Goal: Information Seeking & Learning: Learn about a topic

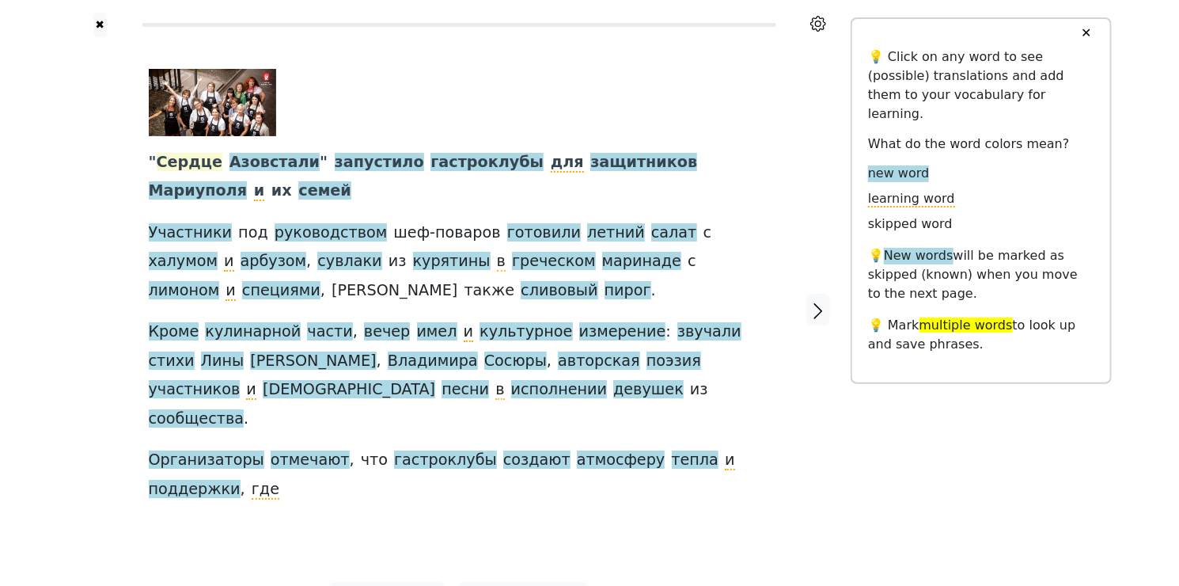
click at [181, 164] on span "Сердце" at bounding box center [190, 163] width 66 height 20
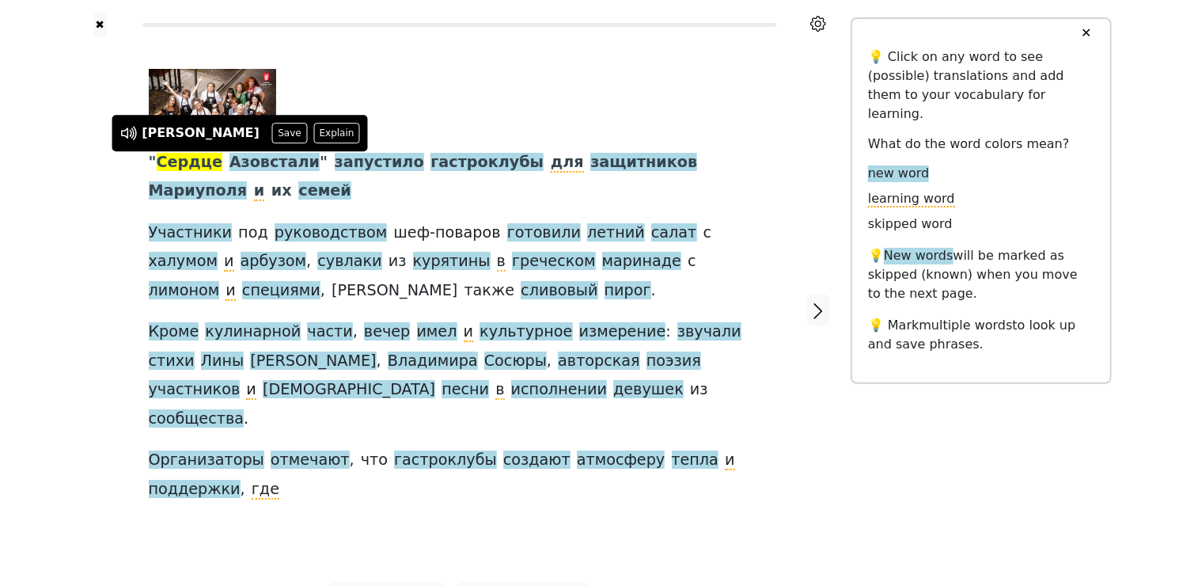
click at [197, 159] on span "Сердце" at bounding box center [190, 163] width 66 height 20
click at [270, 166] on span "Азовстали" at bounding box center [274, 163] width 90 height 20
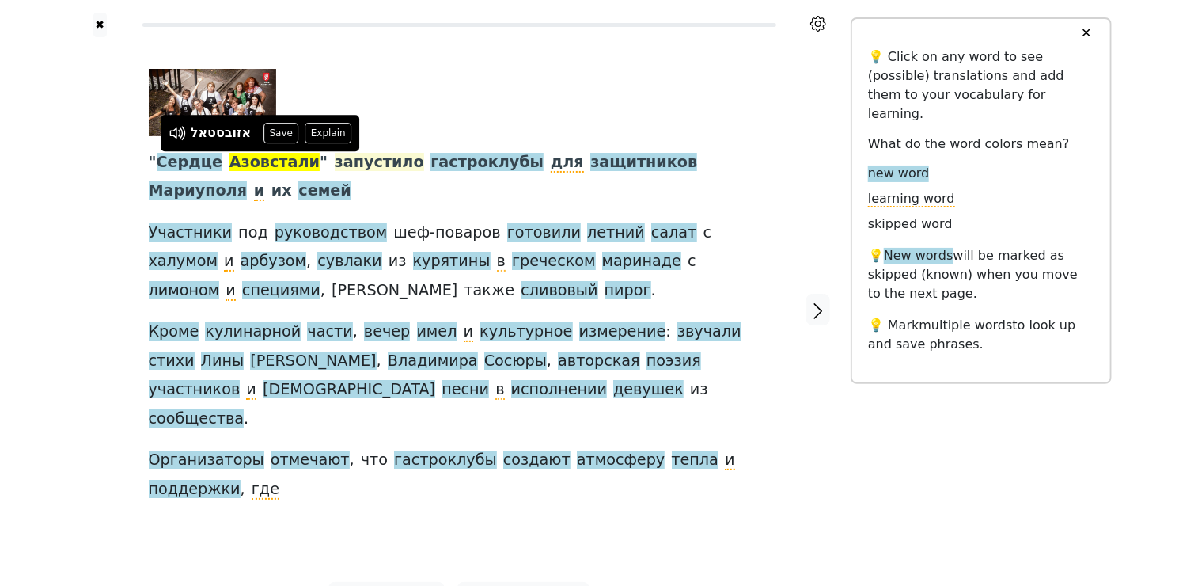
click at [353, 166] on span "запустило" at bounding box center [379, 163] width 89 height 20
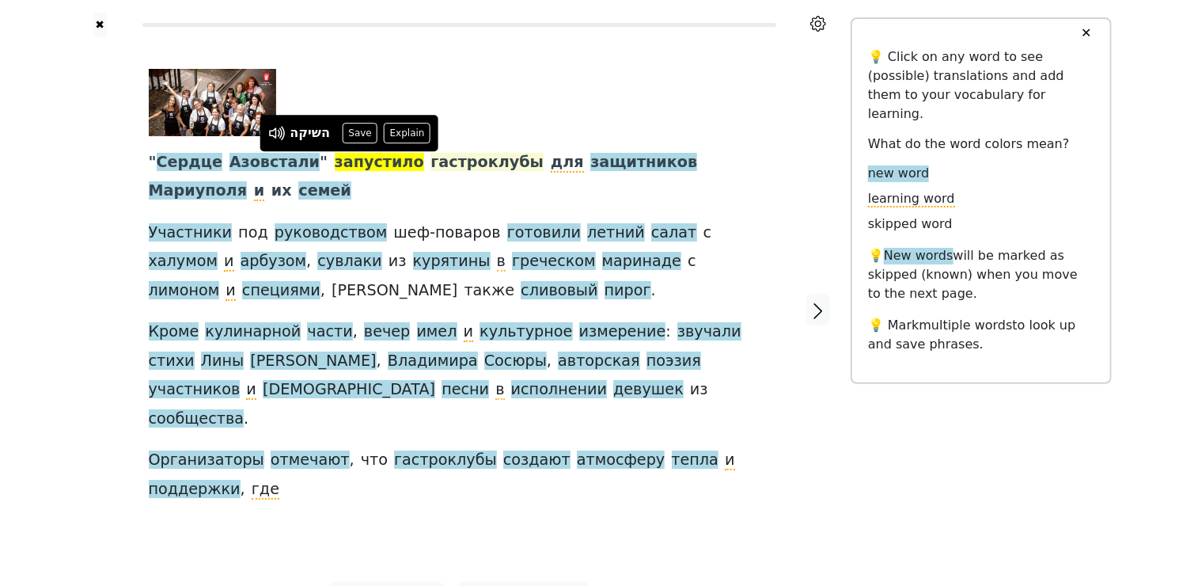
click at [446, 163] on span "гастроклубы" at bounding box center [486, 163] width 113 height 20
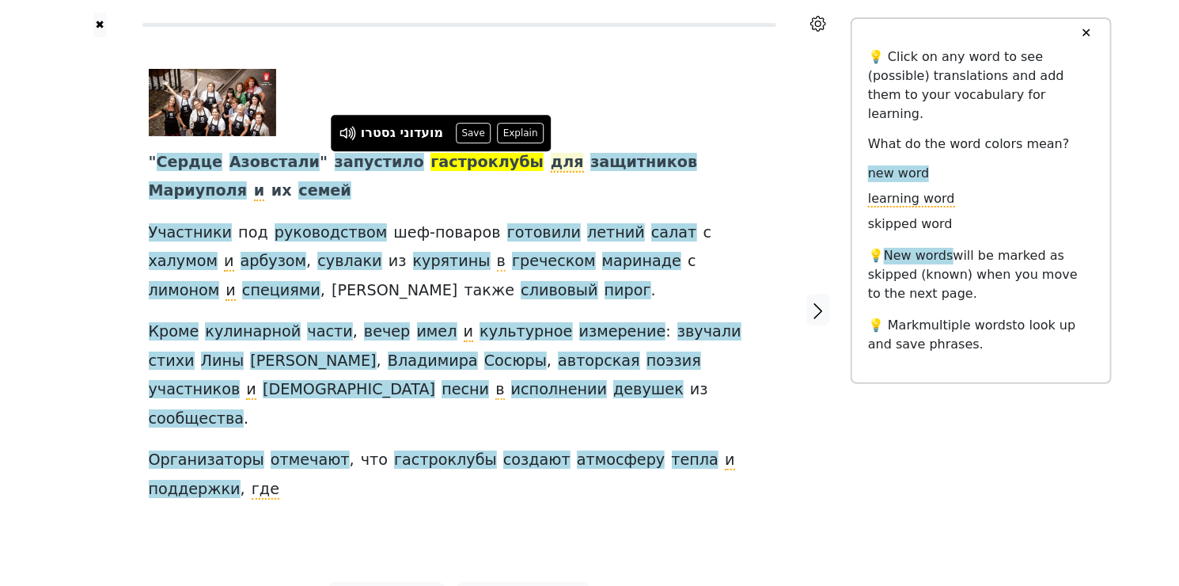
click at [551, 161] on span "для" at bounding box center [567, 163] width 33 height 20
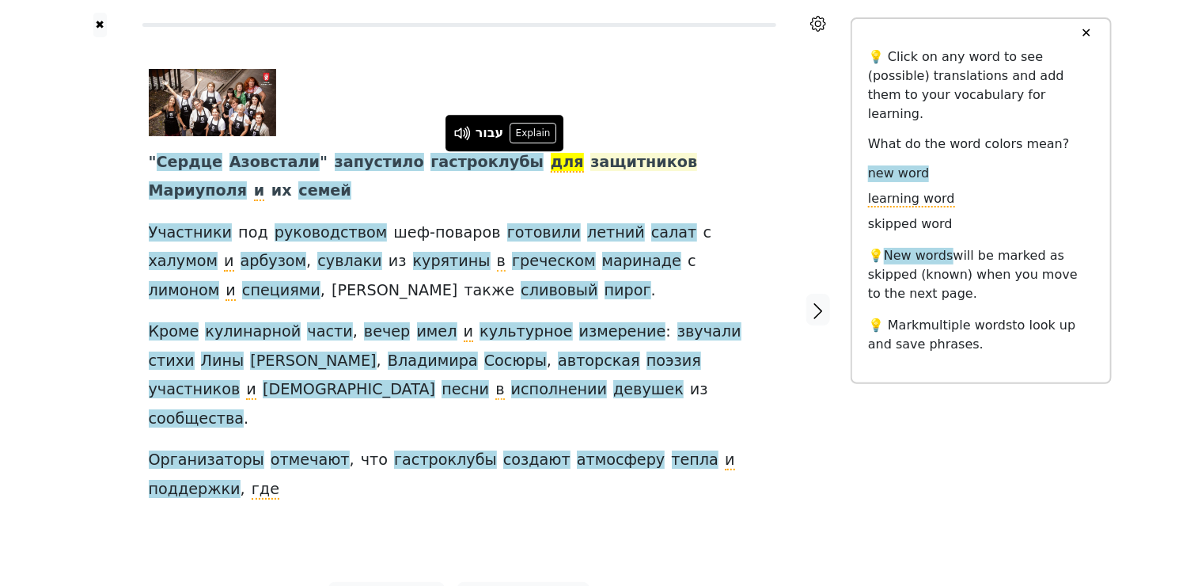
click at [590, 165] on span "защитников" at bounding box center [643, 163] width 107 height 20
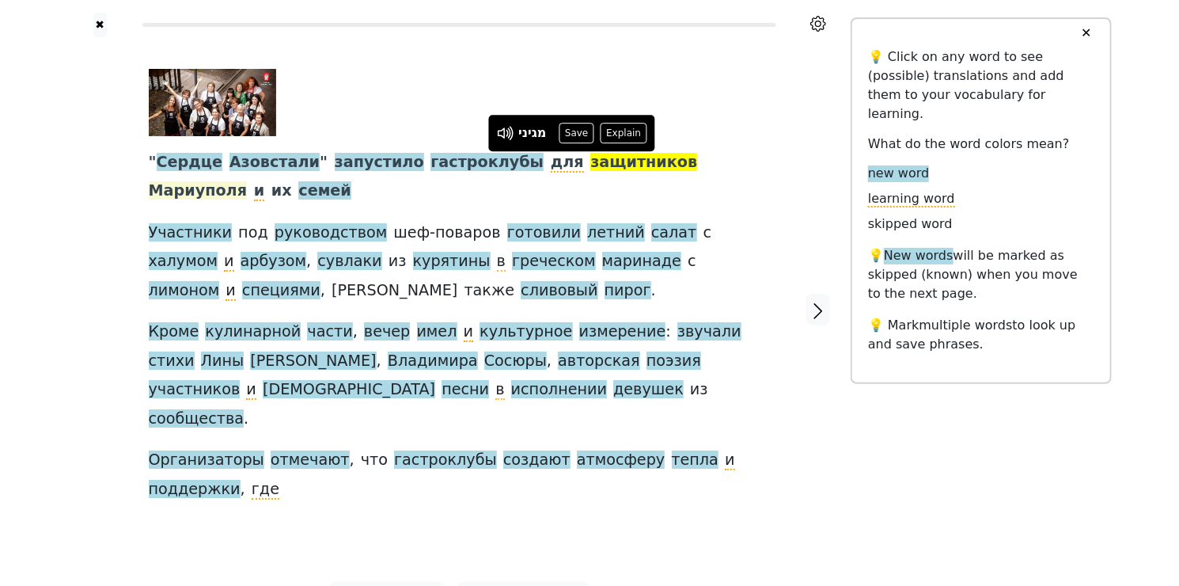
click at [248, 181] on span "Мариуполя" at bounding box center [198, 191] width 99 height 20
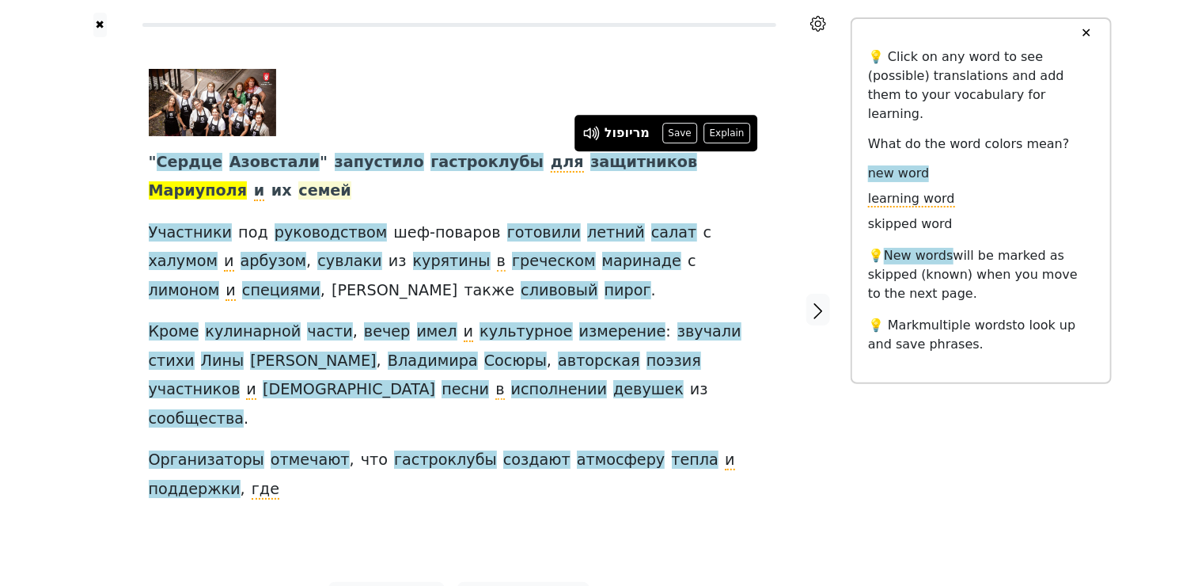
click at [298, 191] on span "семей" at bounding box center [324, 191] width 53 height 20
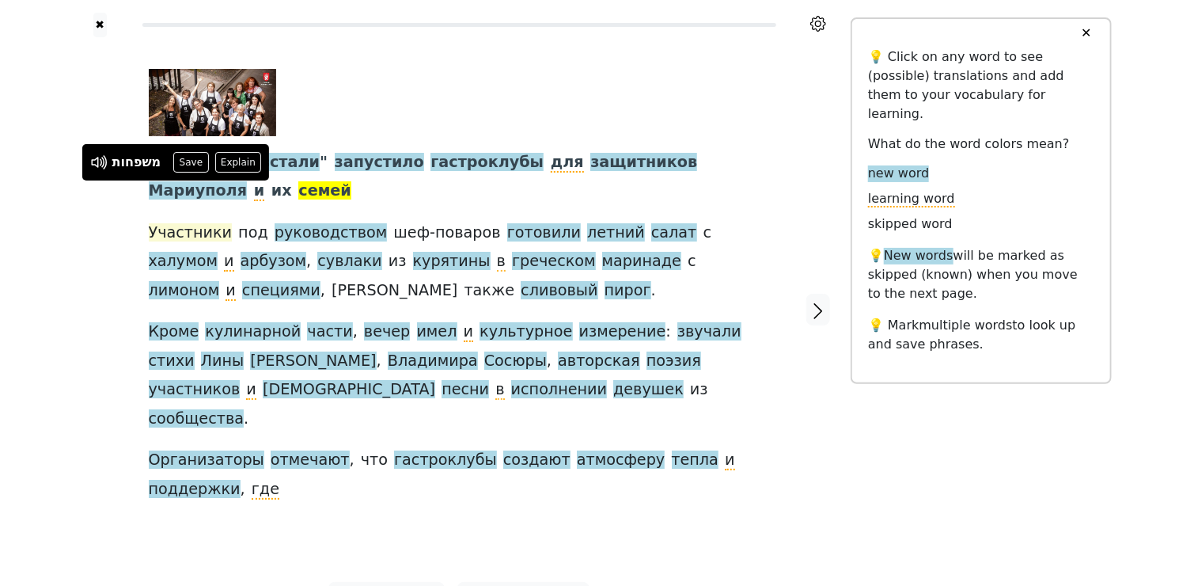
click at [193, 229] on span "Участники" at bounding box center [191, 233] width 84 height 20
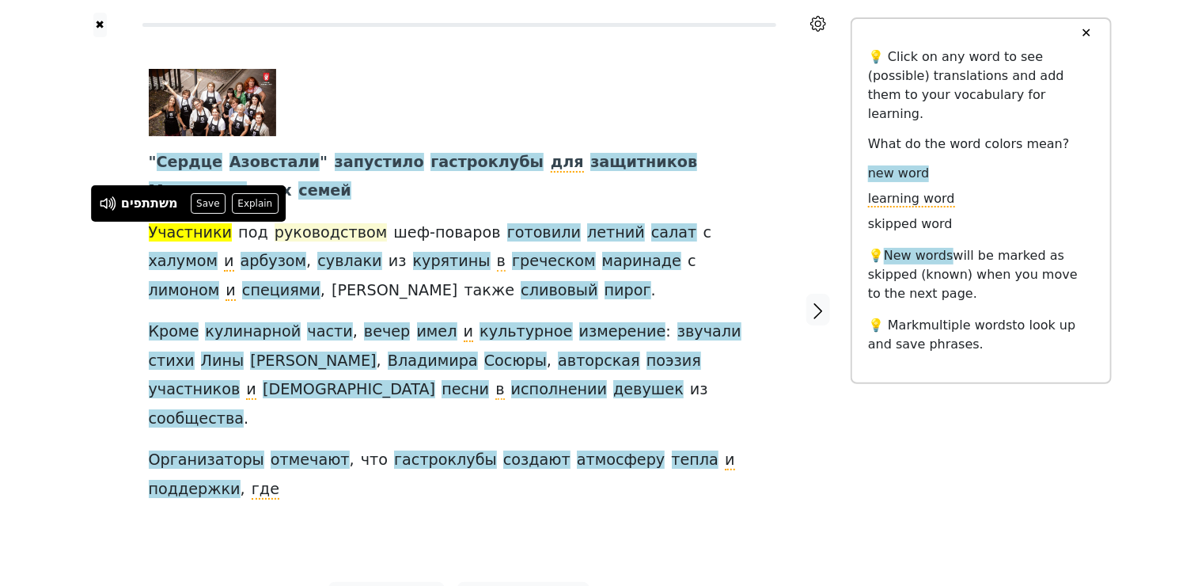
click at [304, 233] on span "руководством" at bounding box center [331, 233] width 112 height 20
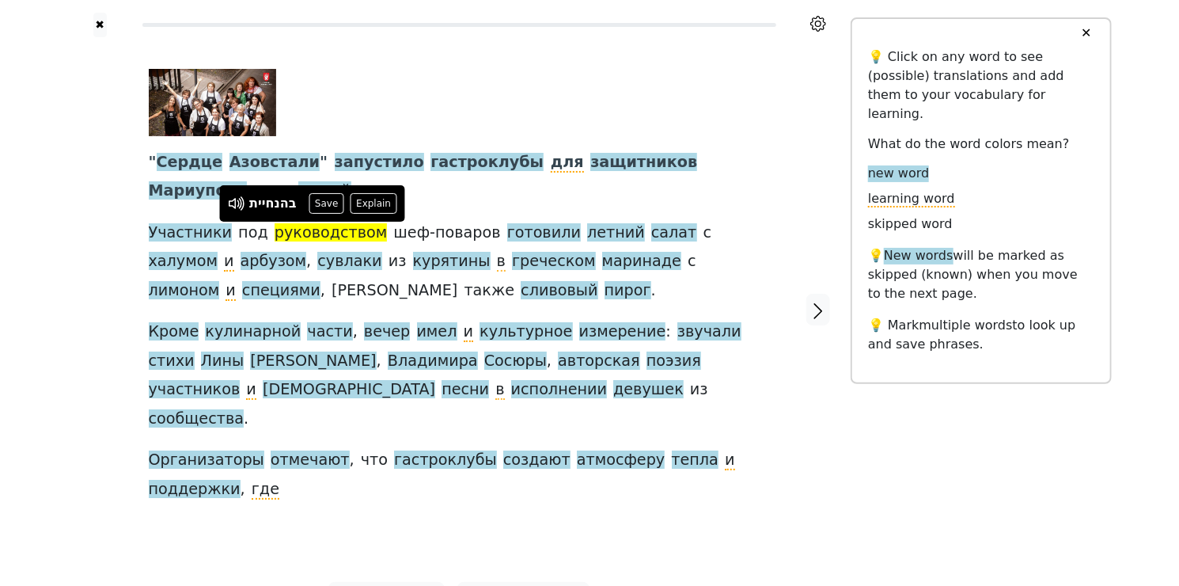
click at [393, 236] on span "шеф-поваров" at bounding box center [446, 233] width 107 height 20
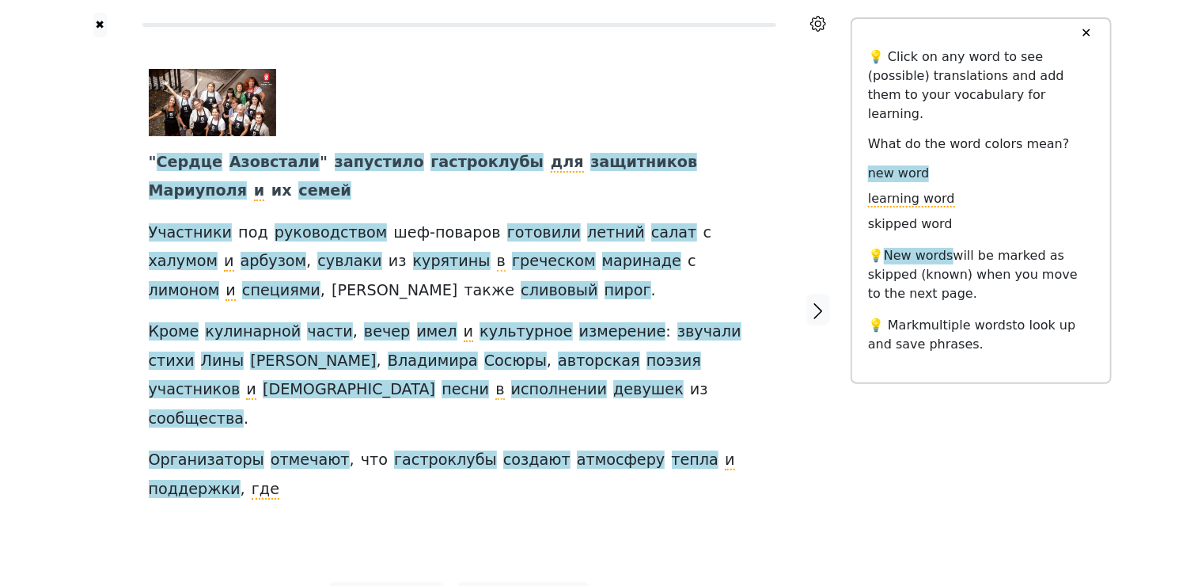
click at [430, 234] on span "шеф-поваров" at bounding box center [446, 233] width 107 height 20
click at [507, 226] on span "готовили" at bounding box center [544, 233] width 74 height 20
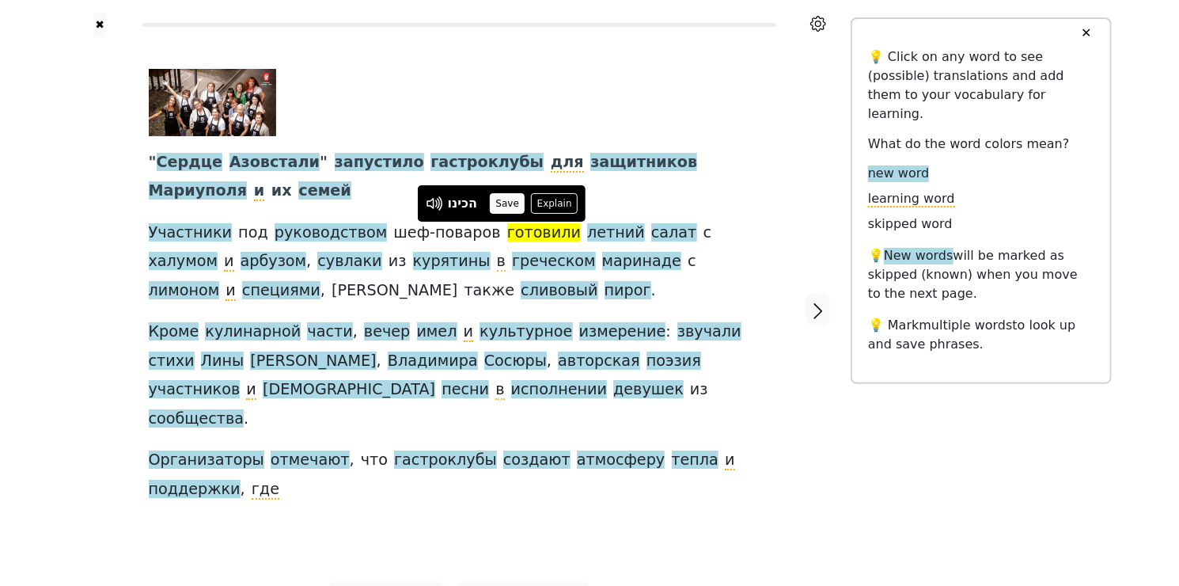
click at [506, 199] on button "Save" at bounding box center [507, 203] width 35 height 21
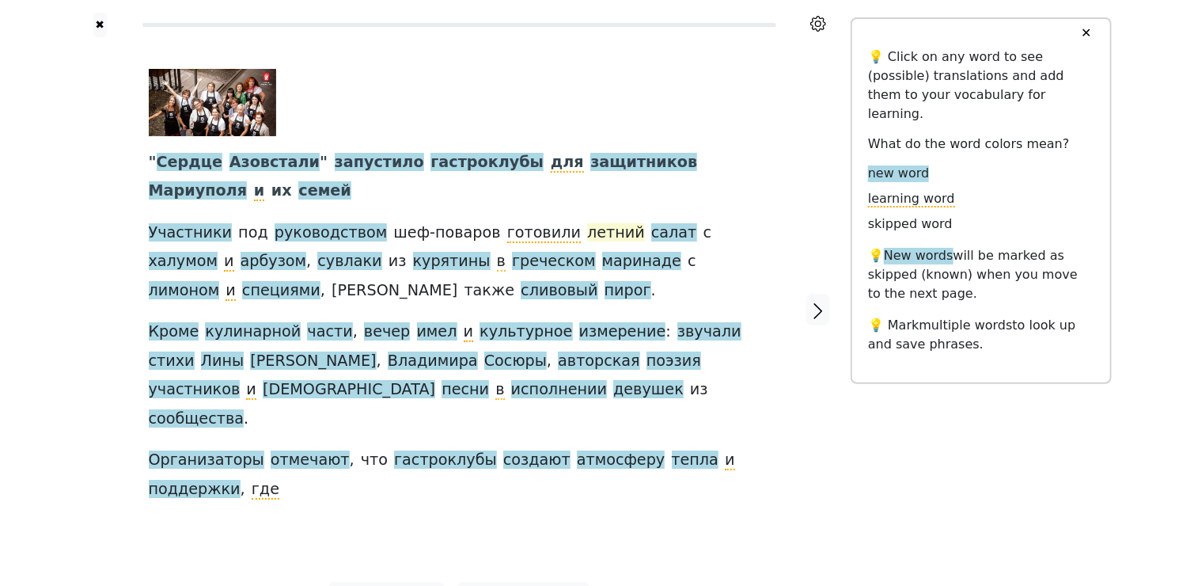
click at [587, 232] on span "летний" at bounding box center [616, 233] width 58 height 20
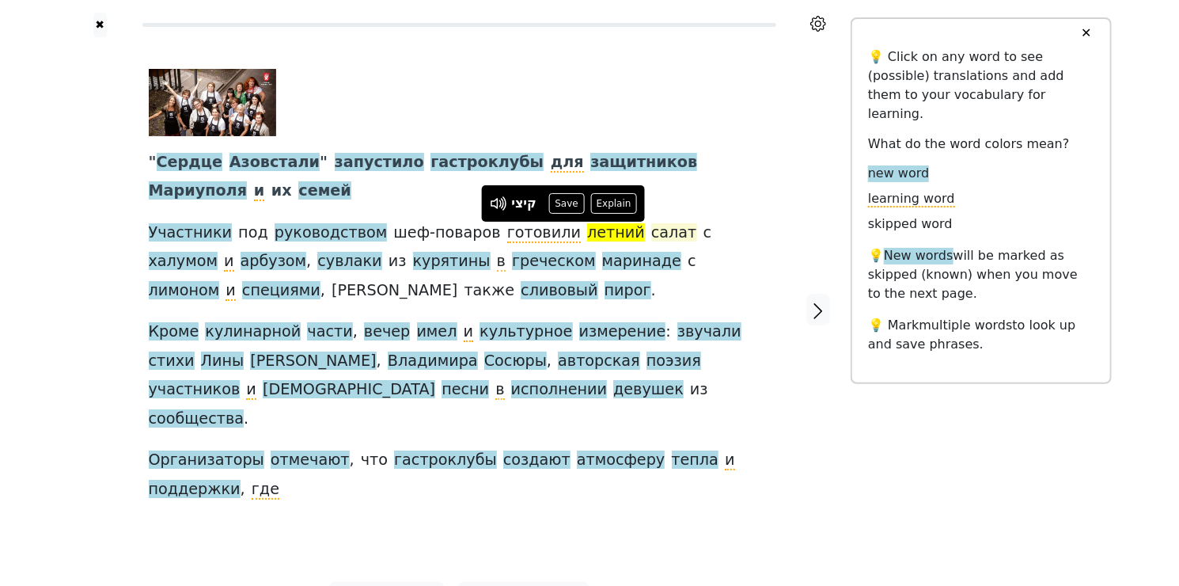
drag, startPoint x: 571, startPoint y: 232, endPoint x: 612, endPoint y: 235, distance: 42.1
click at [651, 235] on span "салат" at bounding box center [674, 233] width 46 height 20
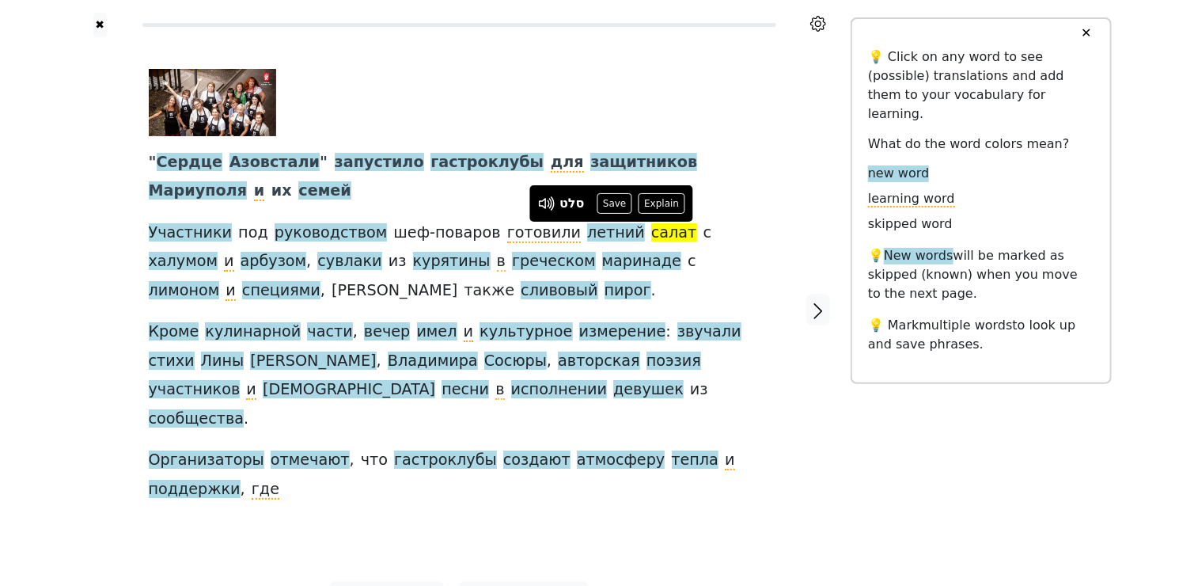
click at [609, 200] on button "Save" at bounding box center [614, 203] width 35 height 21
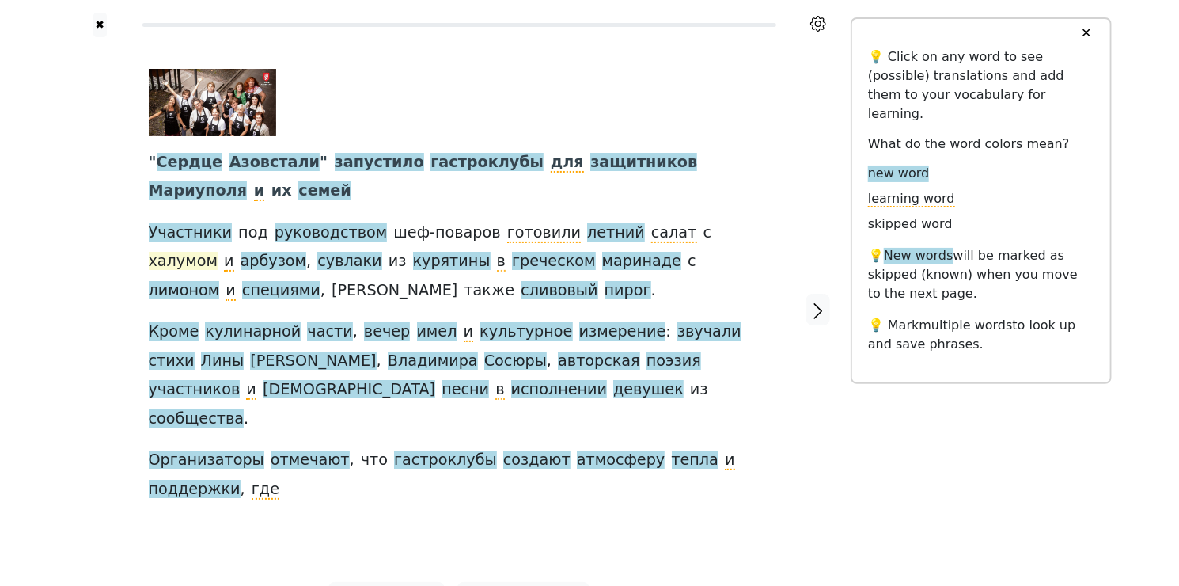
click at [218, 252] on span "халумом" at bounding box center [183, 262] width 69 height 20
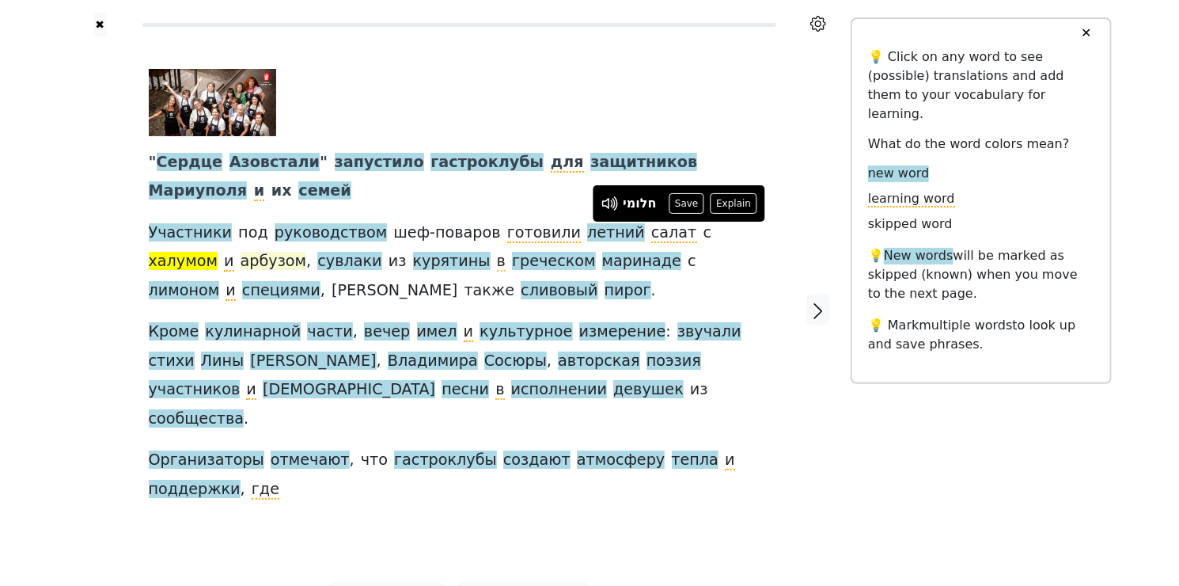
click at [241, 260] on span "арбузом" at bounding box center [274, 262] width 66 height 20
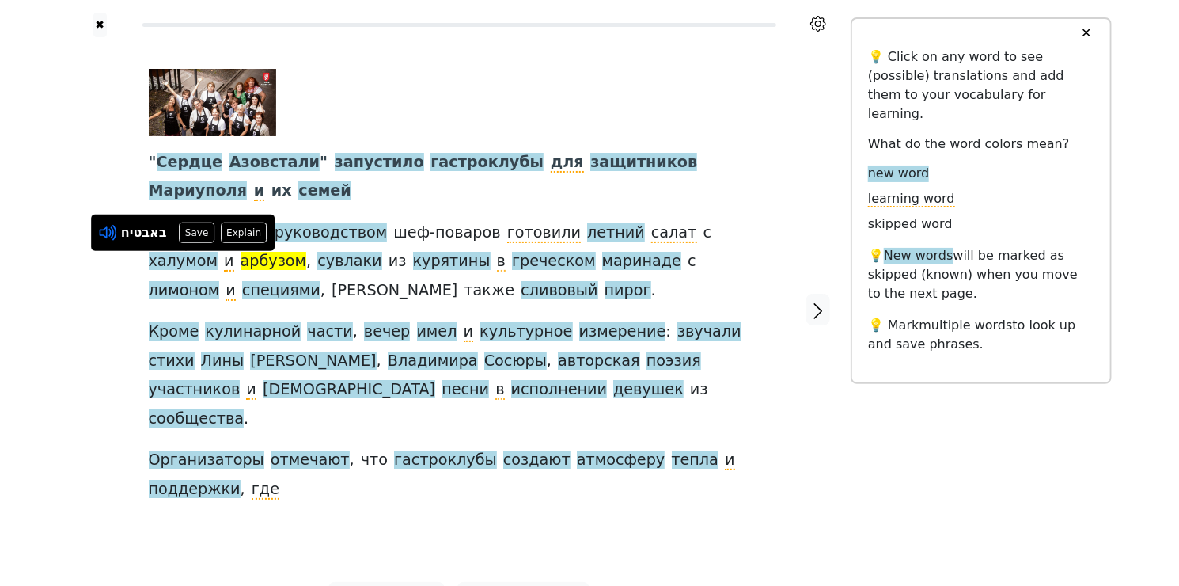
click at [108, 231] on icon at bounding box center [108, 232] width 21 height 21
click at [317, 263] on span "сувлаки" at bounding box center [349, 262] width 64 height 20
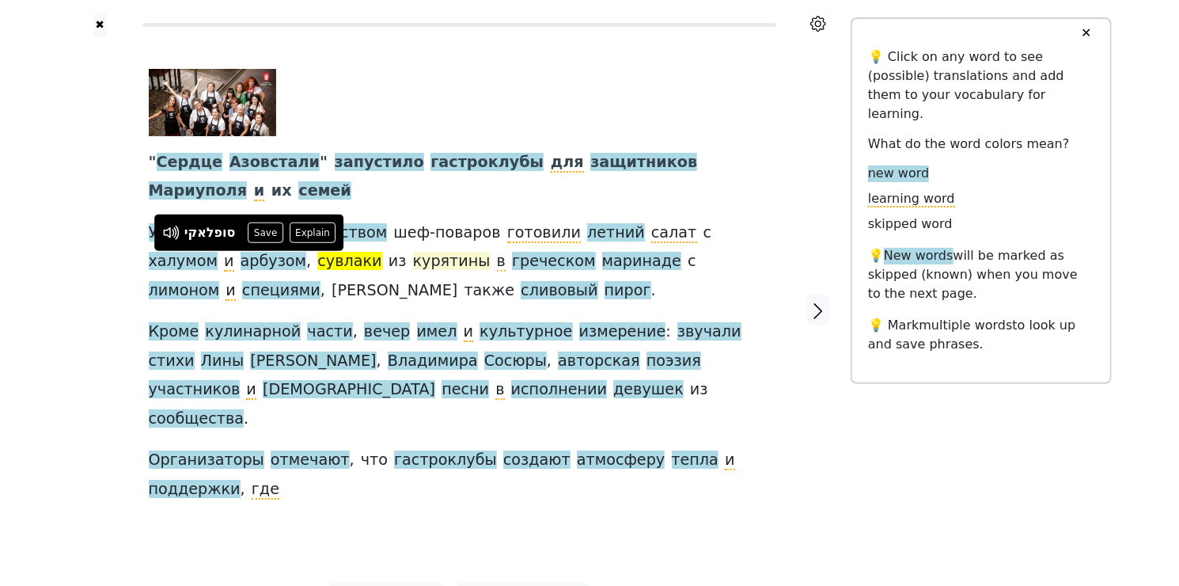
click at [413, 266] on span "курятины" at bounding box center [452, 262] width 78 height 20
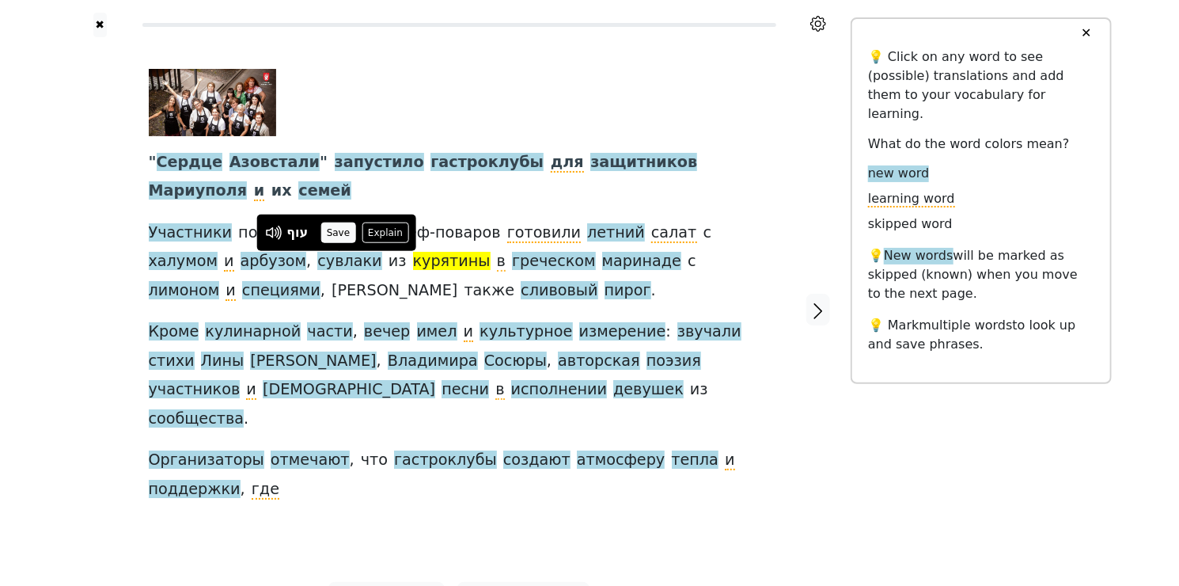
click at [334, 231] on button "Save" at bounding box center [337, 232] width 35 height 21
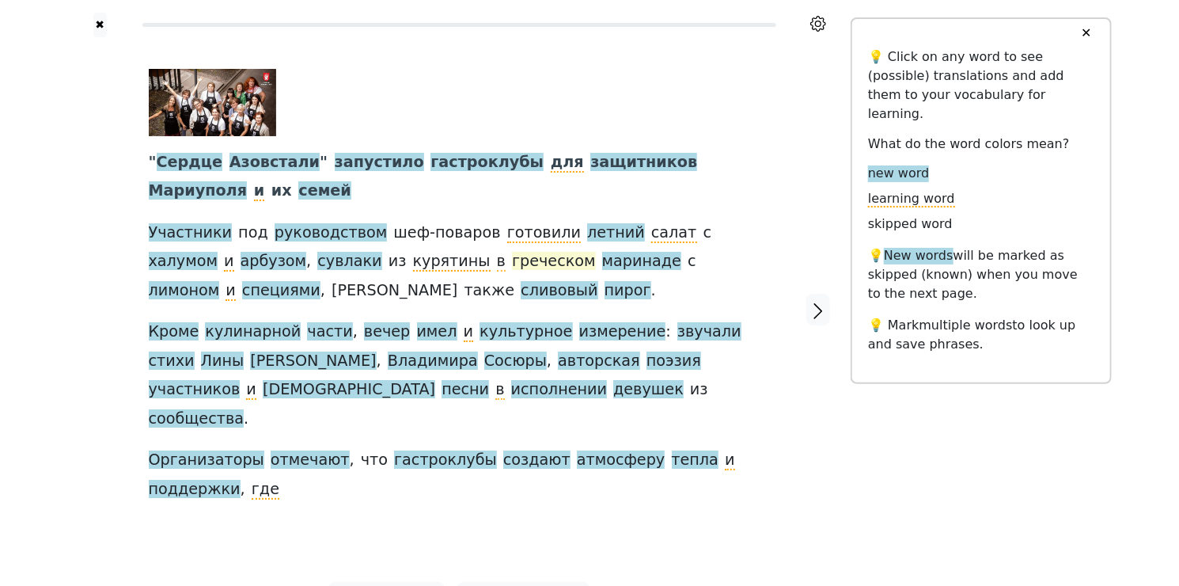
click at [512, 260] on span "греческом" at bounding box center [554, 262] width 84 height 20
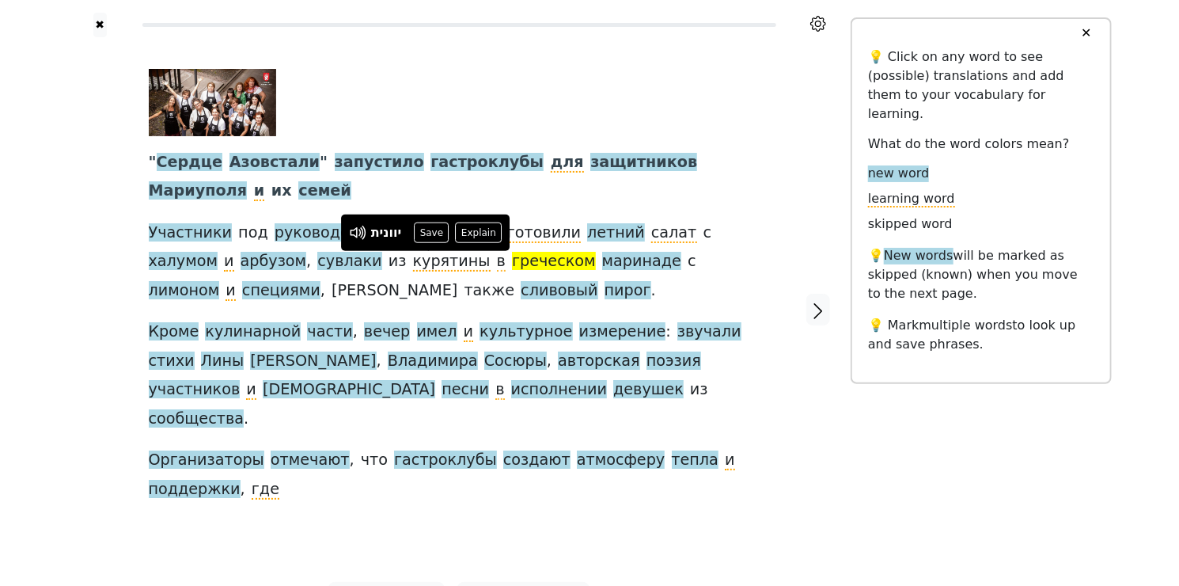
click at [432, 236] on button "Save" at bounding box center [431, 232] width 35 height 21
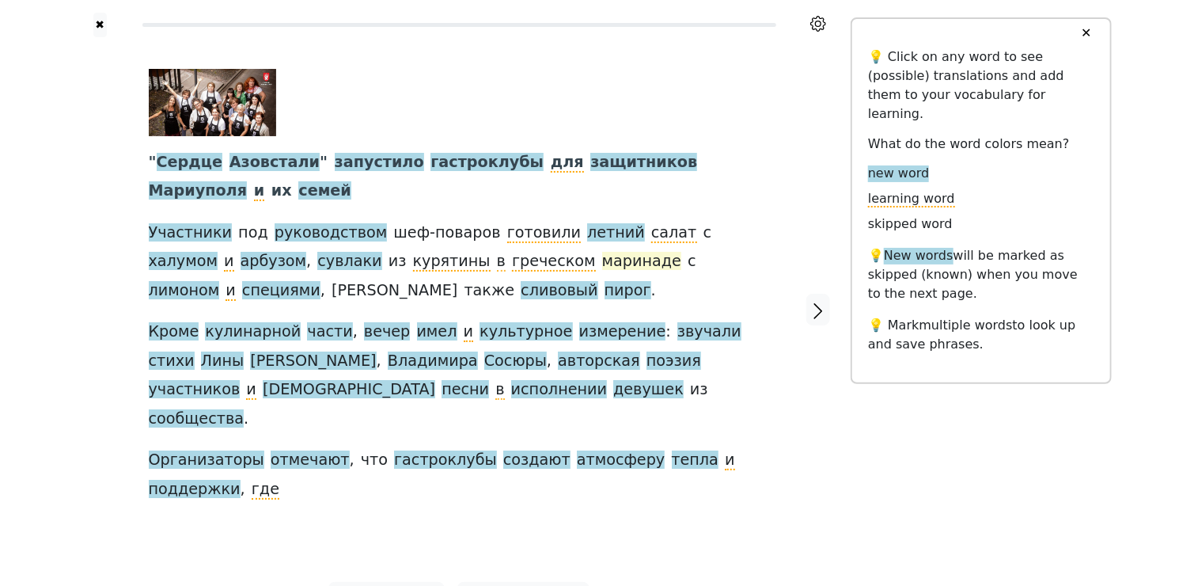
click at [602, 266] on span "маринаде" at bounding box center [641, 262] width 79 height 20
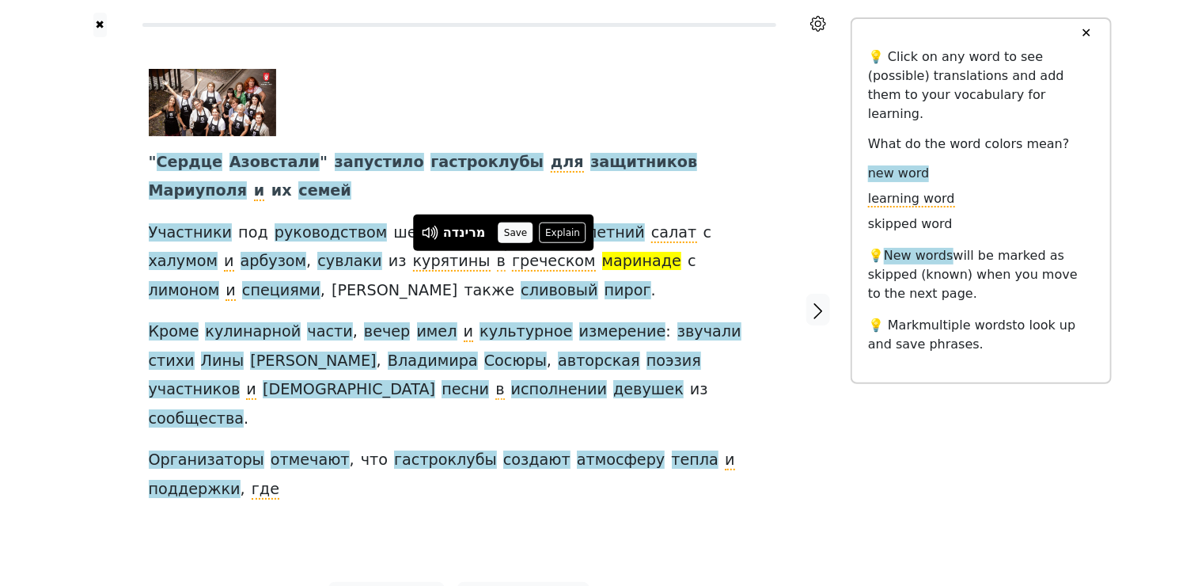
click at [505, 229] on button "Save" at bounding box center [516, 232] width 35 height 21
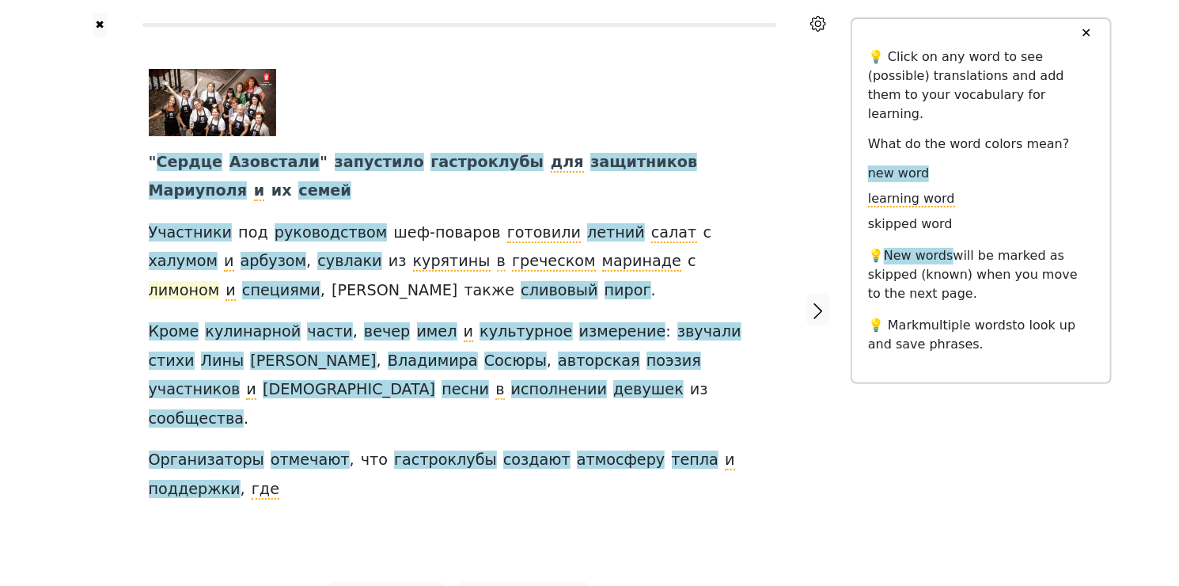
click at [220, 281] on span "лимоном" at bounding box center [184, 291] width 71 height 20
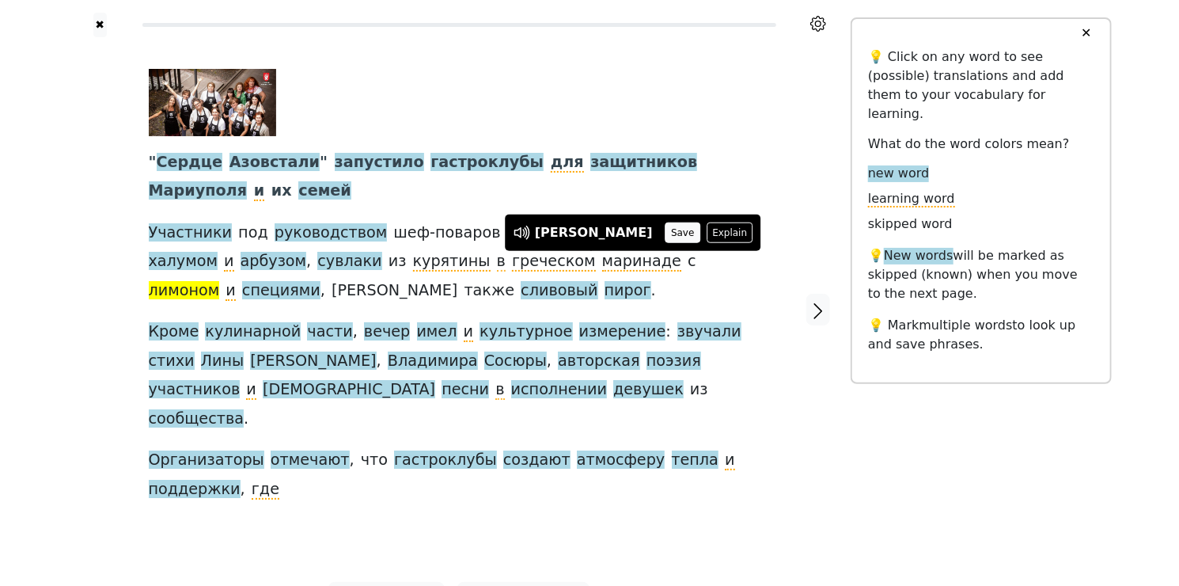
click at [665, 229] on button "Save" at bounding box center [682, 232] width 35 height 21
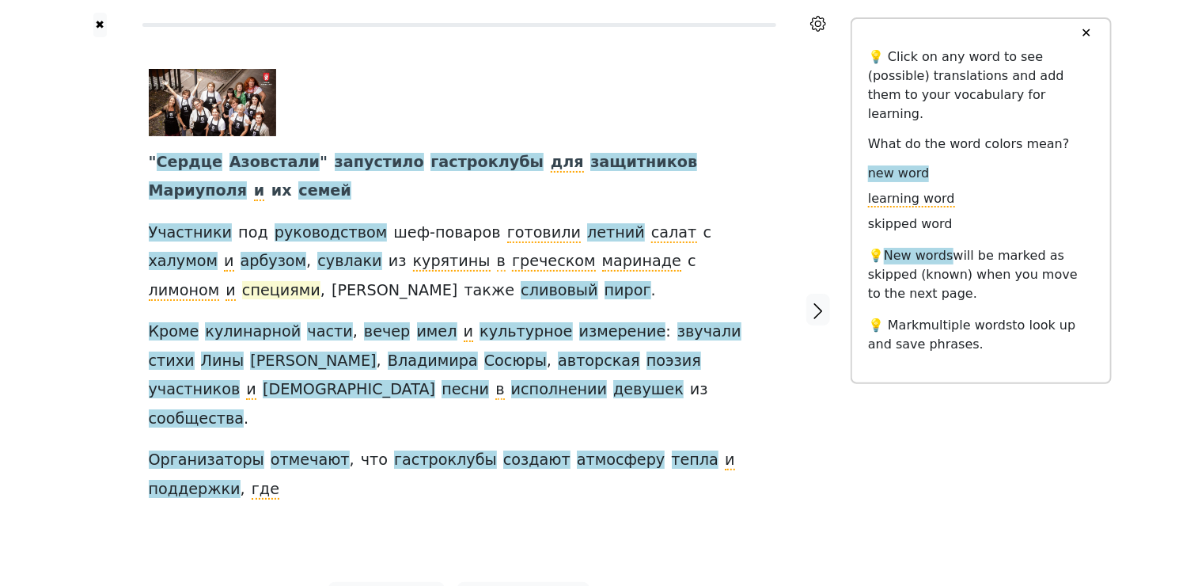
click at [320, 281] on span "специями" at bounding box center [281, 291] width 78 height 20
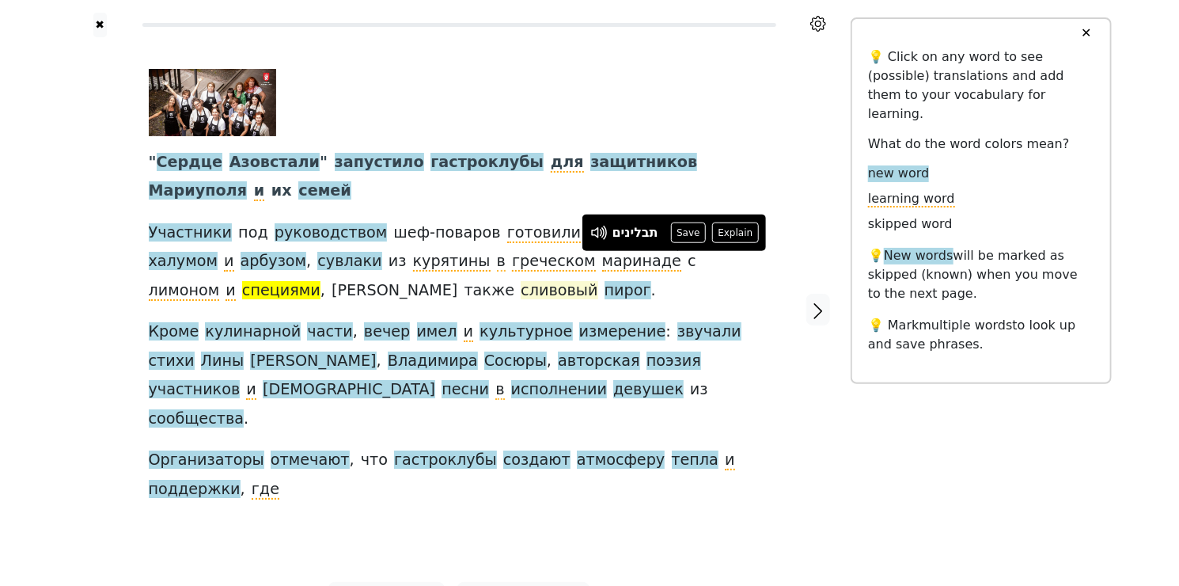
click at [521, 292] on span "сливовый" at bounding box center [559, 291] width 77 height 20
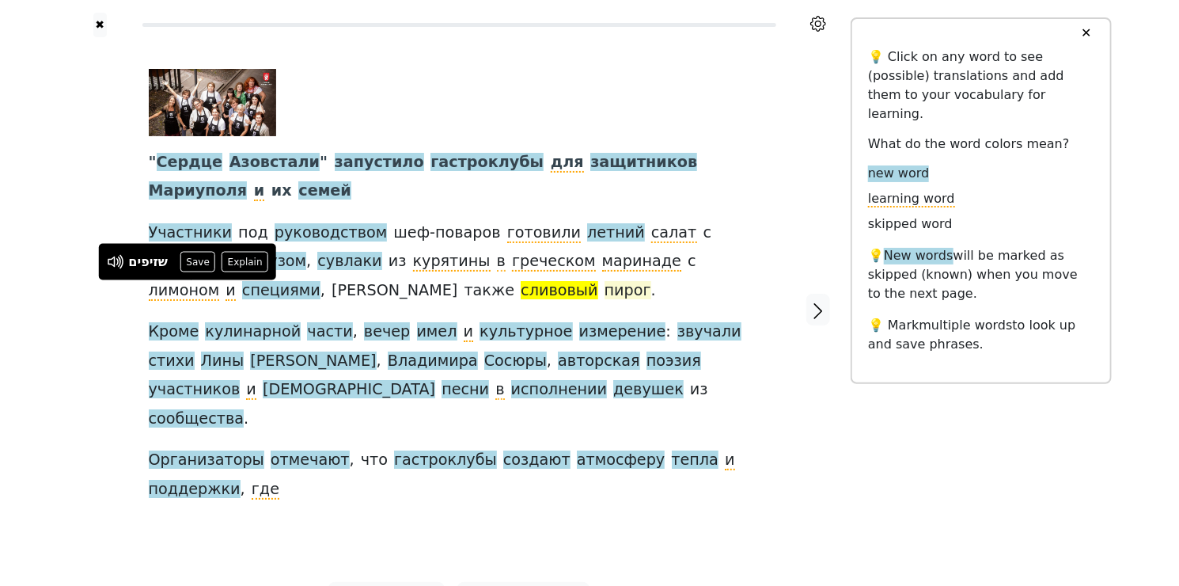
click at [605, 291] on span "пирог" at bounding box center [628, 291] width 47 height 20
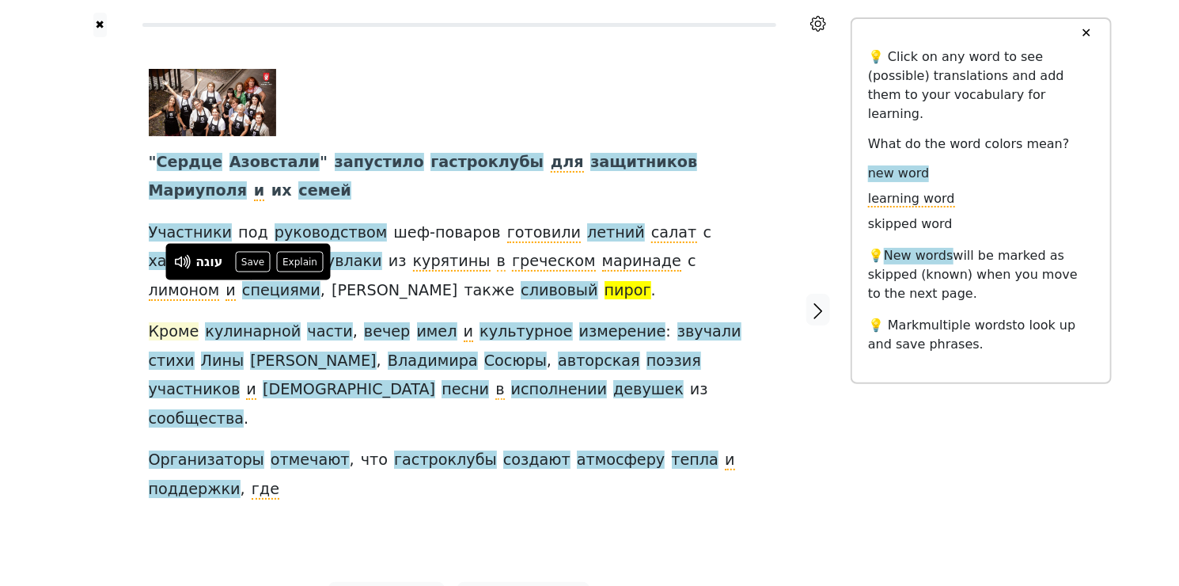
click at [166, 332] on span "Кроме" at bounding box center [174, 332] width 51 height 20
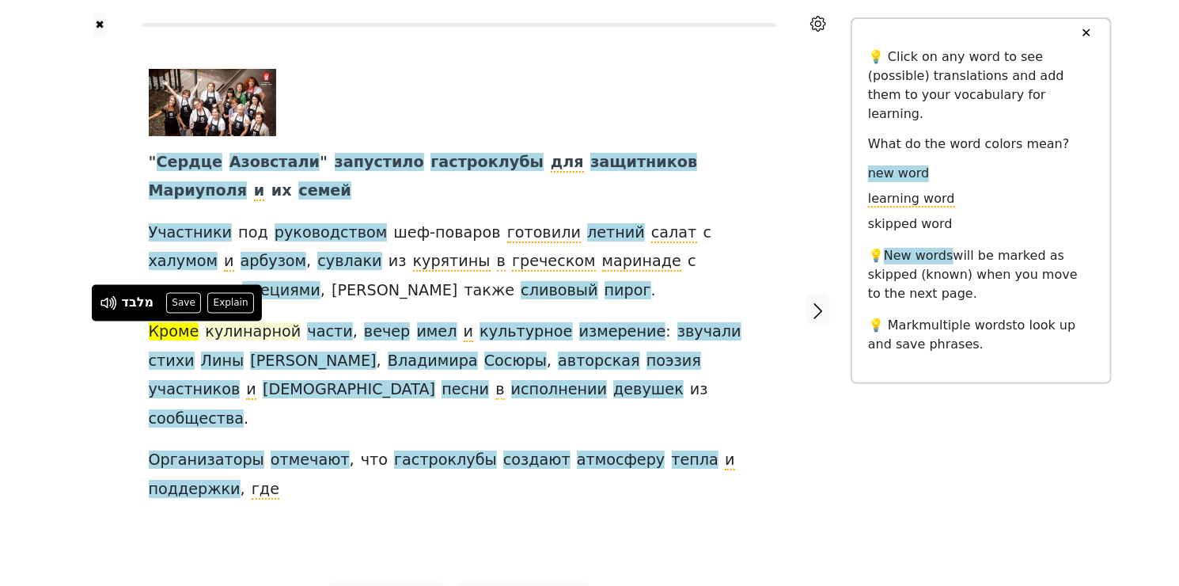
click at [242, 334] on span "кулинарной" at bounding box center [253, 332] width 96 height 20
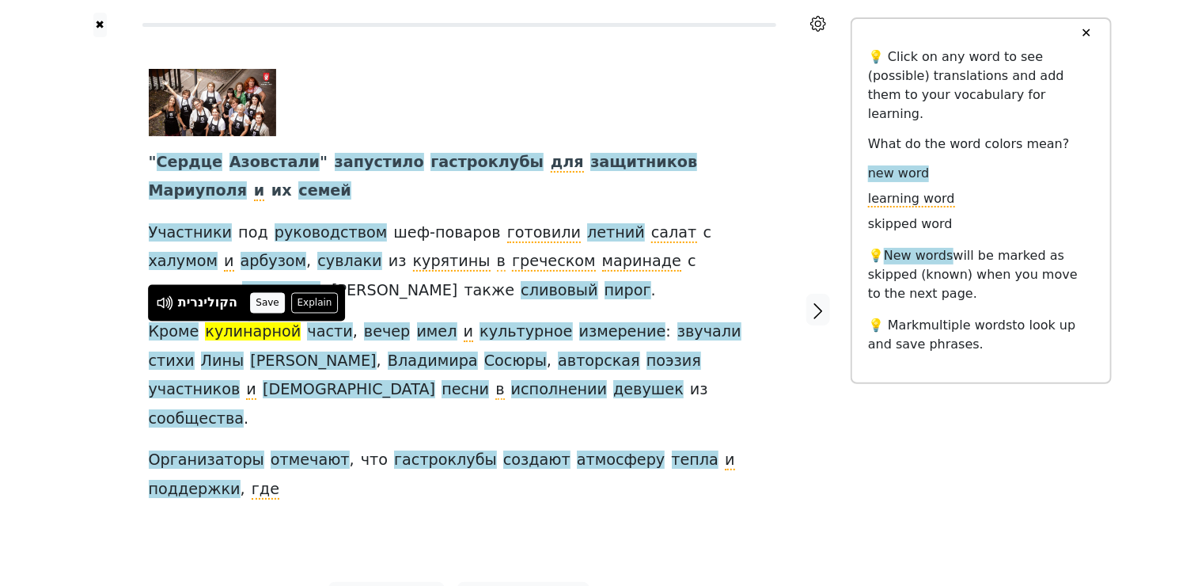
click at [261, 298] on button "Save" at bounding box center [267, 303] width 35 height 21
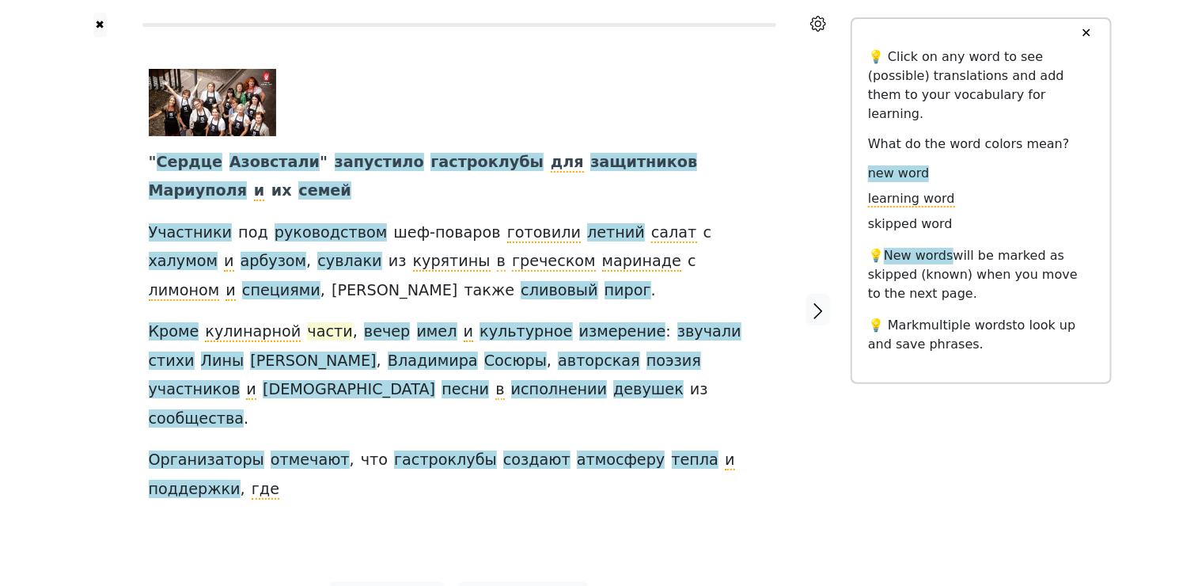
click at [308, 329] on span "части" at bounding box center [329, 332] width 45 height 20
click at [305, 296] on button "Save" at bounding box center [321, 303] width 35 height 21
click at [364, 327] on span "вечер" at bounding box center [387, 332] width 46 height 20
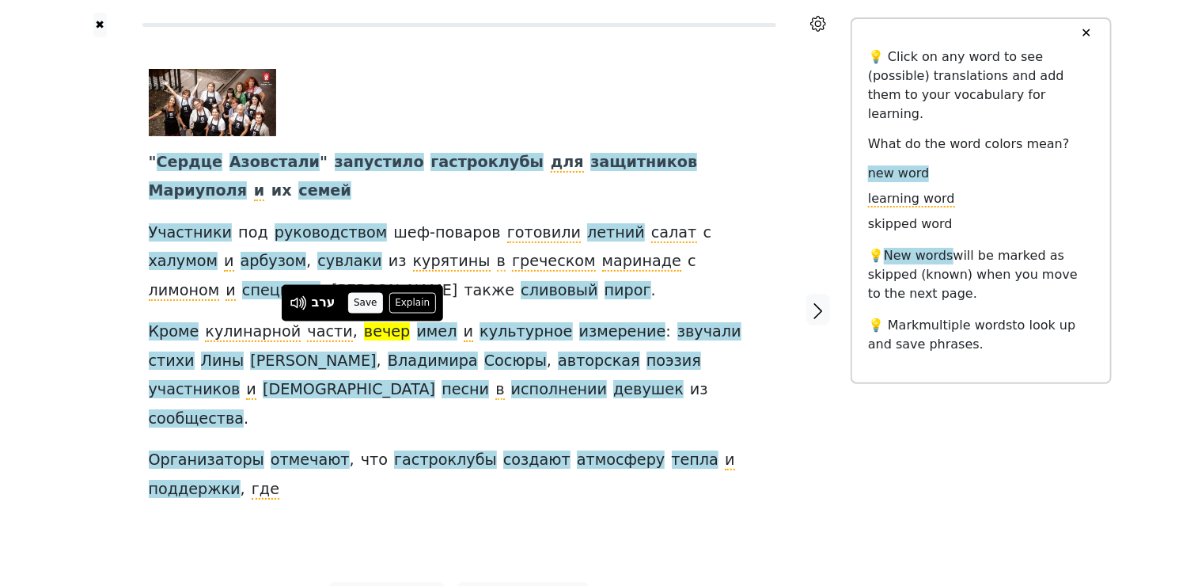
click at [357, 302] on button "Save" at bounding box center [365, 303] width 35 height 21
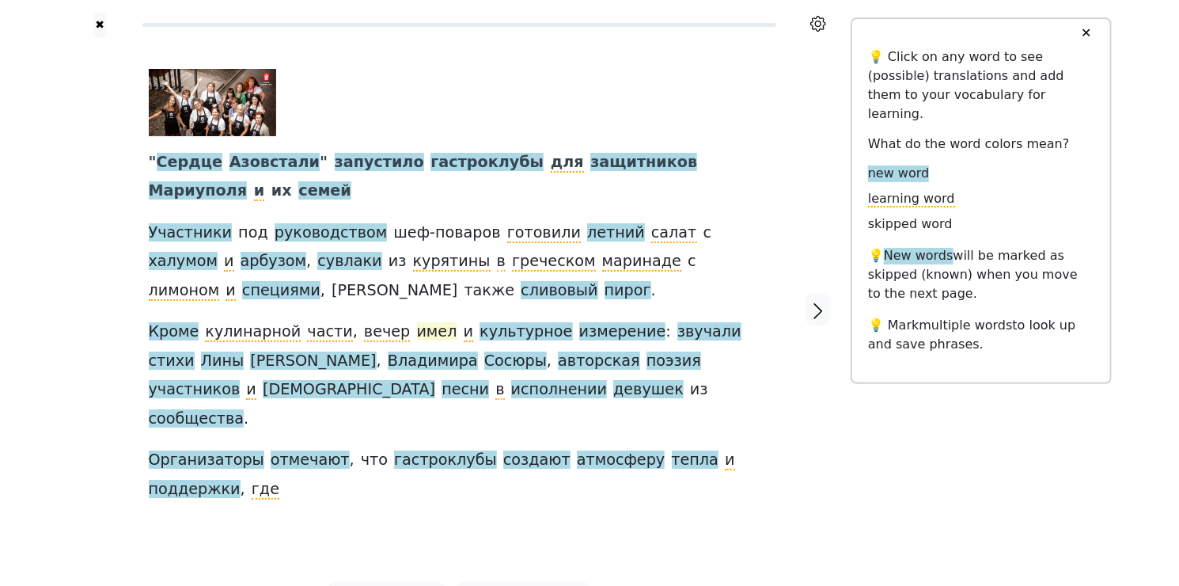
click at [417, 332] on span "имел" at bounding box center [437, 332] width 40 height 20
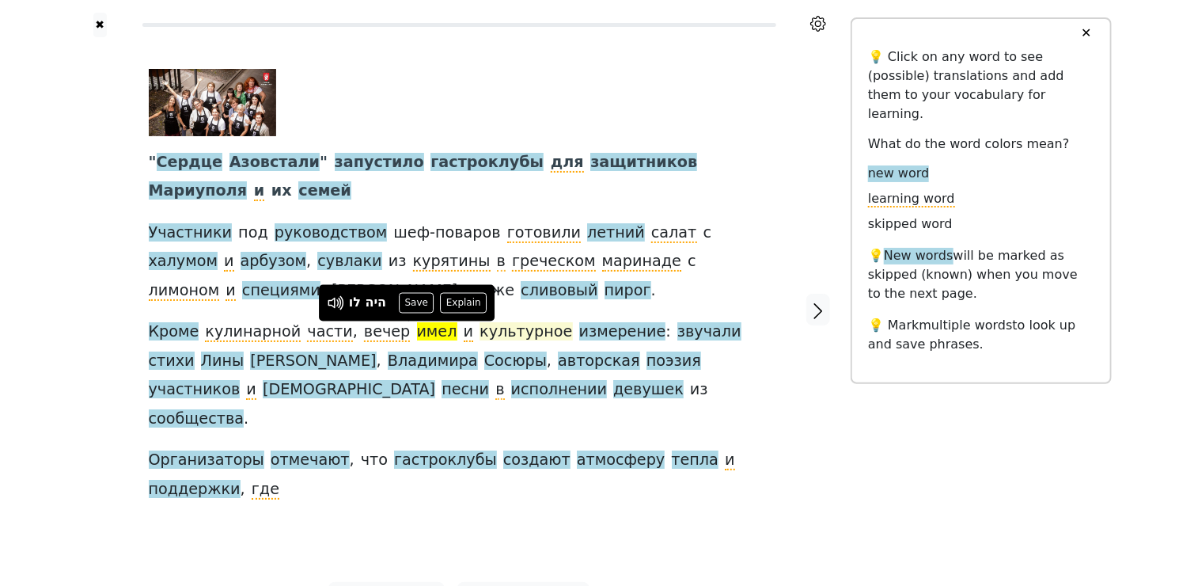
click at [480, 332] on span "культурное" at bounding box center [526, 332] width 93 height 20
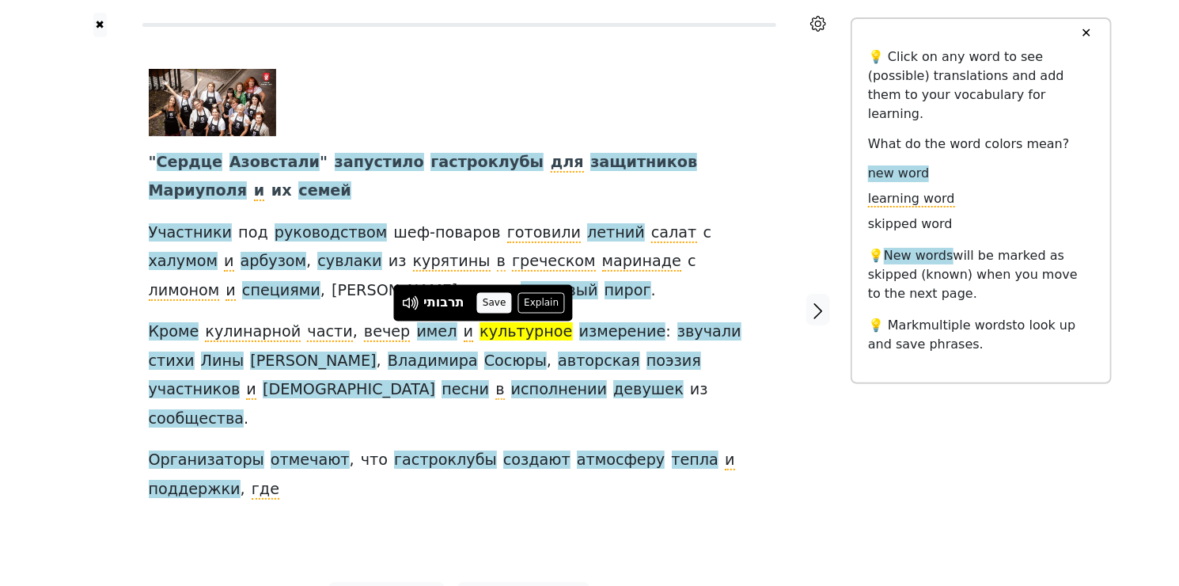
click at [481, 305] on button "Save" at bounding box center [494, 303] width 35 height 21
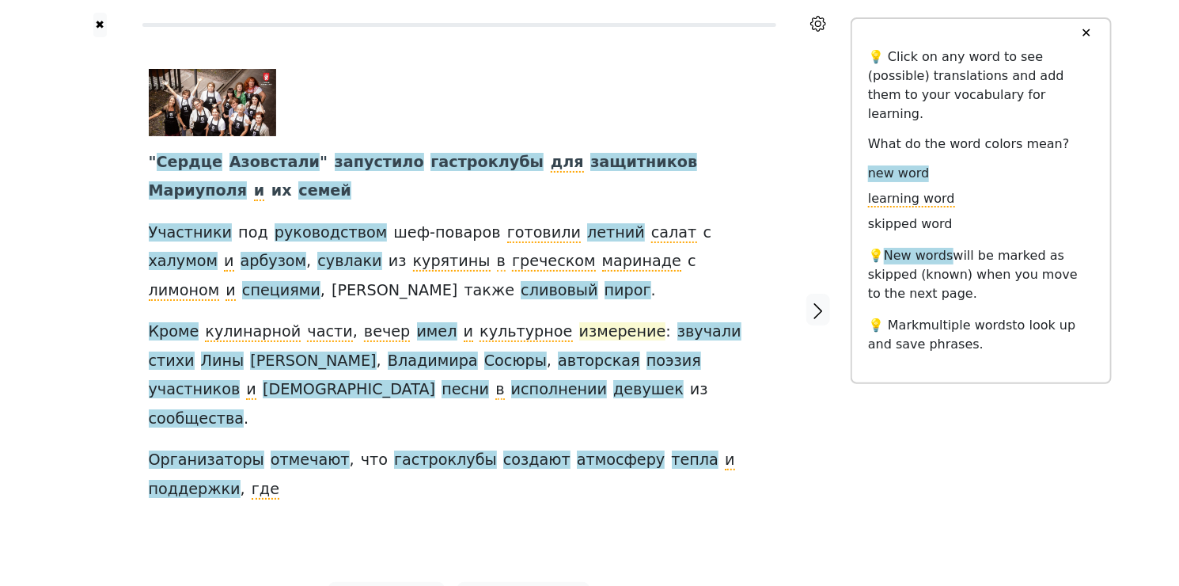
click at [592, 336] on span "измерение" at bounding box center [622, 332] width 87 height 20
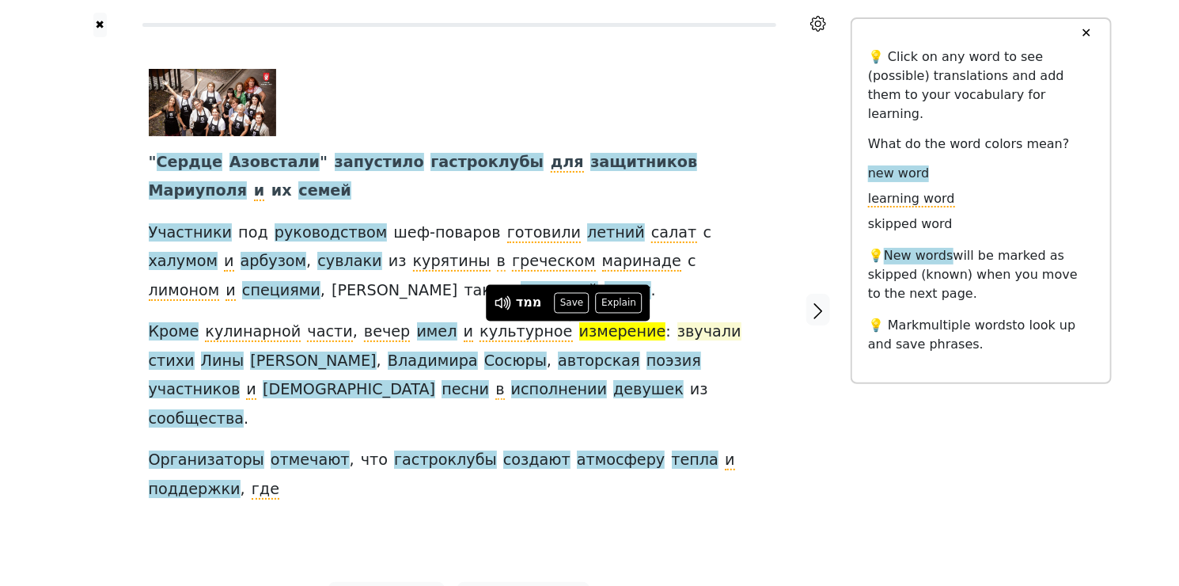
click at [677, 332] on span "звучали" at bounding box center [709, 332] width 64 height 20
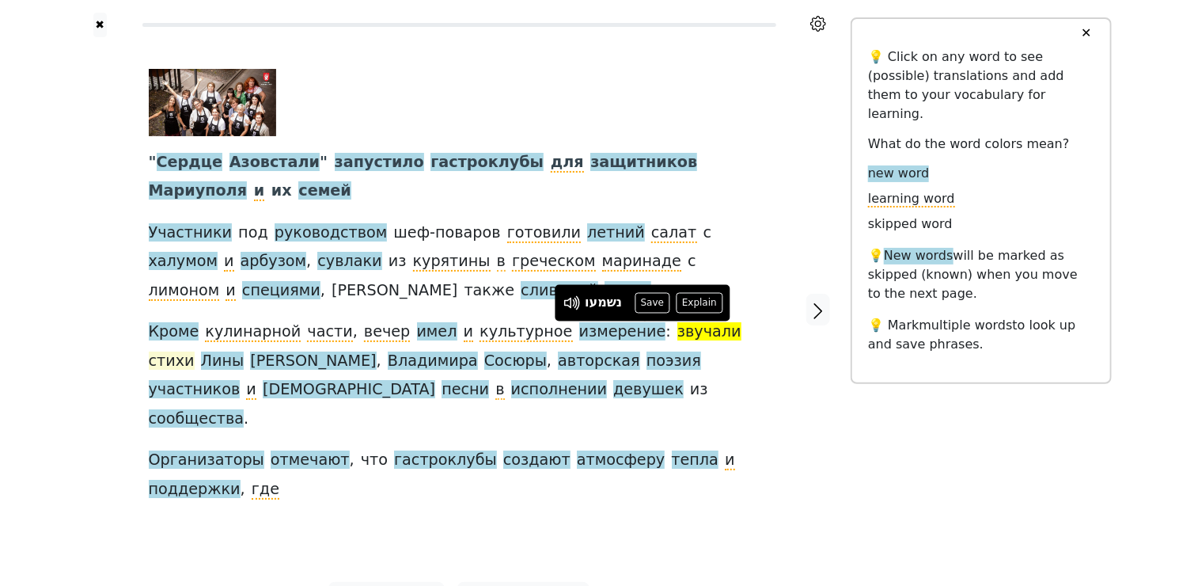
click at [195, 351] on span "стихи" at bounding box center [172, 361] width 46 height 20
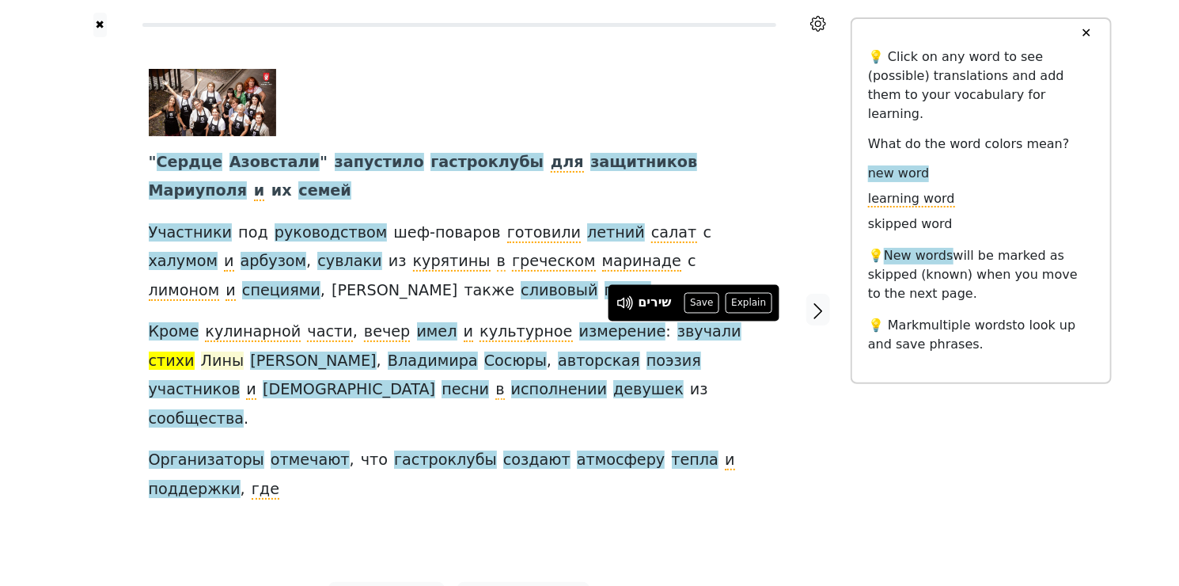
click at [245, 351] on span "Лины" at bounding box center [223, 361] width 44 height 20
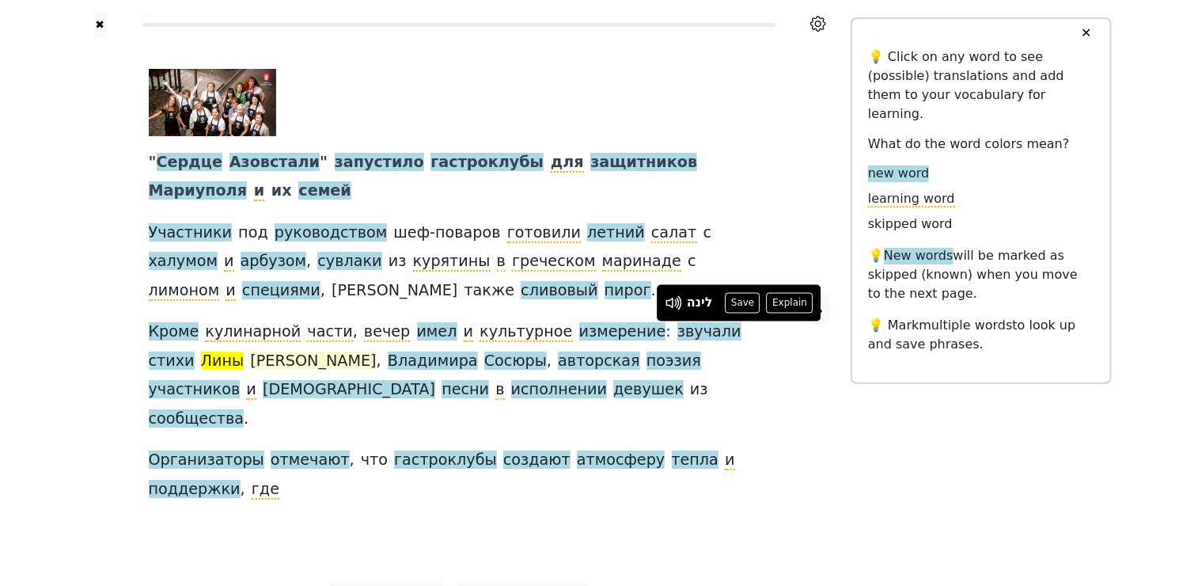
click at [250, 366] on span "[PERSON_NAME]" at bounding box center [313, 361] width 126 height 20
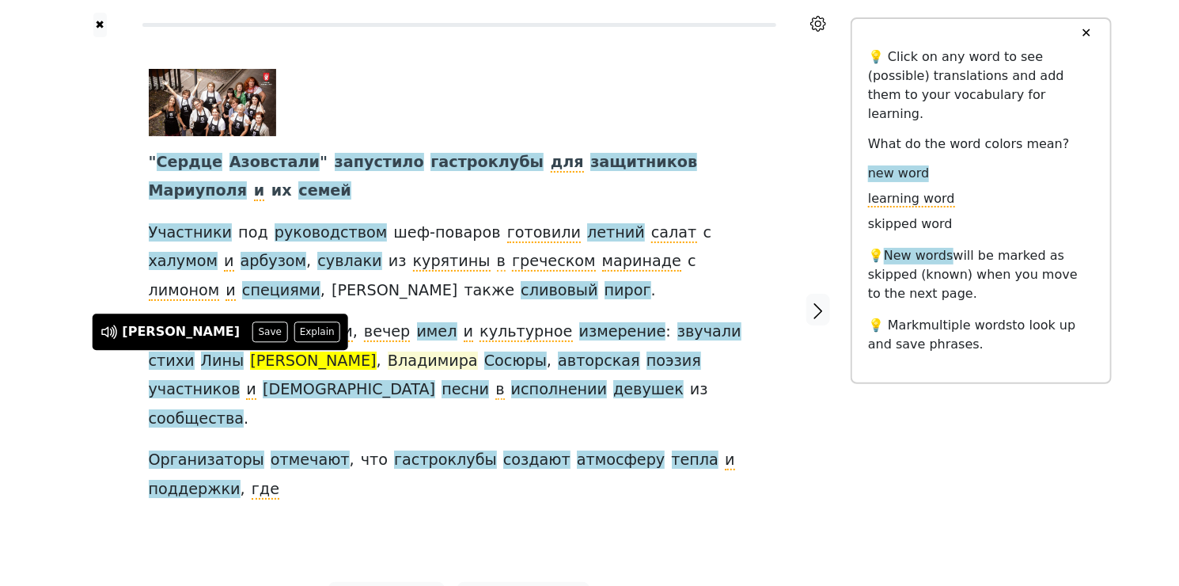
click at [388, 354] on span "Владимира" at bounding box center [433, 361] width 90 height 20
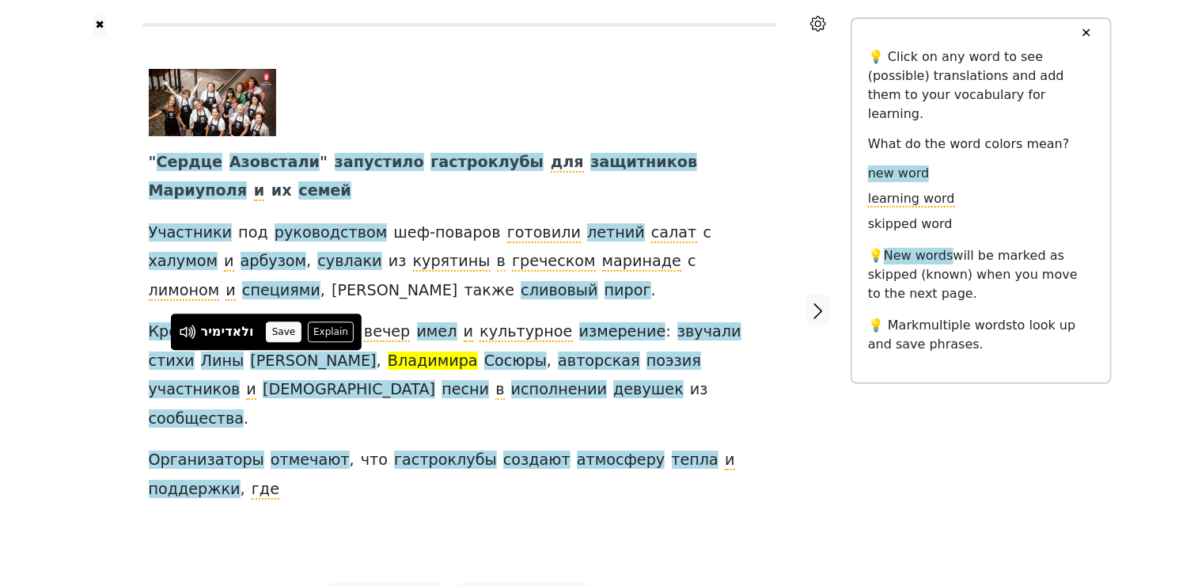
click at [278, 334] on button "Save" at bounding box center [283, 331] width 35 height 21
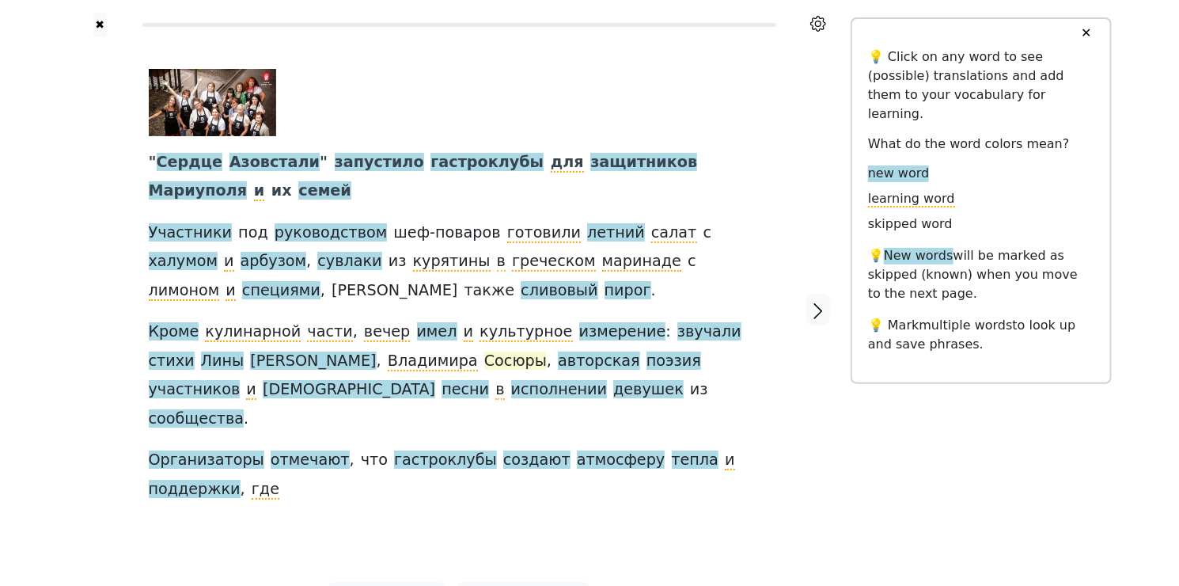
click at [484, 361] on span "Сосюры" at bounding box center [515, 361] width 63 height 20
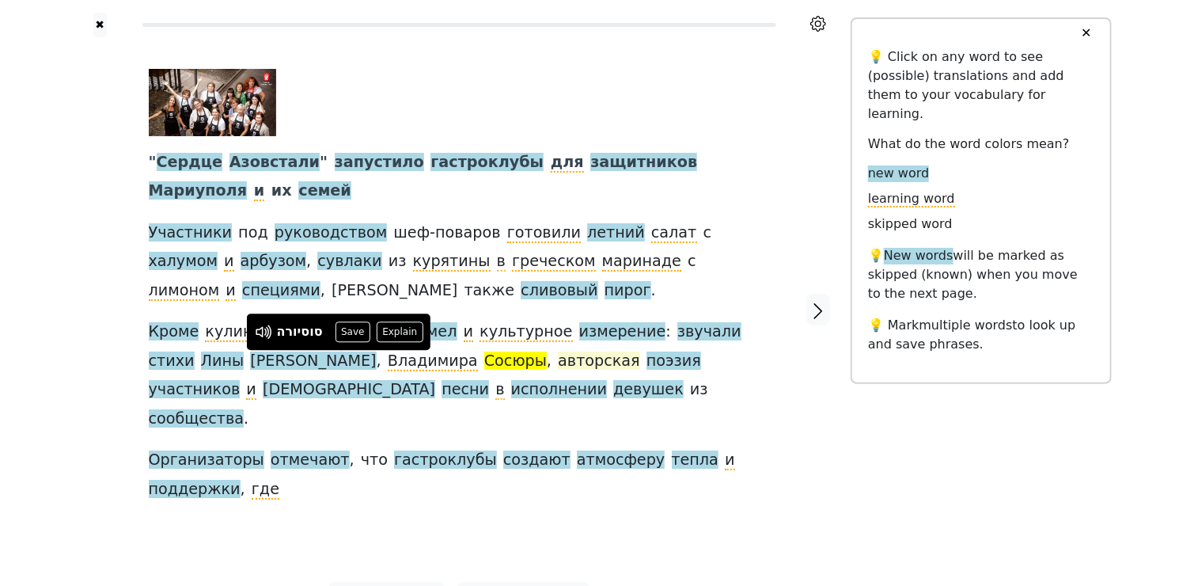
click at [558, 364] on span "авторская" at bounding box center [599, 361] width 82 height 20
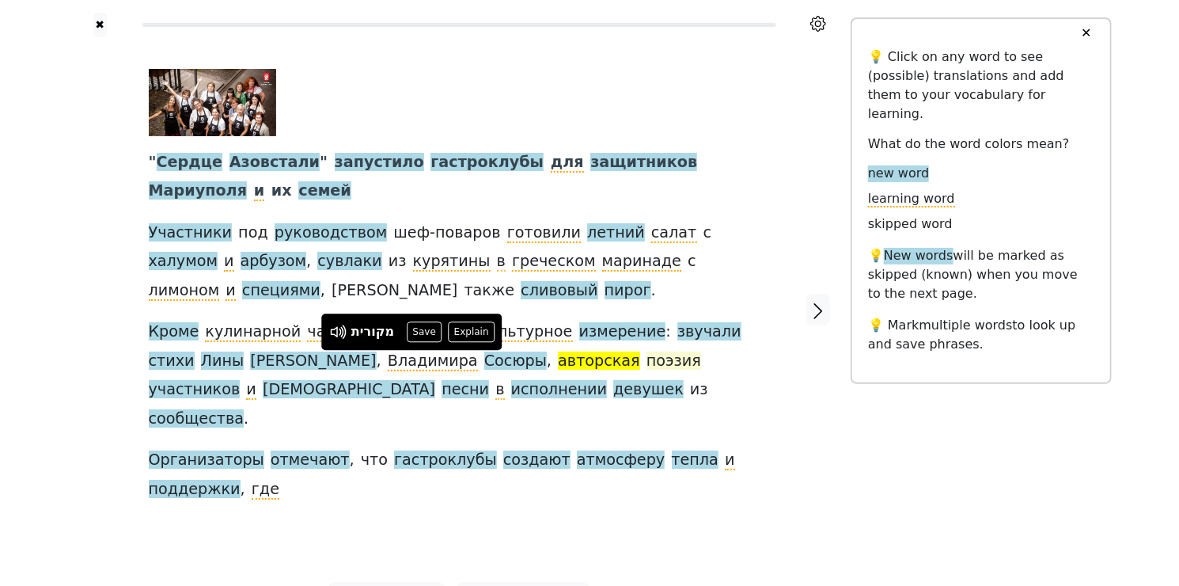
click at [646, 361] on span "поэзия" at bounding box center [673, 361] width 55 height 20
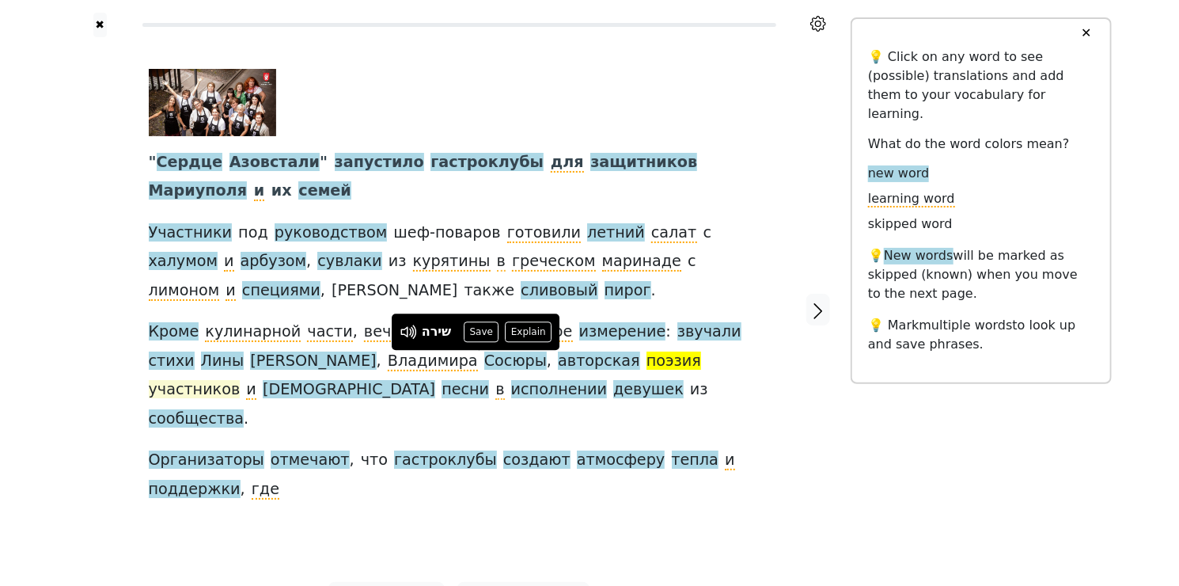
click at [241, 380] on span "участников" at bounding box center [195, 390] width 92 height 20
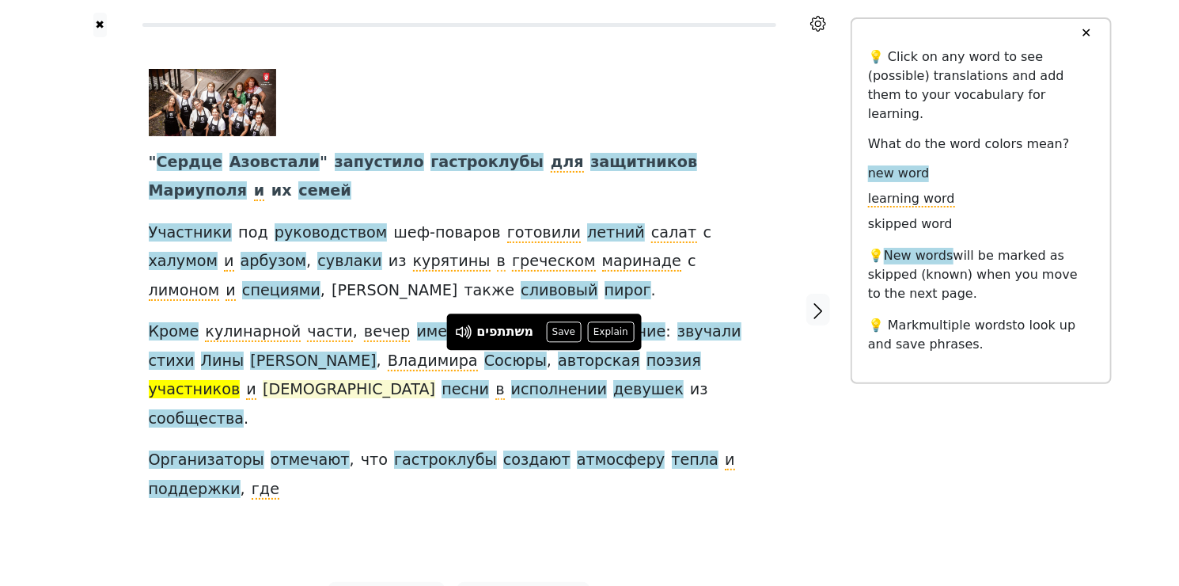
click at [435, 380] on span "[DEMOGRAPHIC_DATA]" at bounding box center [349, 390] width 173 height 20
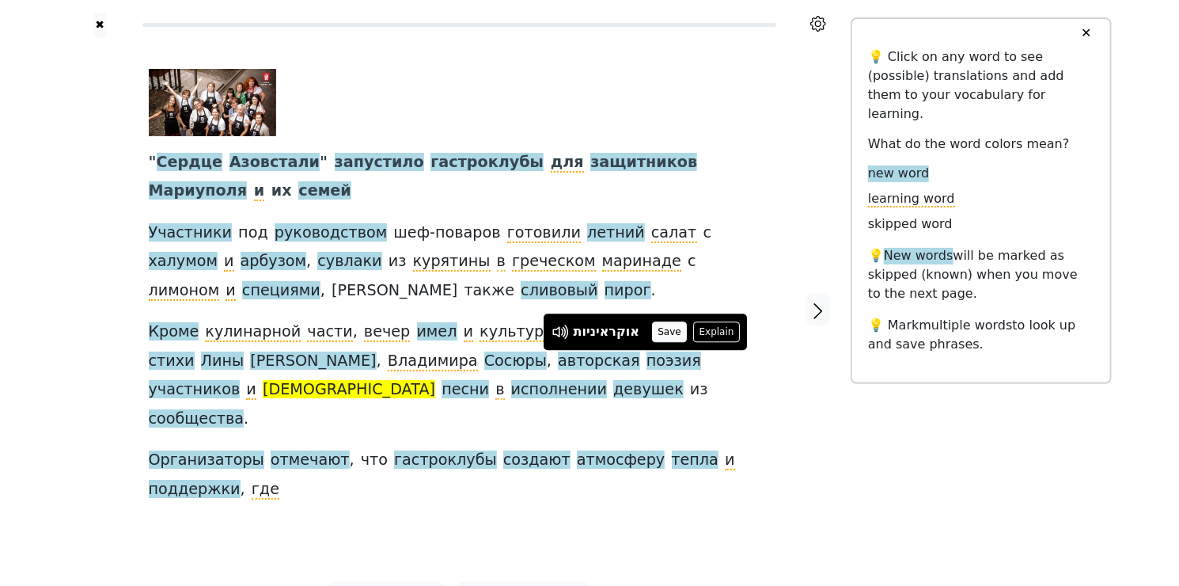
click at [669, 327] on button "Save" at bounding box center [669, 331] width 35 height 21
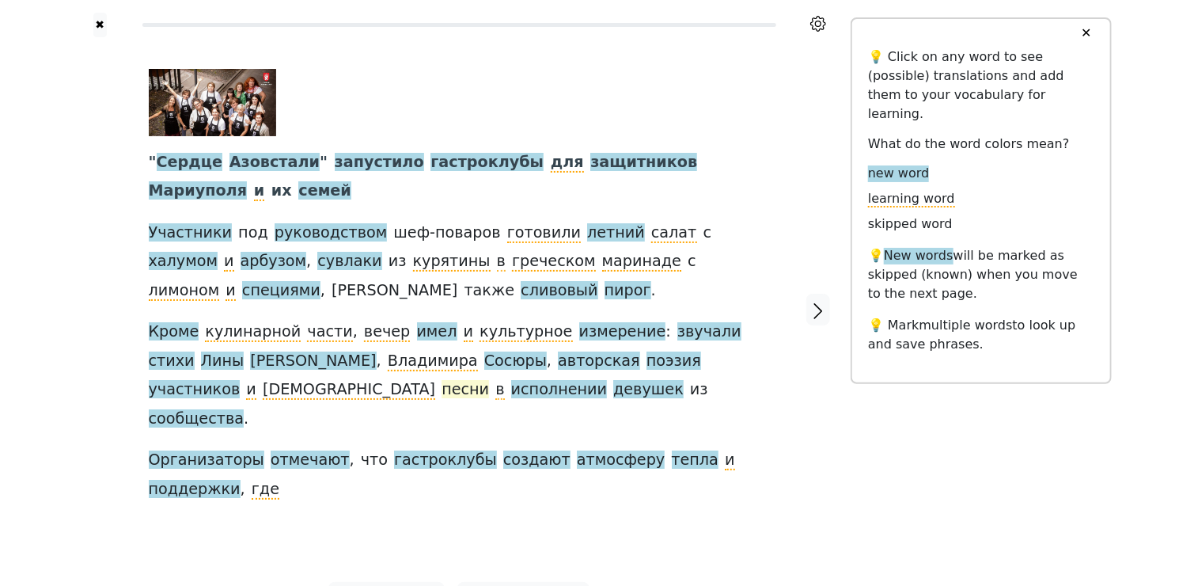
click at [489, 380] on span "песни" at bounding box center [465, 390] width 47 height 20
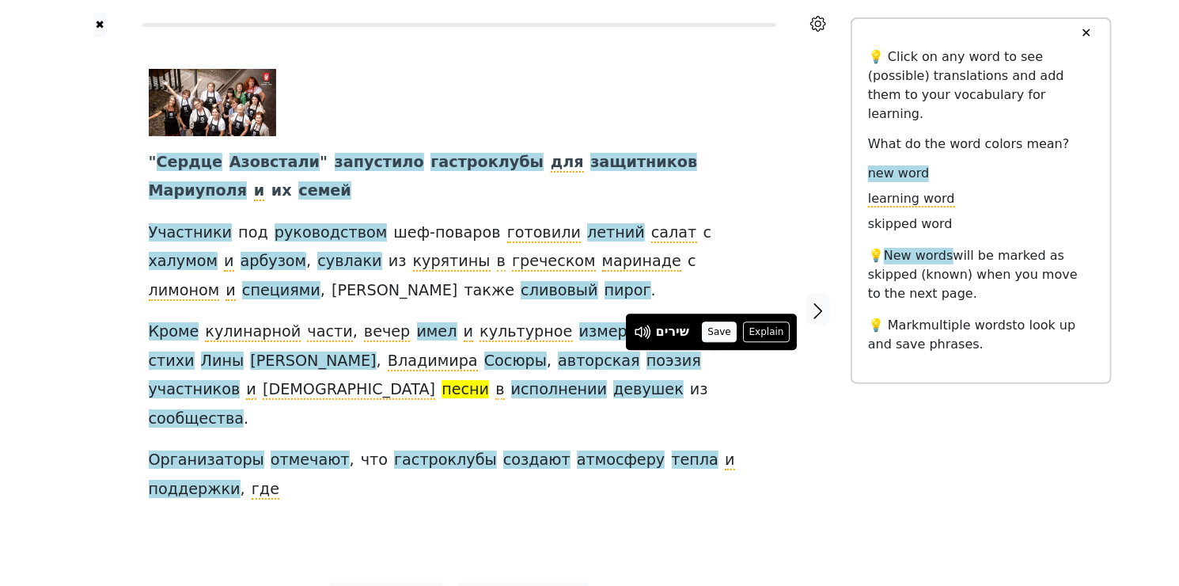
click at [726, 330] on button "Save" at bounding box center [719, 331] width 35 height 21
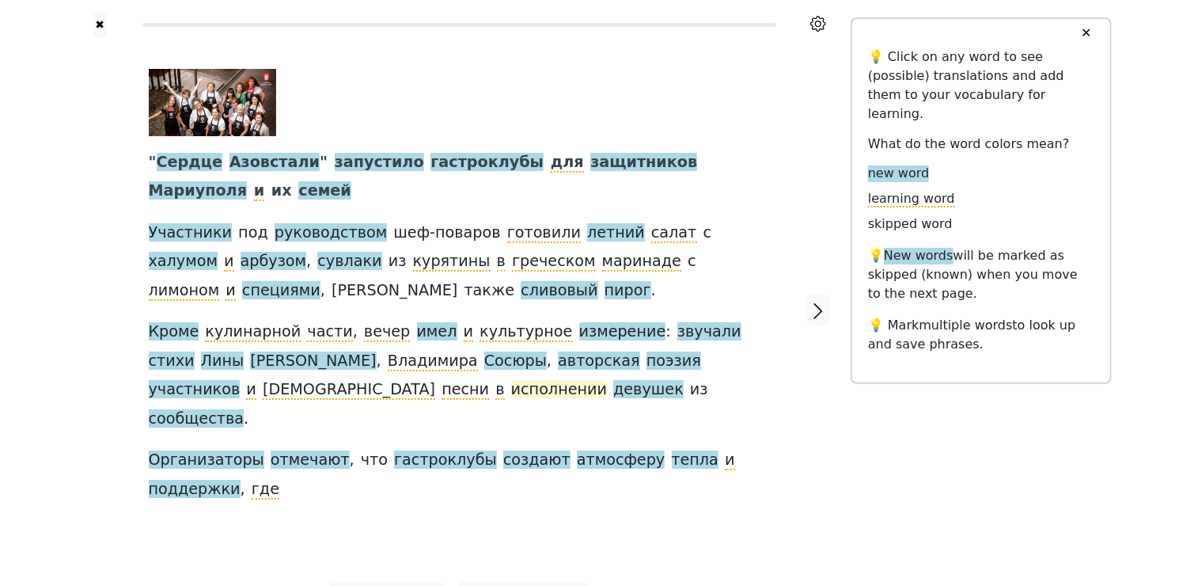
click at [511, 389] on span "исполнении" at bounding box center [559, 390] width 96 height 20
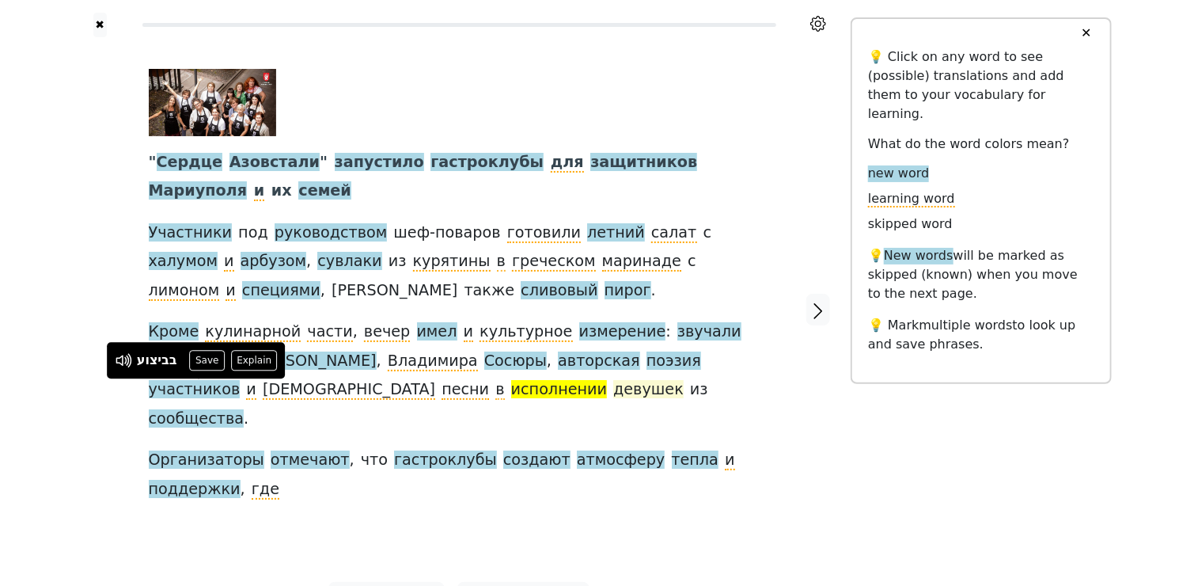
click at [613, 386] on span "девушек" at bounding box center [648, 390] width 70 height 20
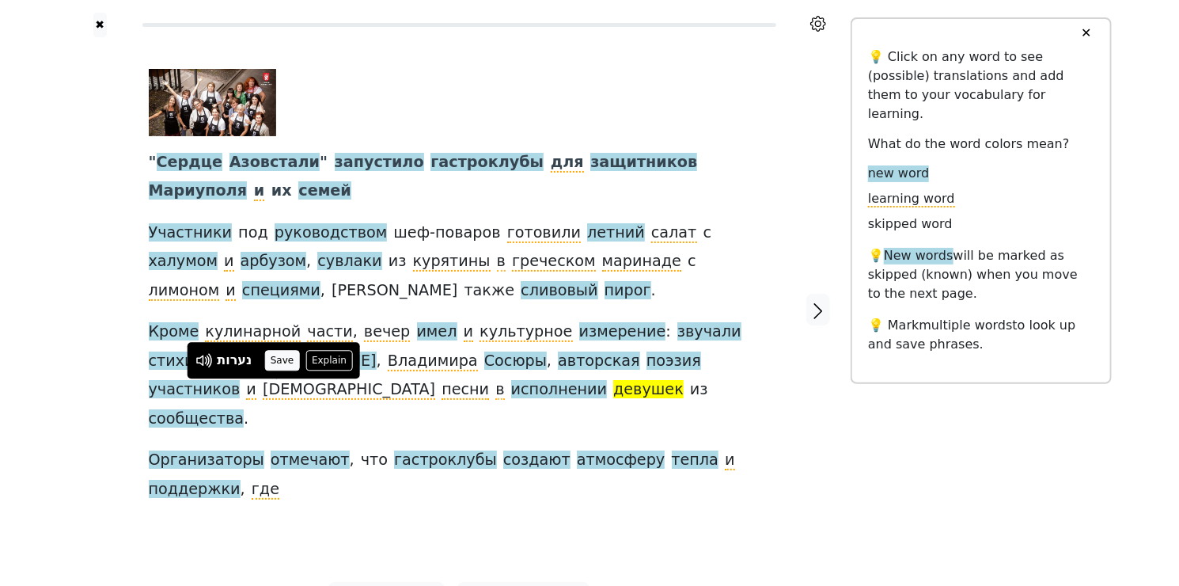
click at [277, 361] on button "Save" at bounding box center [281, 360] width 35 height 21
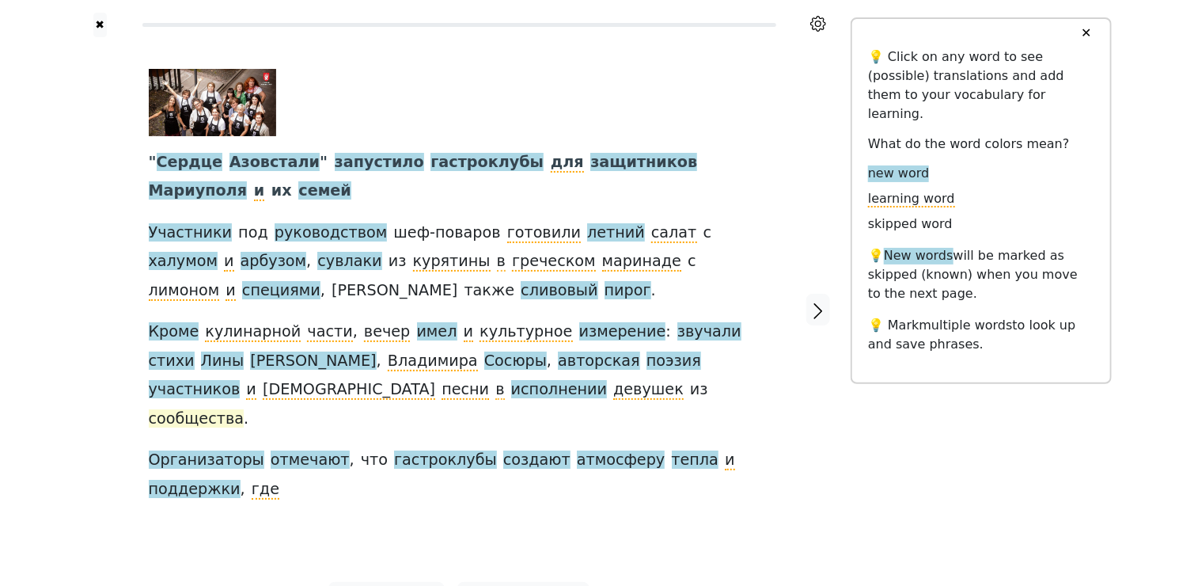
click at [245, 409] on span "сообщества" at bounding box center [197, 419] width 96 height 20
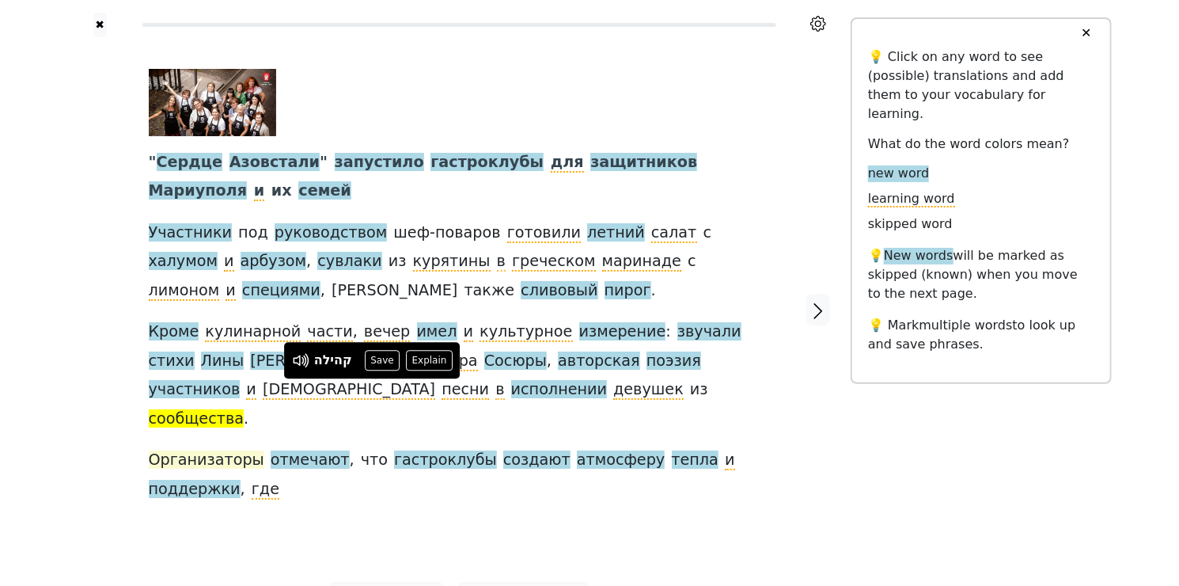
click at [231, 450] on span "Организаторы" at bounding box center [207, 460] width 116 height 20
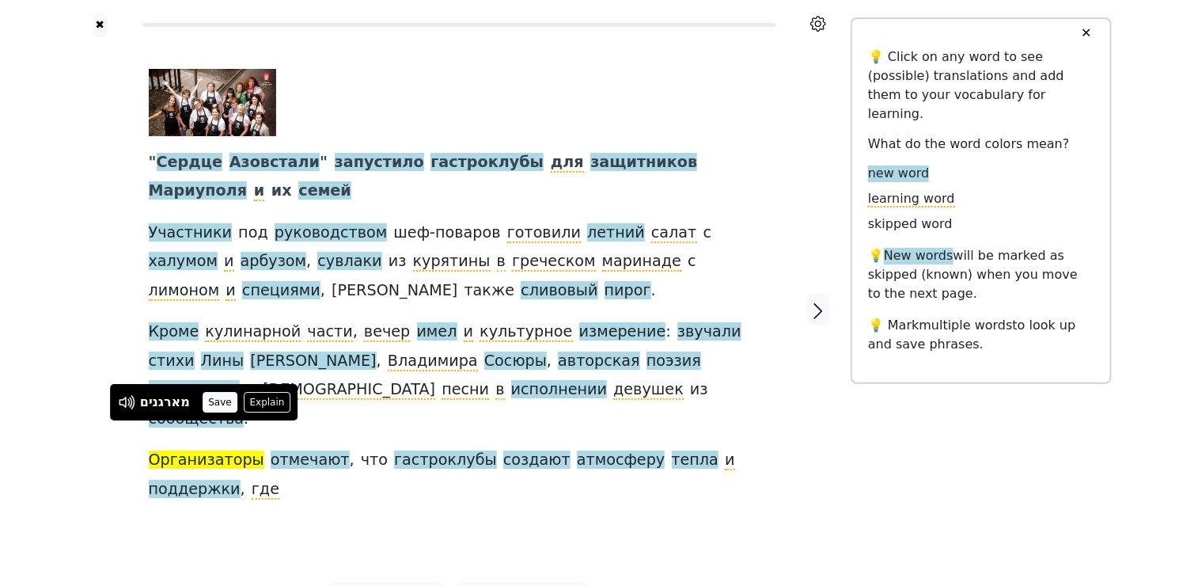
click at [217, 401] on button "Save" at bounding box center [220, 402] width 35 height 21
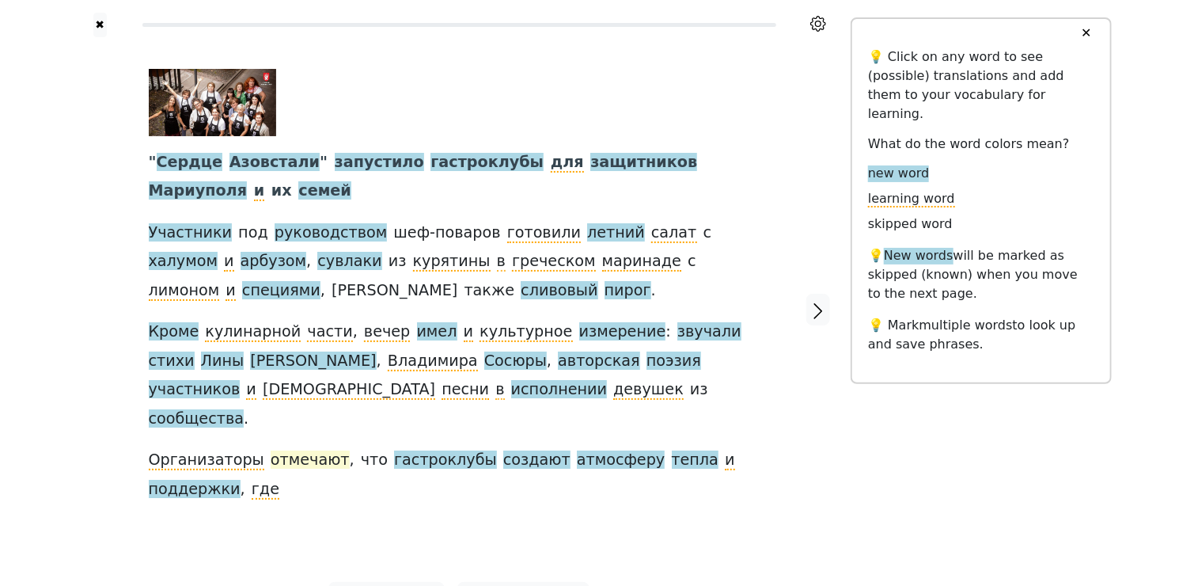
click at [309, 450] on span "отмечают" at bounding box center [310, 460] width 79 height 20
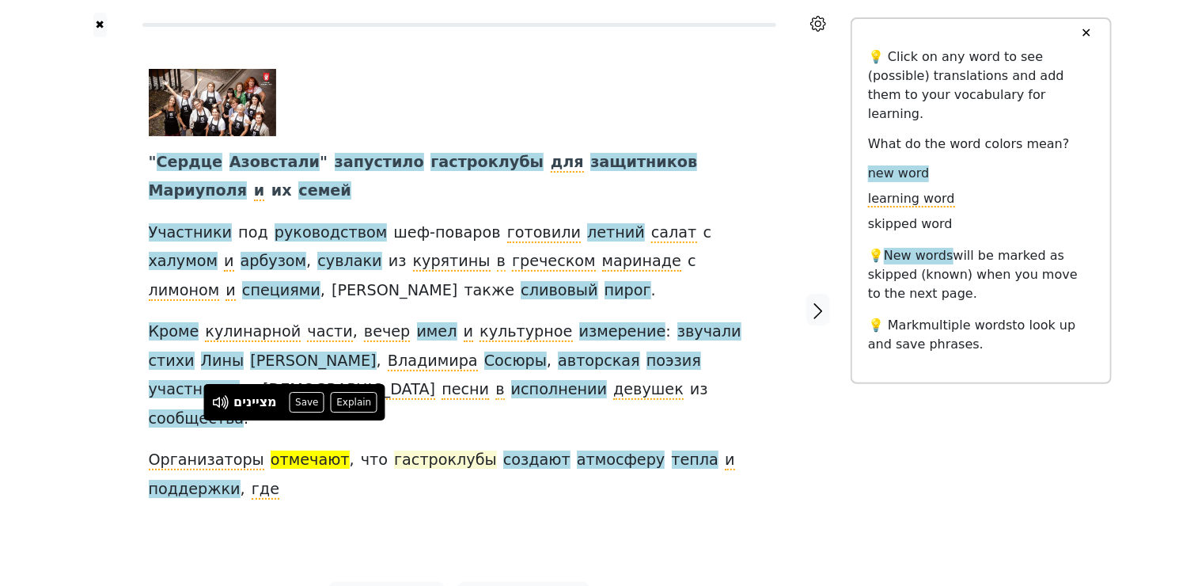
click at [406, 450] on span "гастроклубы" at bounding box center [445, 460] width 103 height 20
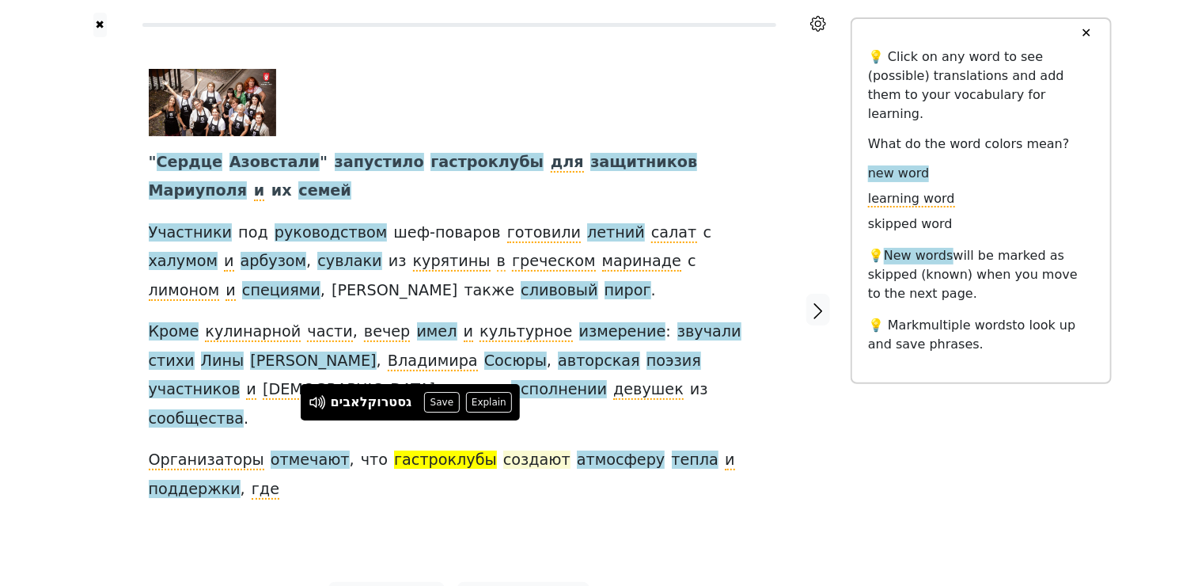
click at [503, 450] on span "создают" at bounding box center [536, 460] width 67 height 20
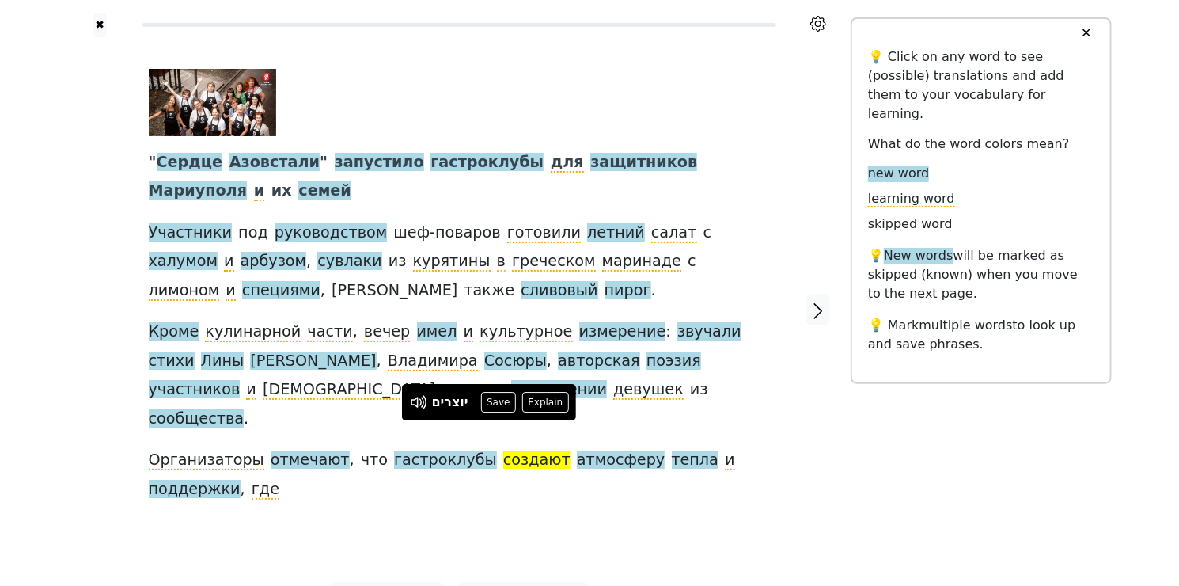
click at [555, 443] on div "" [PERSON_NAME] " запустило гастроклубы для защитников [PERSON_NAME] и их семей…" at bounding box center [459, 286] width 621 height 434
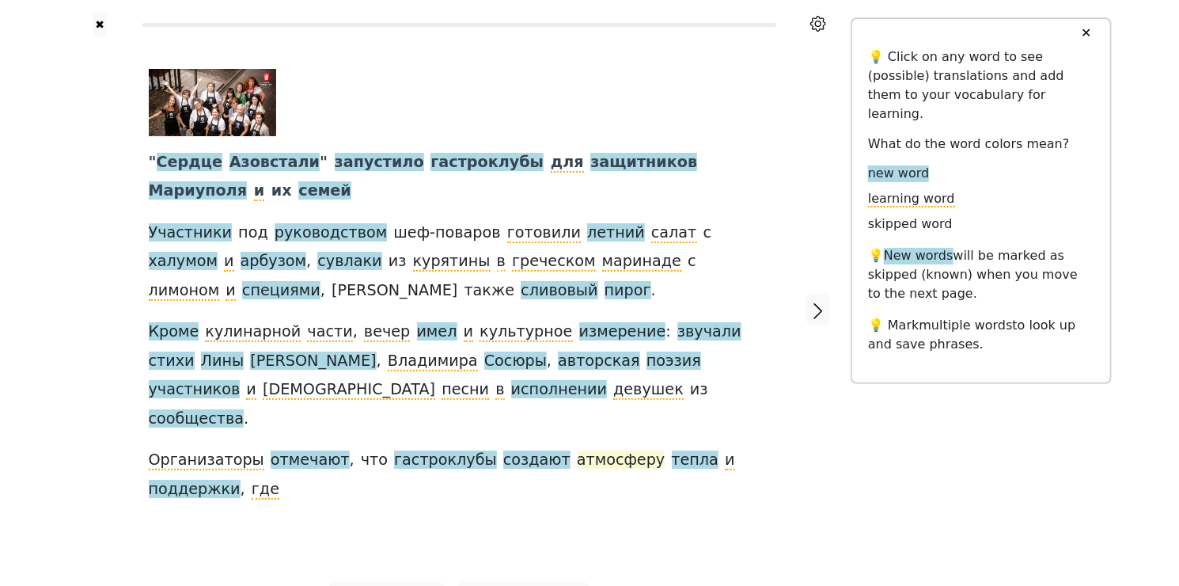
click at [577, 450] on span "атмосферу" at bounding box center [621, 460] width 88 height 20
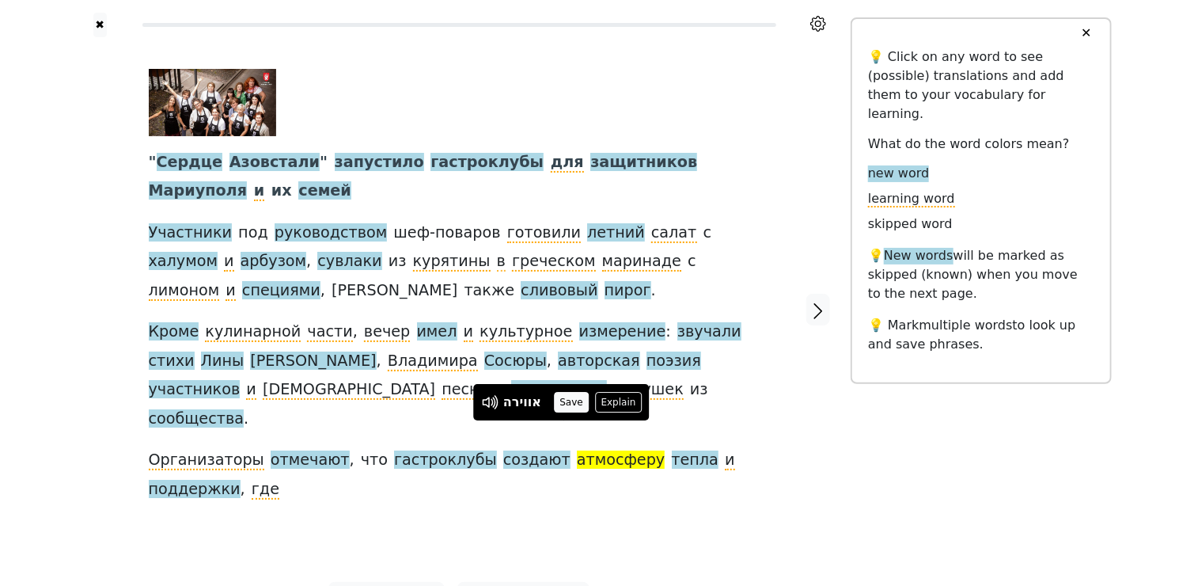
click at [574, 402] on button "Save" at bounding box center [571, 402] width 35 height 21
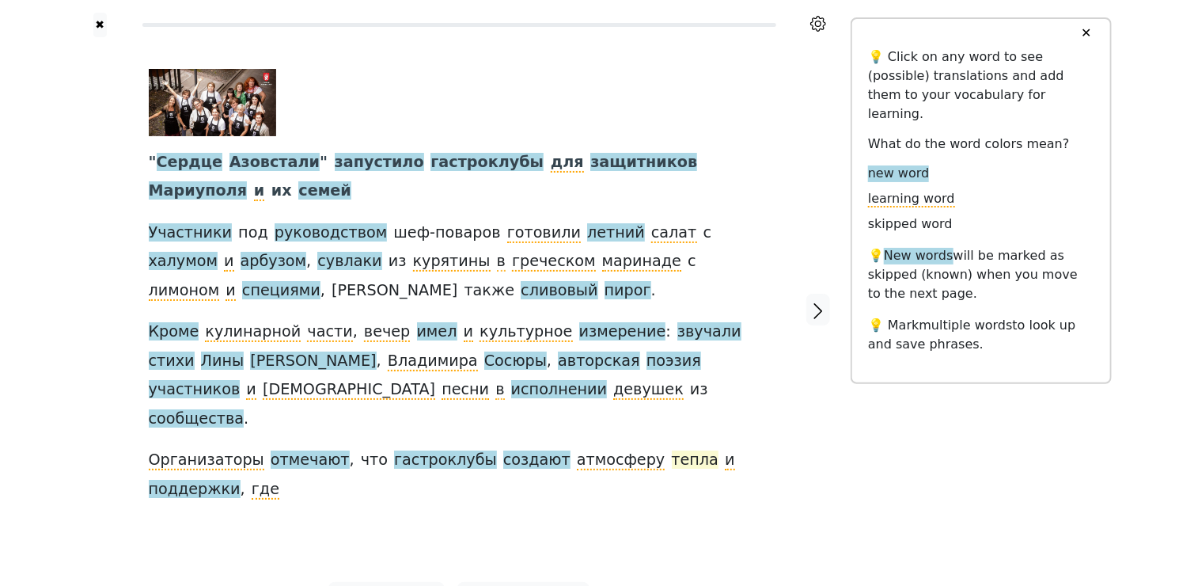
click at [672, 450] on span "тепла" at bounding box center [695, 460] width 47 height 20
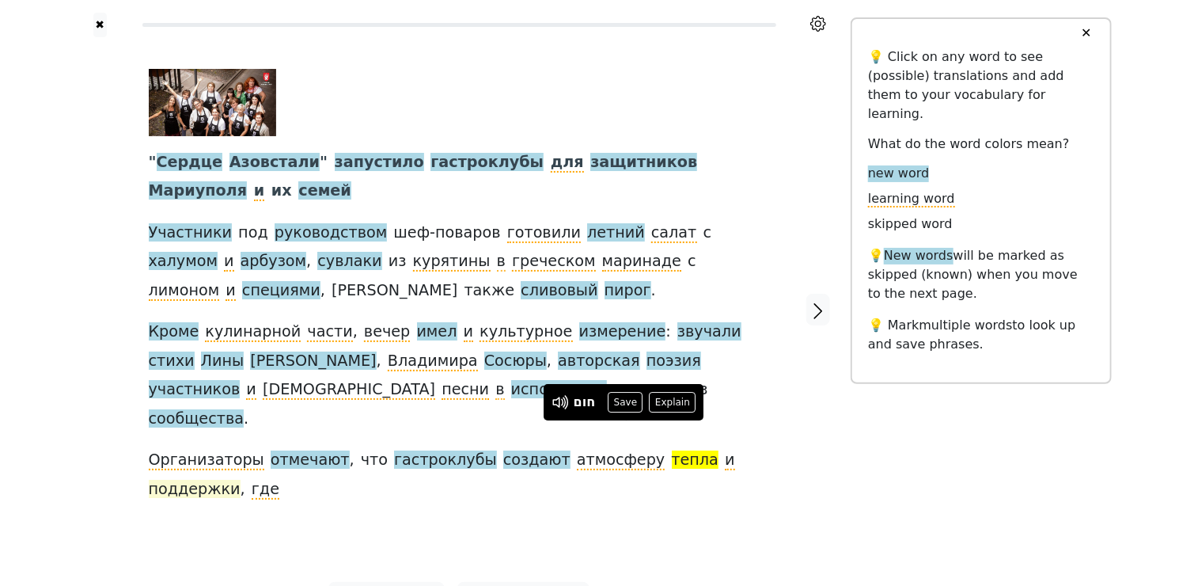
click at [241, 480] on span "поддержки" at bounding box center [195, 490] width 92 height 20
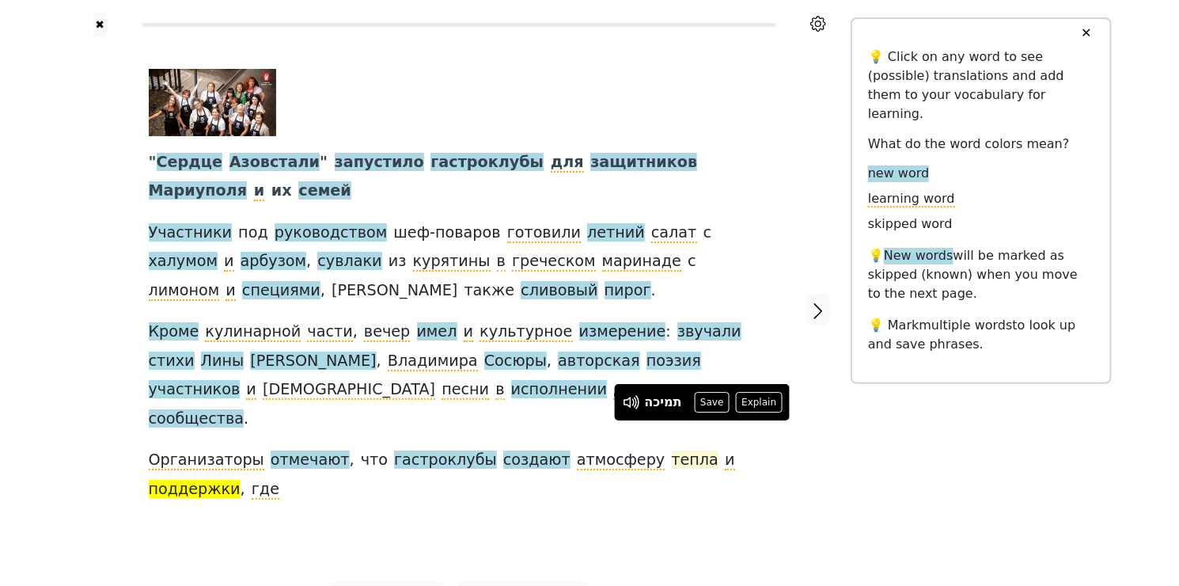
click at [672, 450] on span "тепла" at bounding box center [695, 460] width 47 height 20
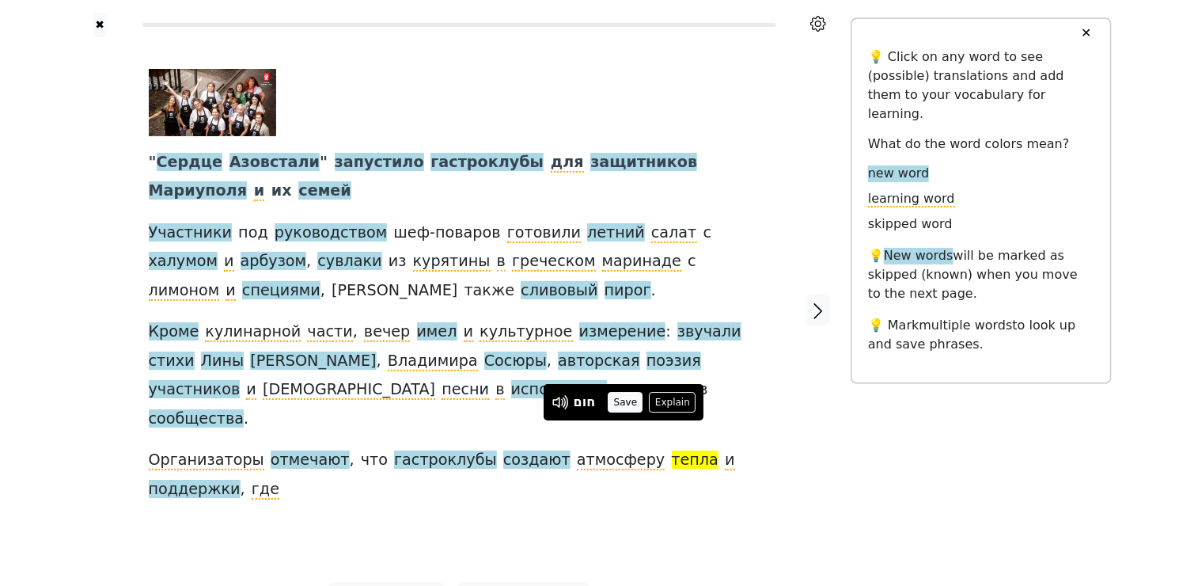
click at [631, 399] on button "Save" at bounding box center [625, 402] width 35 height 21
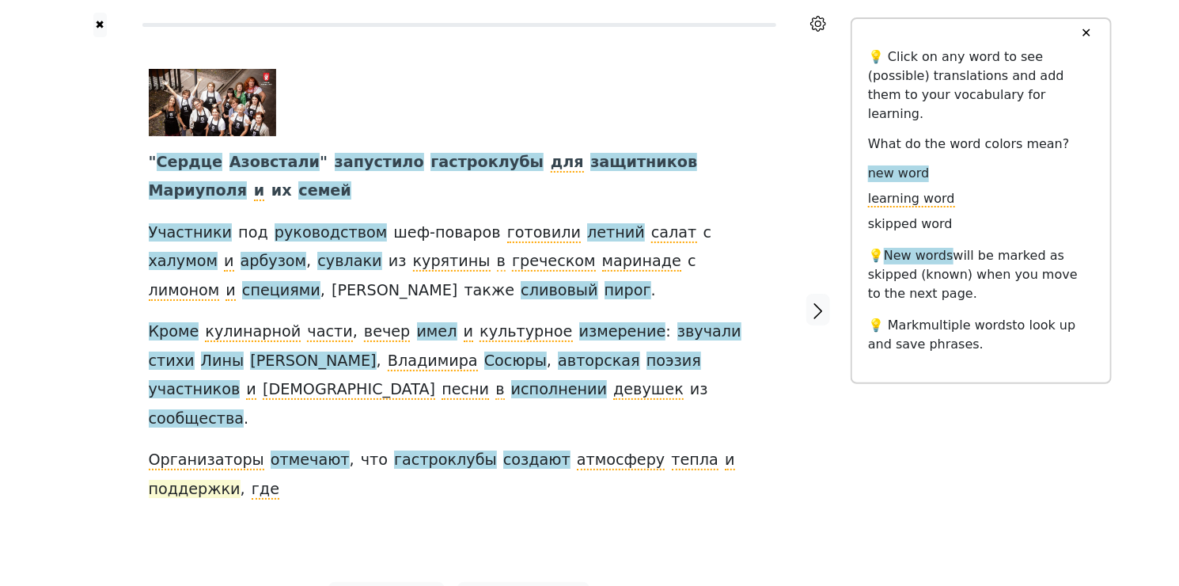
click at [241, 480] on span "поддержки" at bounding box center [195, 490] width 92 height 20
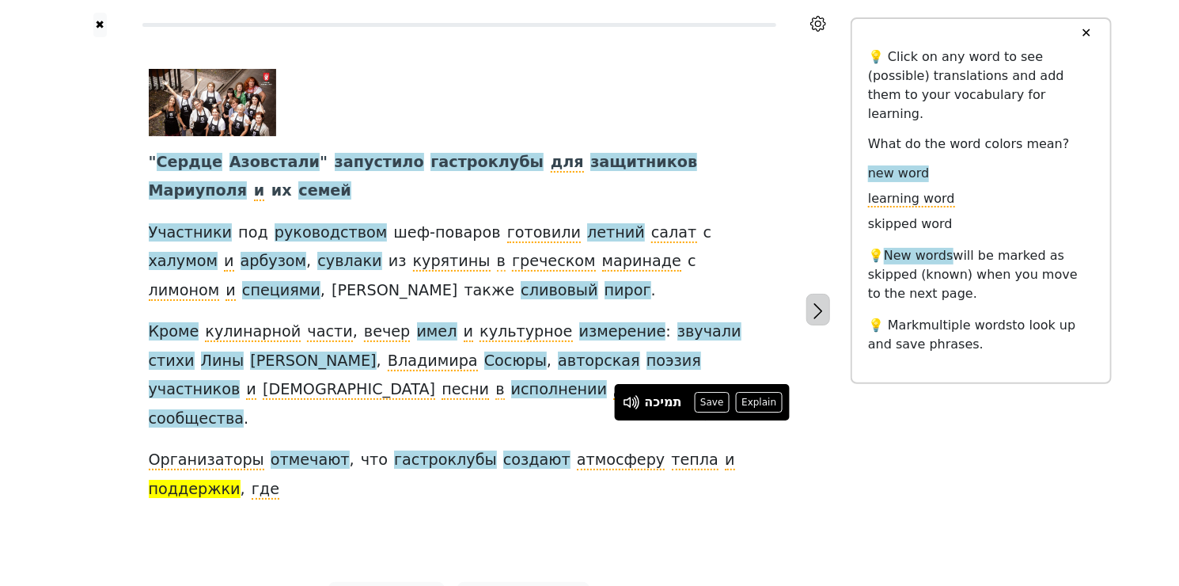
click at [817, 301] on icon "button" at bounding box center [818, 310] width 19 height 19
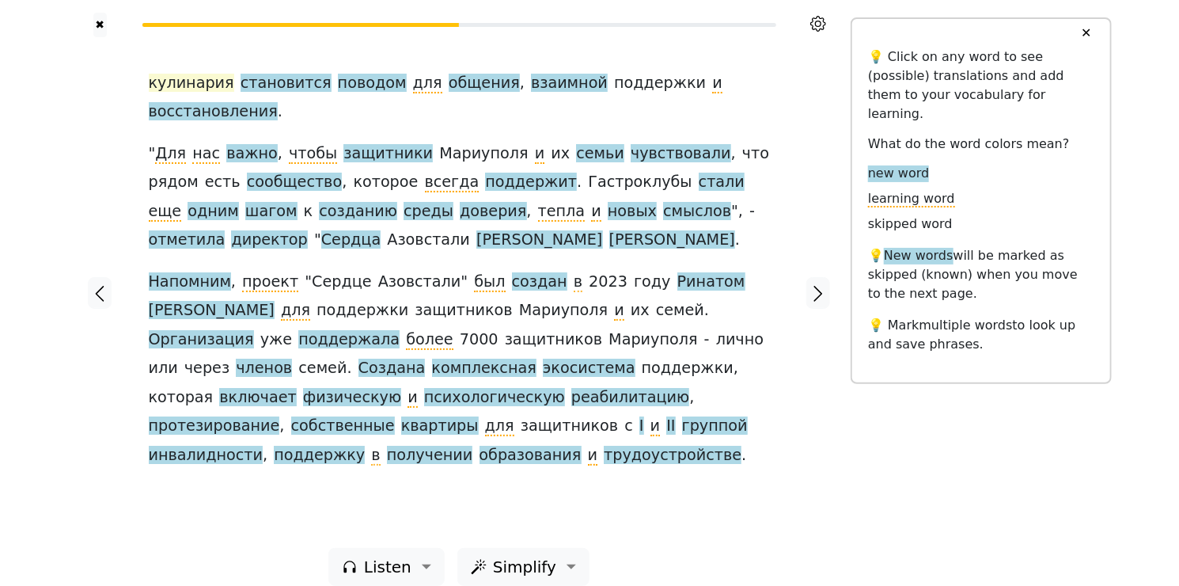
click at [177, 79] on span "кулинария" at bounding box center [191, 84] width 85 height 20
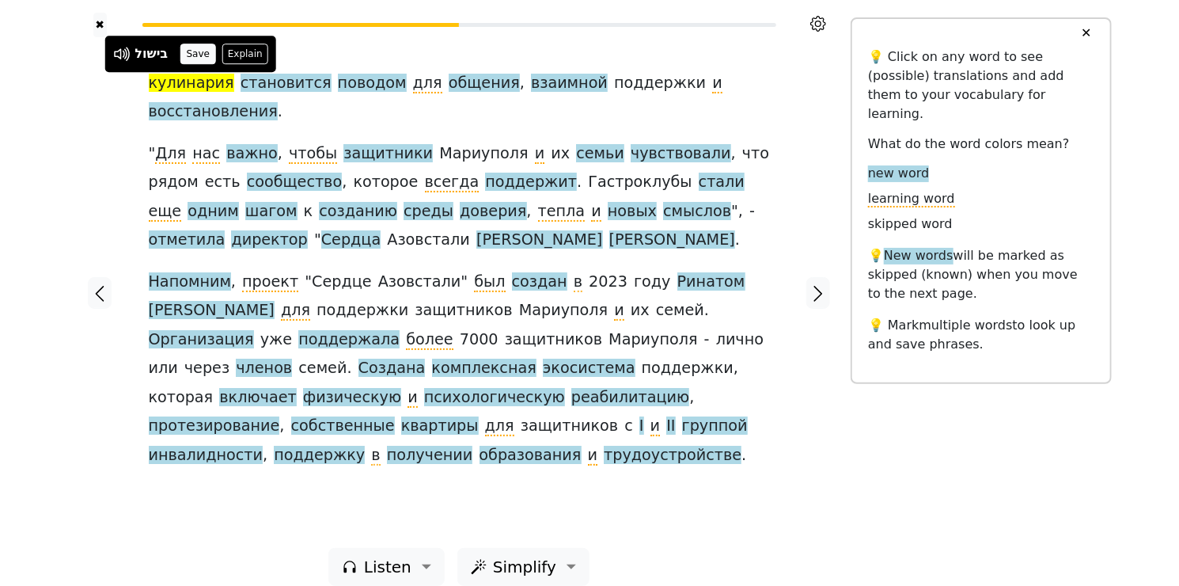
click at [197, 55] on button "Save" at bounding box center [197, 54] width 35 height 21
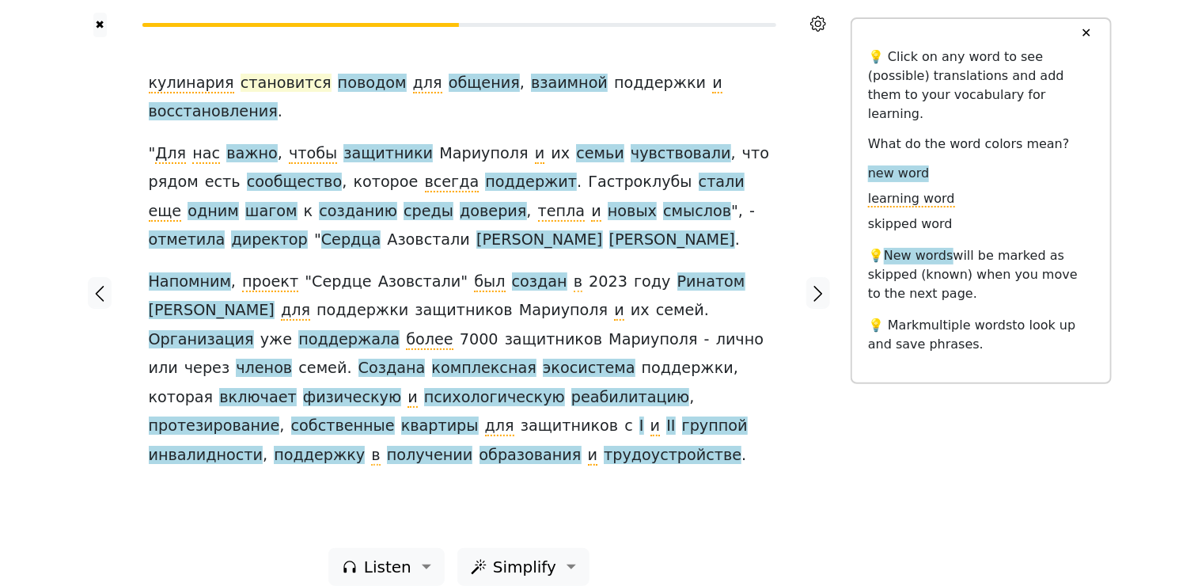
click at [286, 76] on span "становится" at bounding box center [286, 84] width 91 height 20
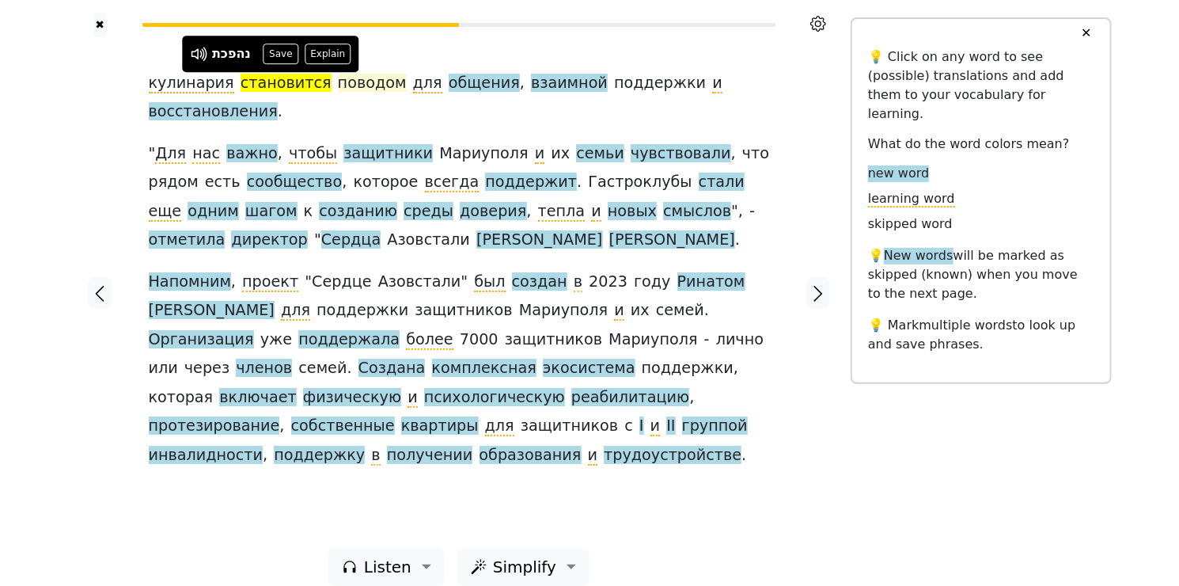
click at [364, 87] on span "поводом" at bounding box center [372, 84] width 69 height 20
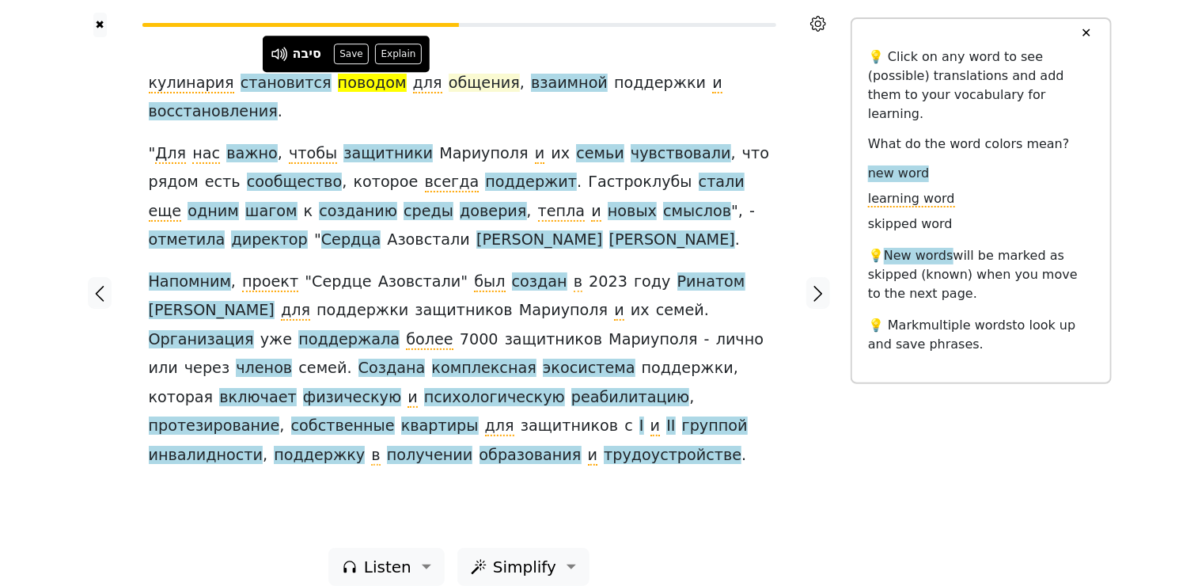
click at [454, 83] on span "общения" at bounding box center [484, 84] width 71 height 20
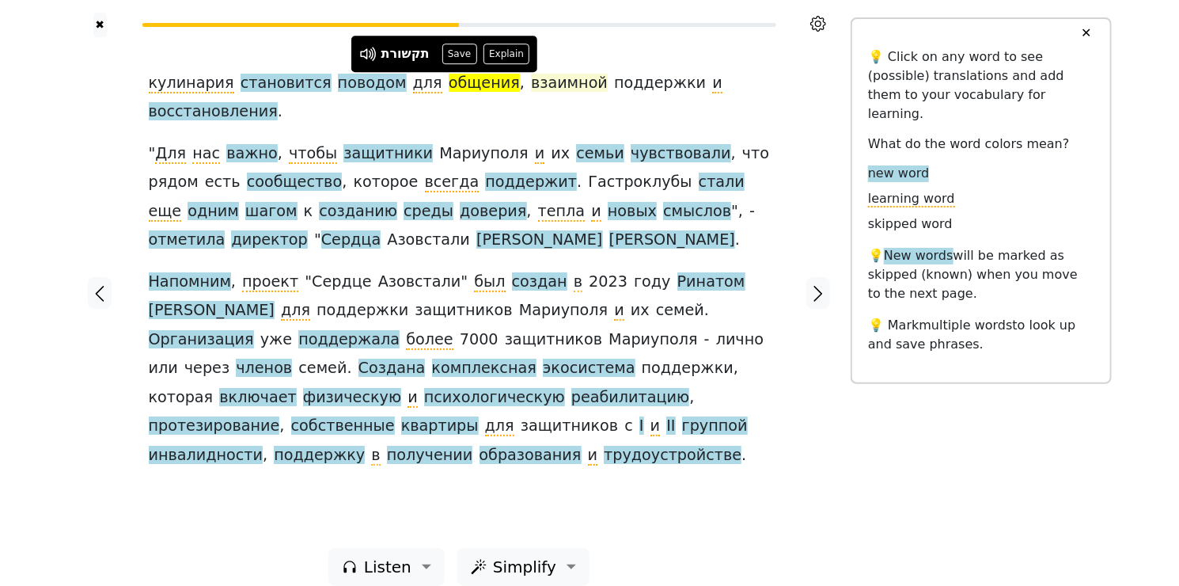
click at [531, 89] on span "взаимной" at bounding box center [569, 84] width 77 height 20
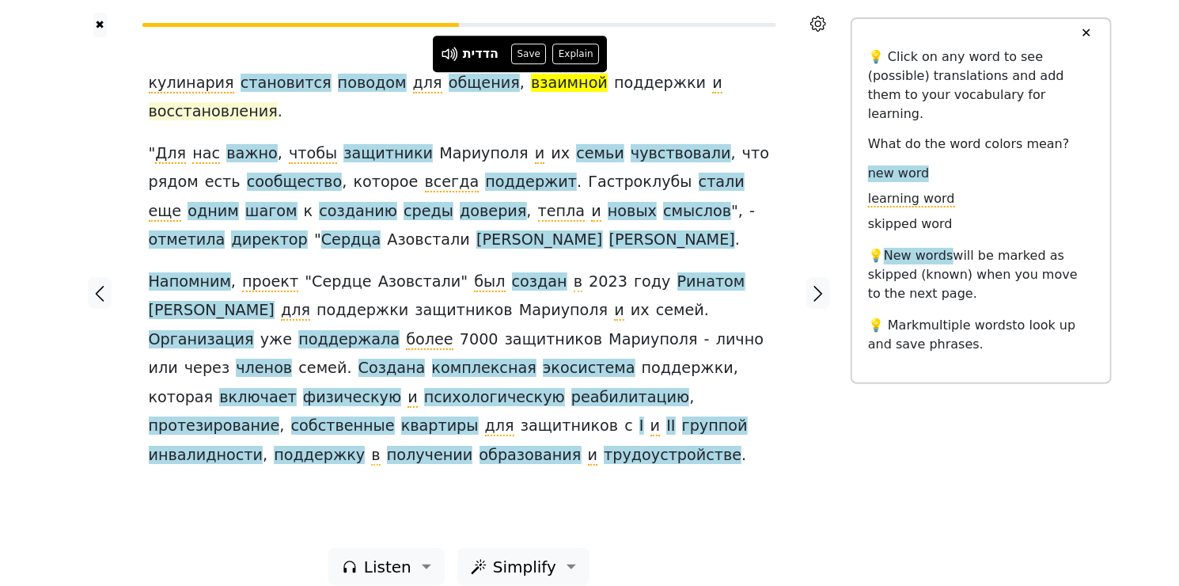
click at [278, 102] on span "восстановления" at bounding box center [213, 112] width 129 height 20
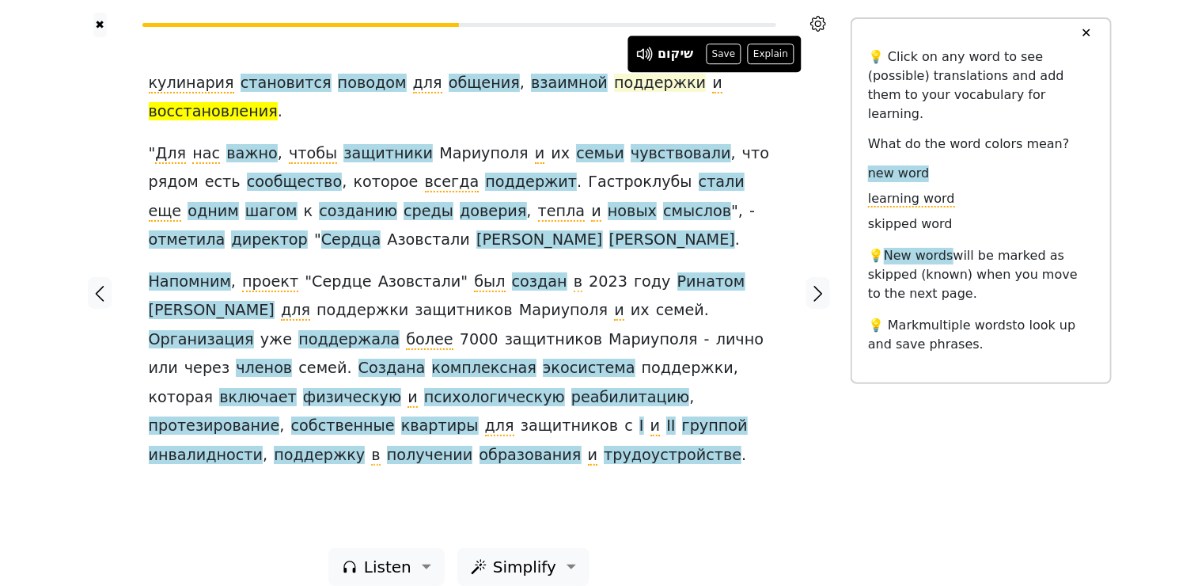
click at [614, 79] on span "поддержки" at bounding box center [660, 84] width 92 height 20
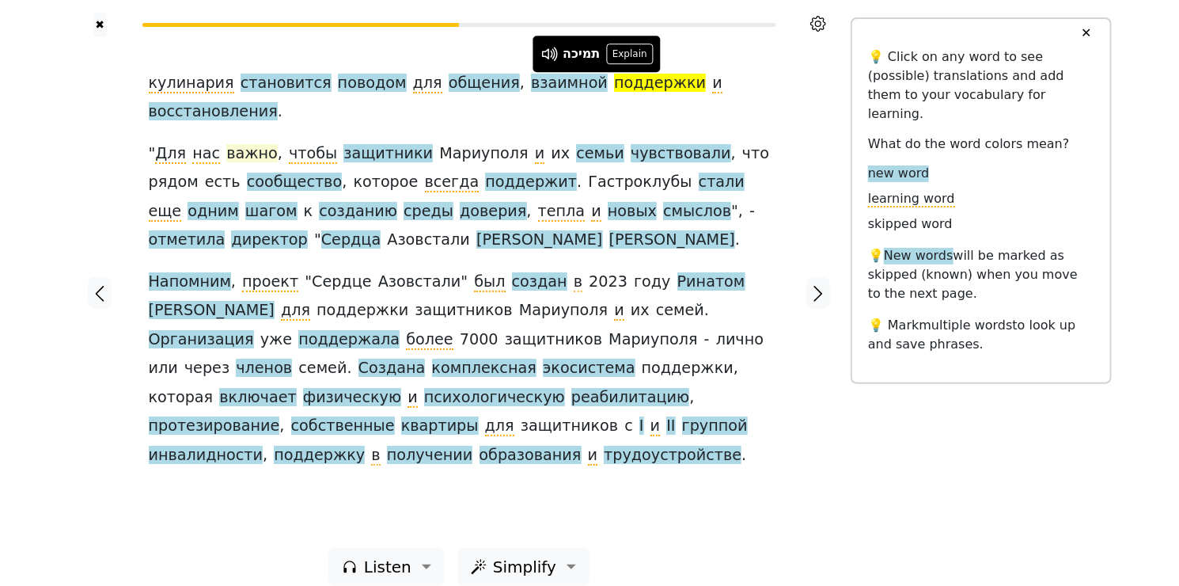
click at [236, 144] on span "важно" at bounding box center [251, 154] width 51 height 20
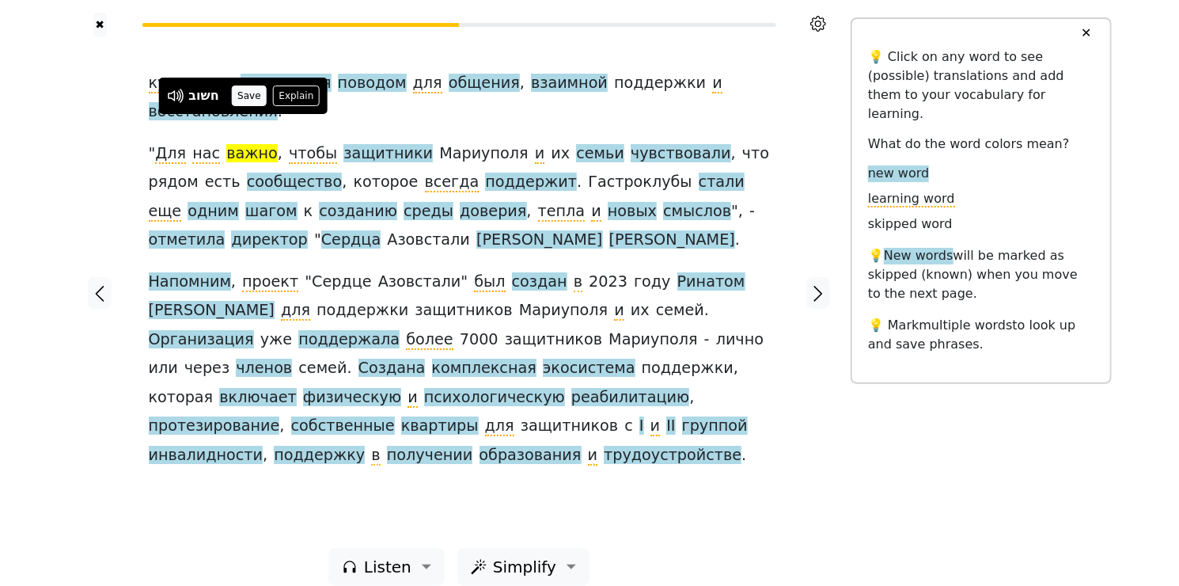
click at [248, 93] on button "Save" at bounding box center [249, 95] width 35 height 21
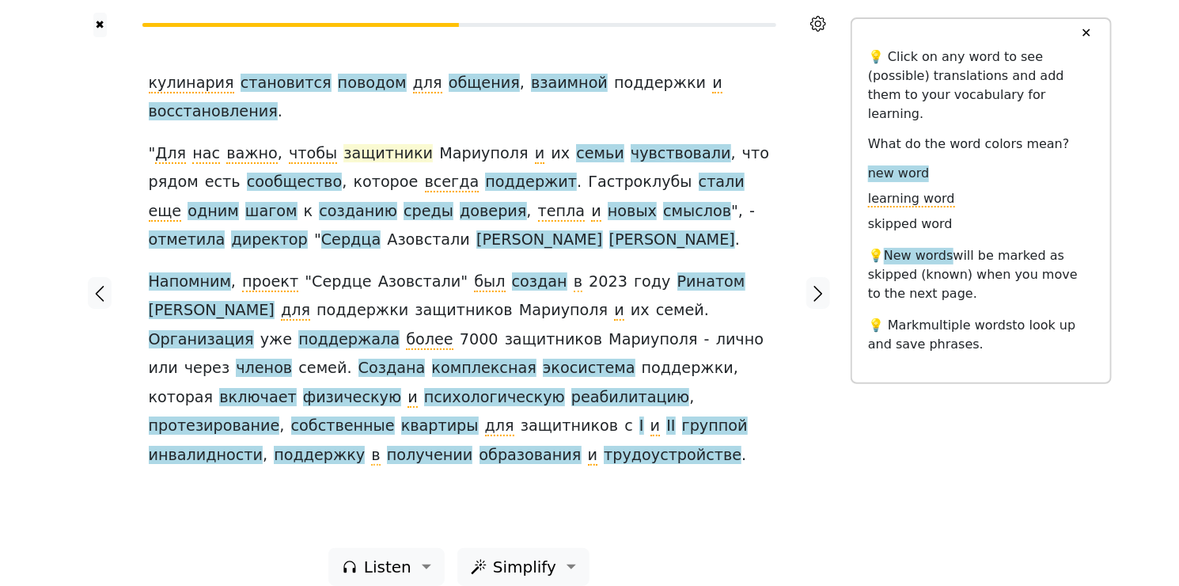
click at [373, 144] on span "защитники" at bounding box center [387, 154] width 89 height 20
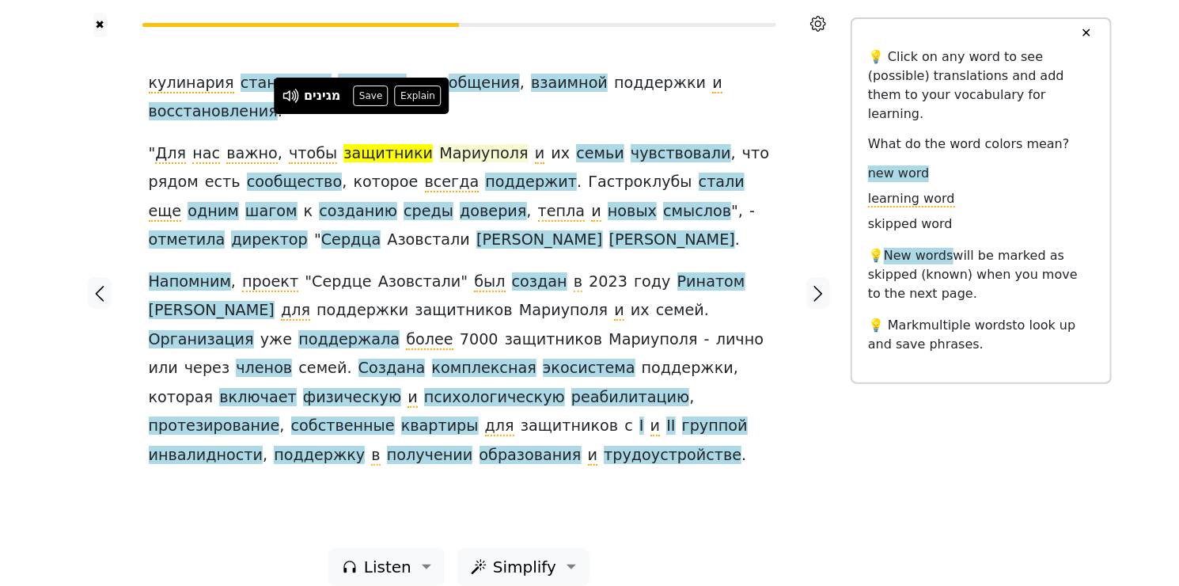
click at [455, 144] on span "Мариуполя" at bounding box center [483, 154] width 89 height 20
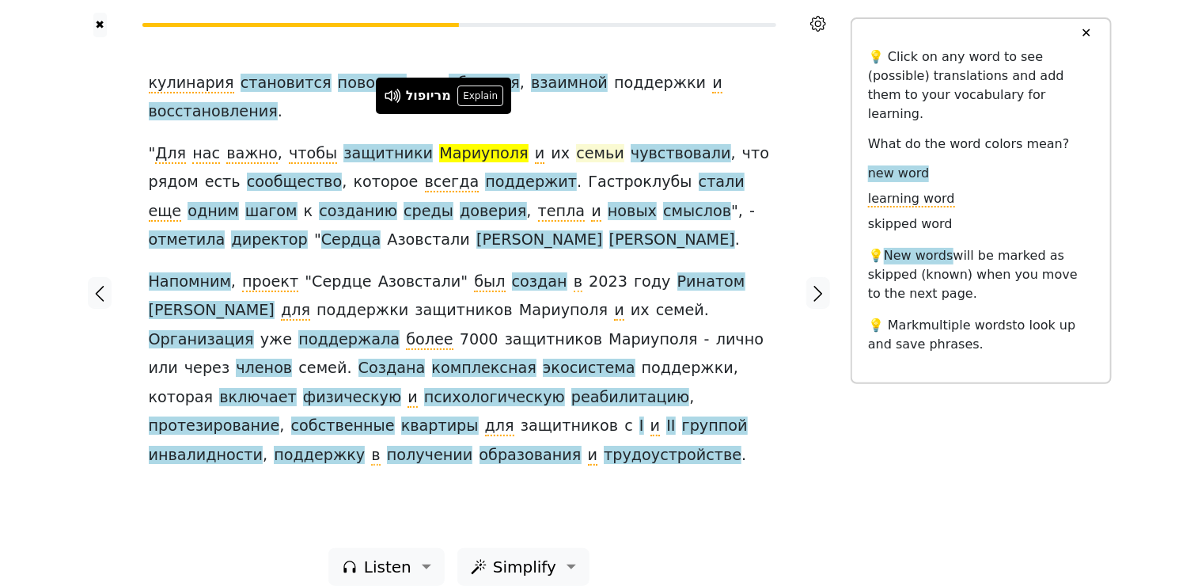
click at [576, 144] on span "семьи" at bounding box center [600, 154] width 48 height 20
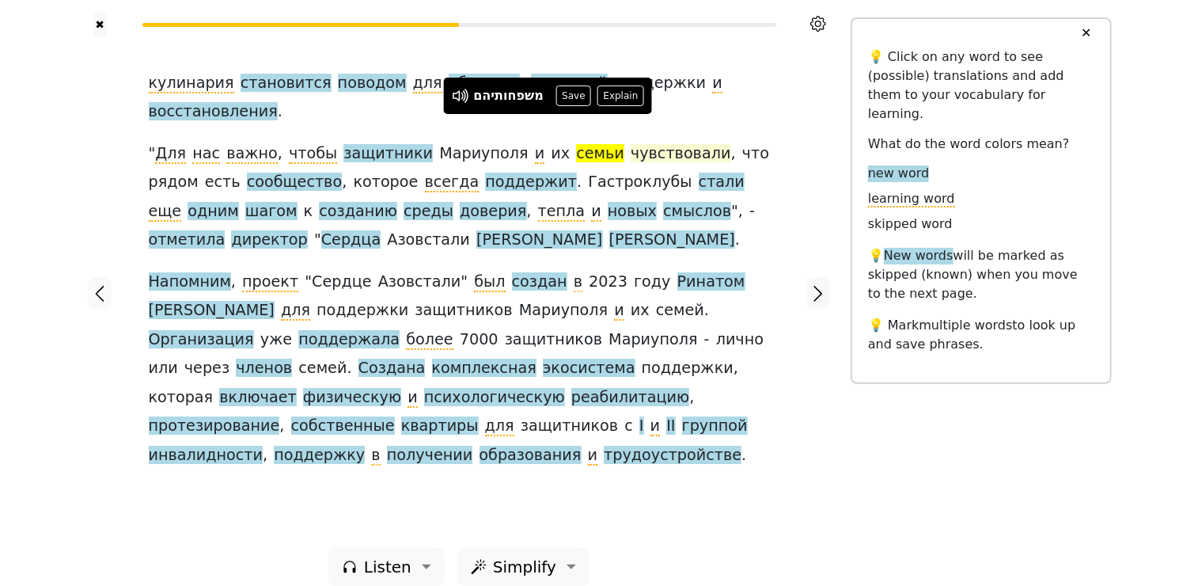
click at [631, 144] on span "чувствовали" at bounding box center [681, 154] width 100 height 20
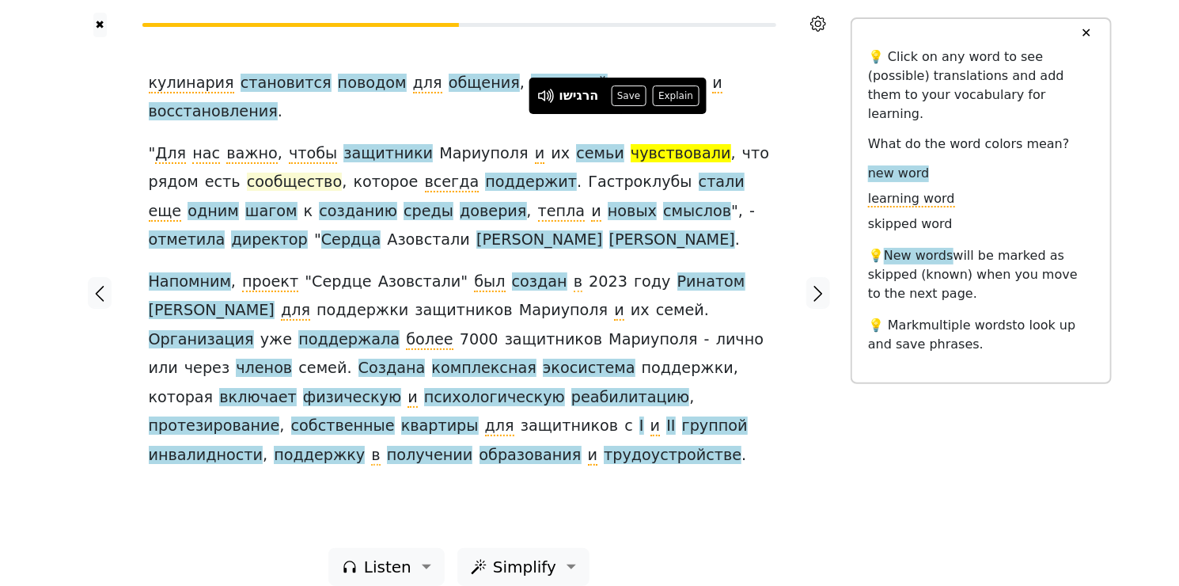
click at [247, 173] on span "сообщество" at bounding box center [295, 183] width 96 height 20
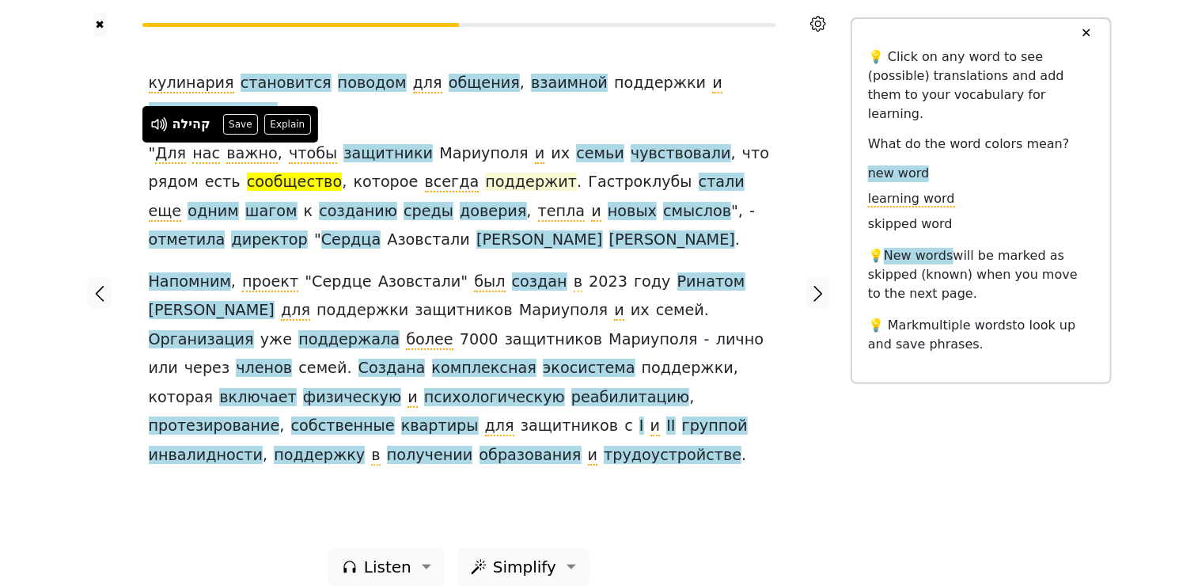
click at [485, 173] on span "поддержит" at bounding box center [531, 183] width 92 height 20
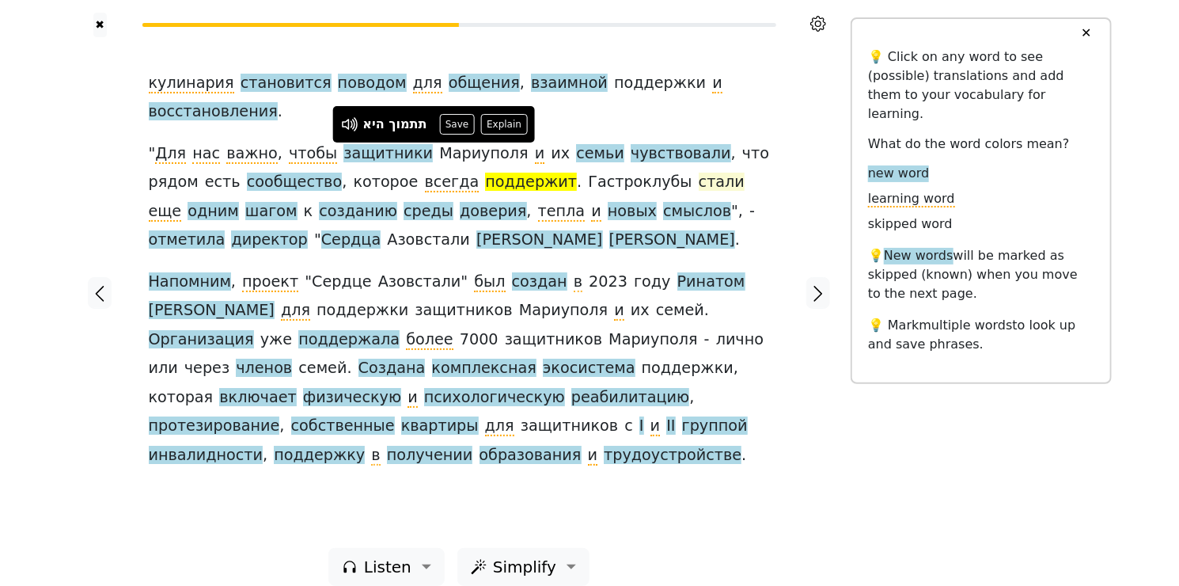
click at [699, 173] on span "стали" at bounding box center [722, 183] width 46 height 20
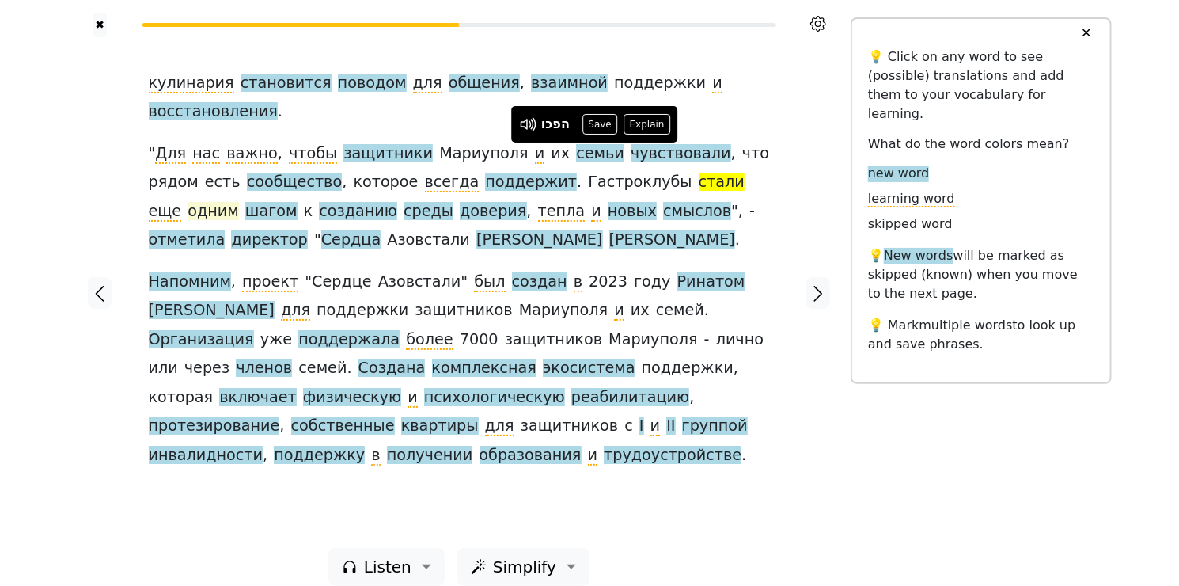
click at [239, 202] on span "одним" at bounding box center [213, 212] width 51 height 20
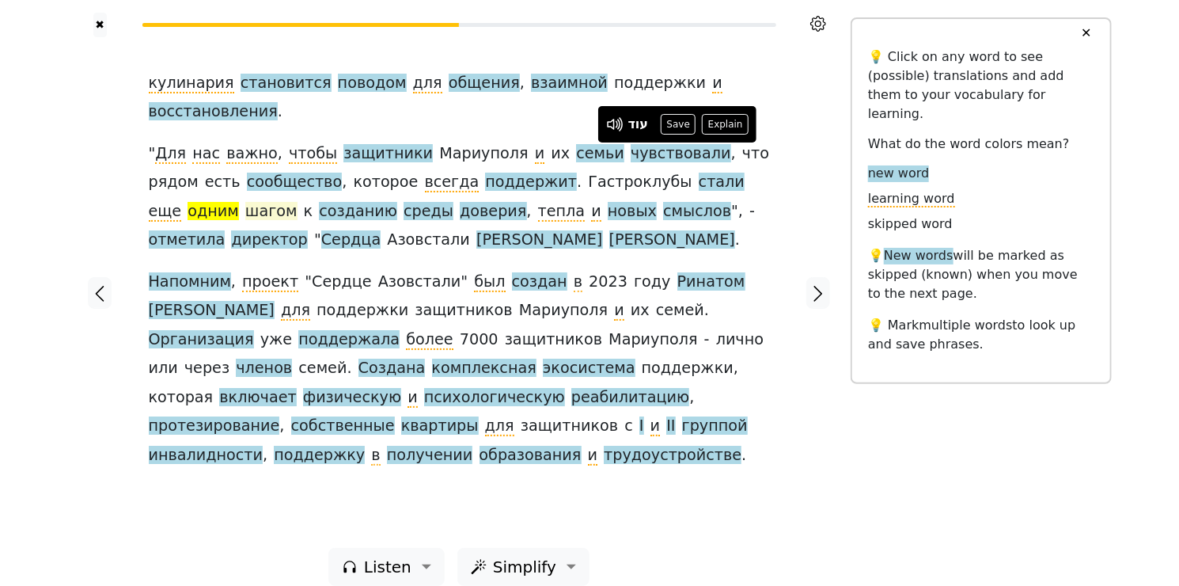
click at [298, 202] on span "шагом" at bounding box center [271, 212] width 52 height 20
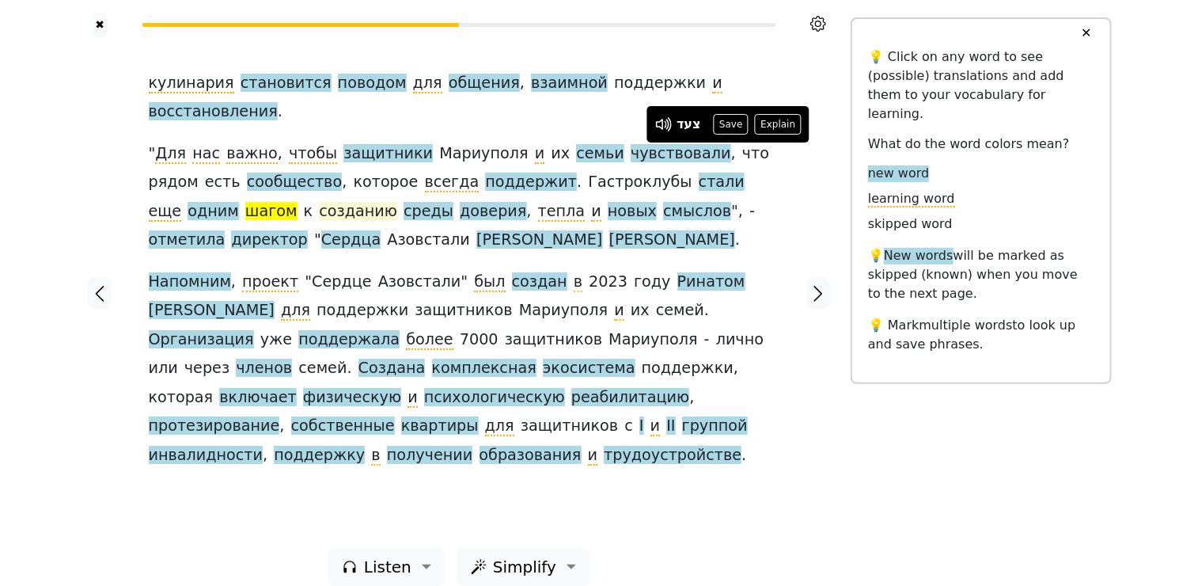
click at [319, 202] on span "созданию" at bounding box center [358, 212] width 78 height 20
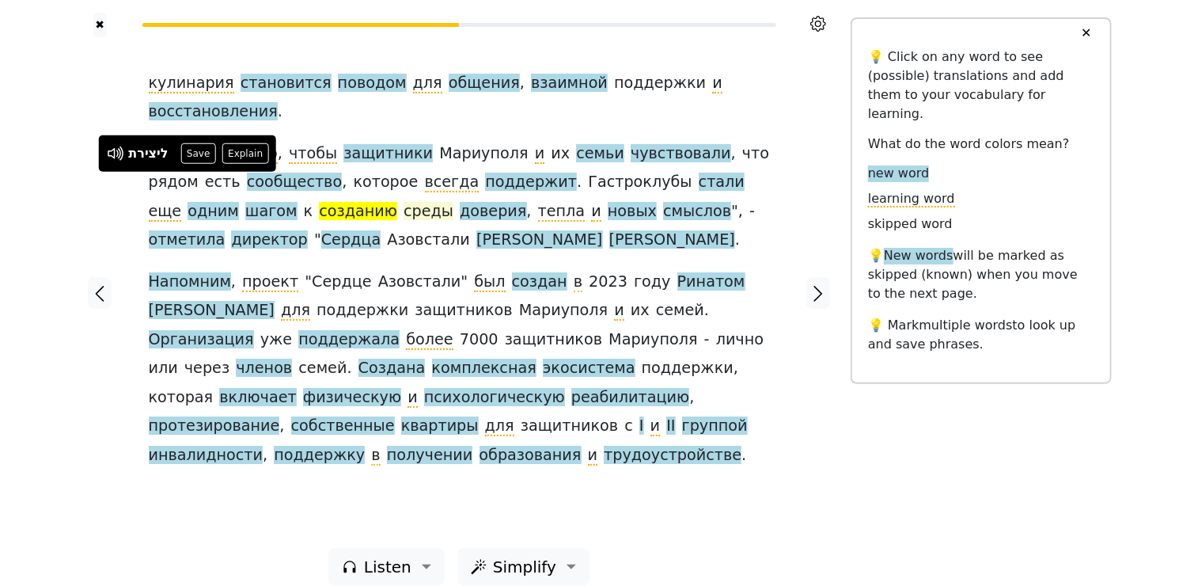
click at [404, 202] on span "среды" at bounding box center [429, 212] width 50 height 20
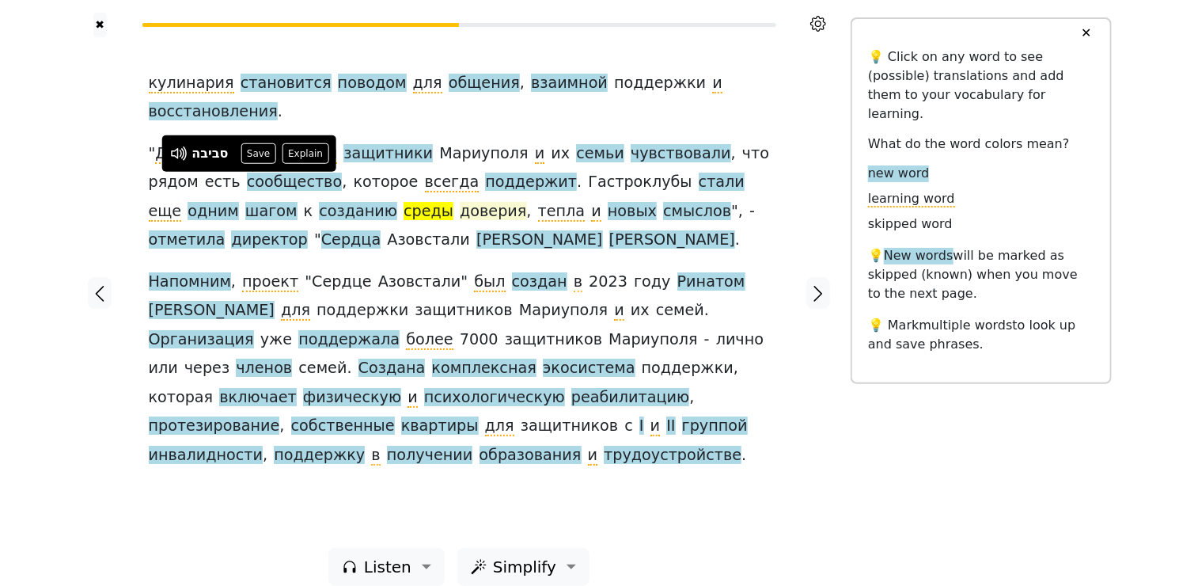
click at [460, 202] on span "доверия" at bounding box center [493, 212] width 66 height 20
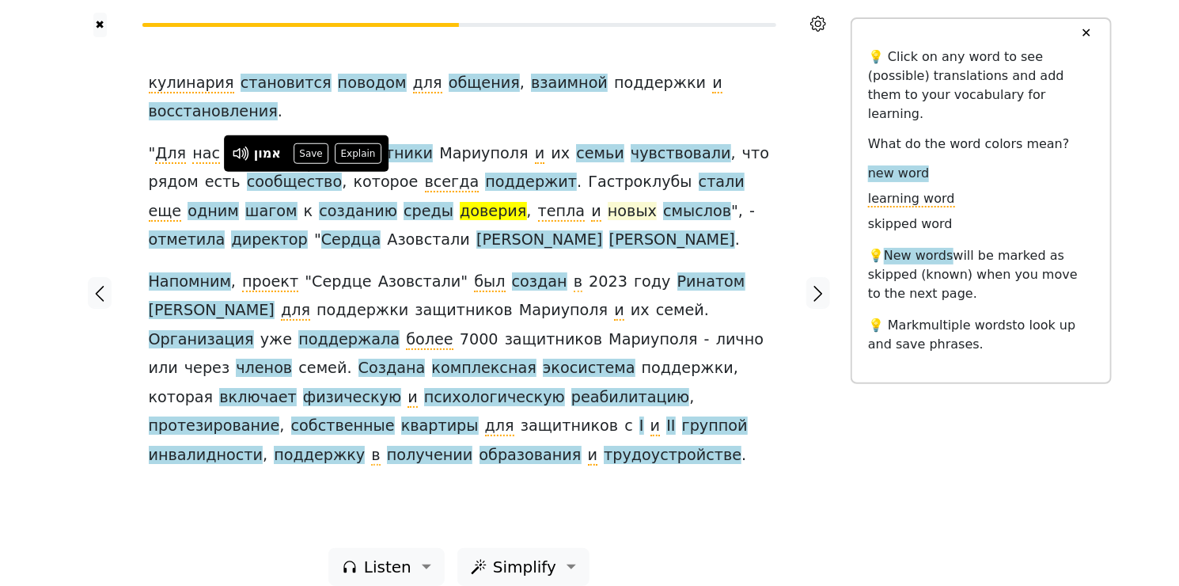
click at [608, 202] on span "новых" at bounding box center [632, 212] width 49 height 20
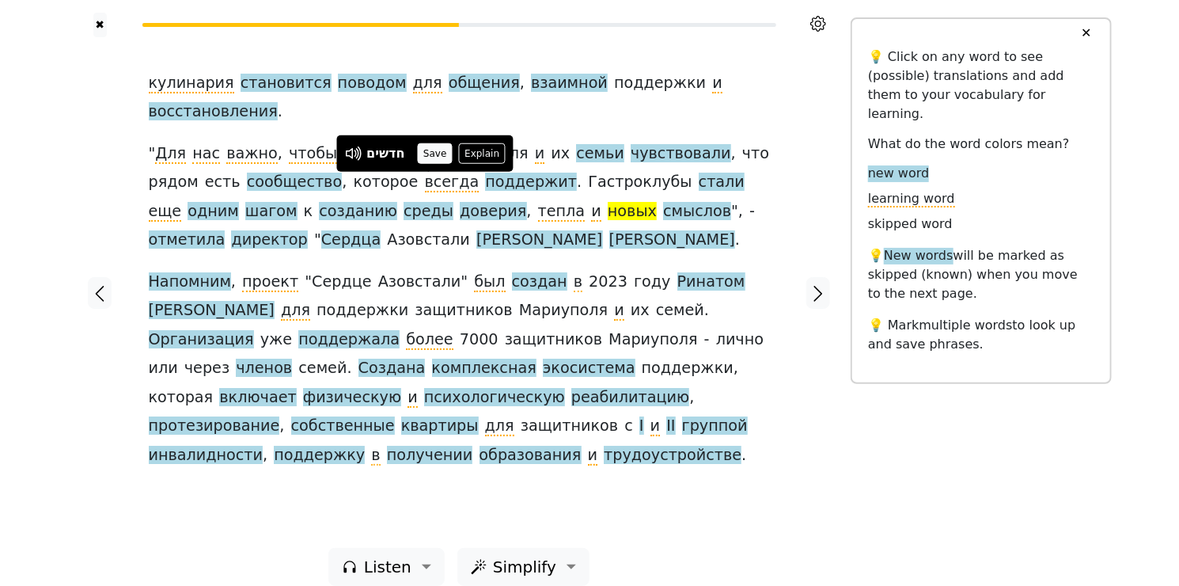
click at [432, 155] on button "Save" at bounding box center [435, 153] width 35 height 21
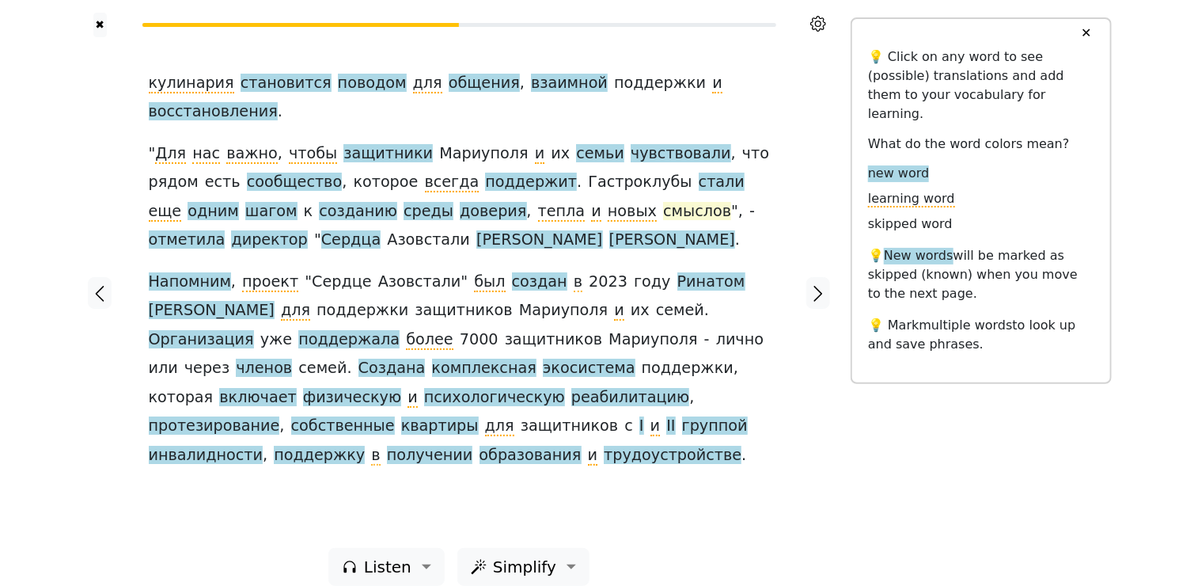
click at [663, 202] on span "смыслов" at bounding box center [697, 212] width 68 height 20
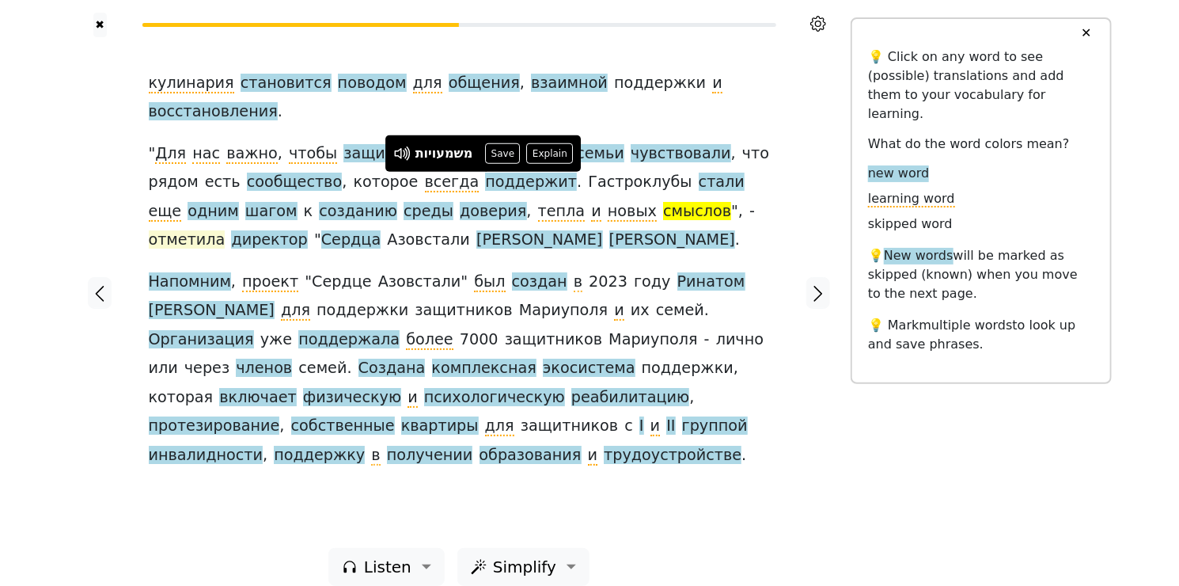
click at [226, 230] on span "отметила" at bounding box center [187, 240] width 77 height 20
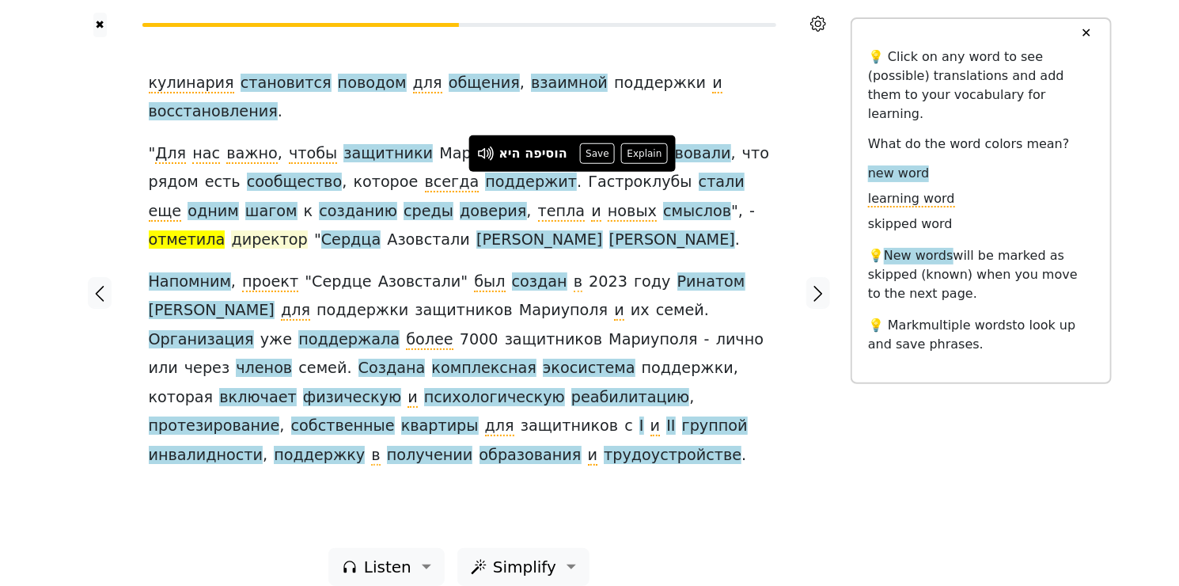
click at [307, 230] on span "директор" at bounding box center [269, 240] width 76 height 20
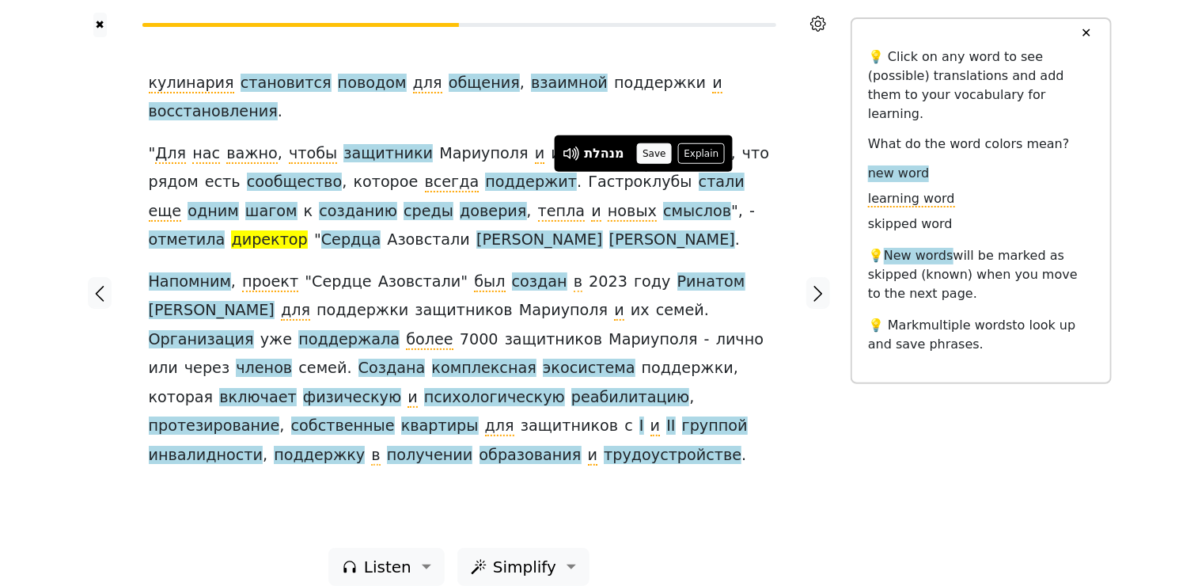
click at [654, 153] on button "Save" at bounding box center [654, 153] width 35 height 21
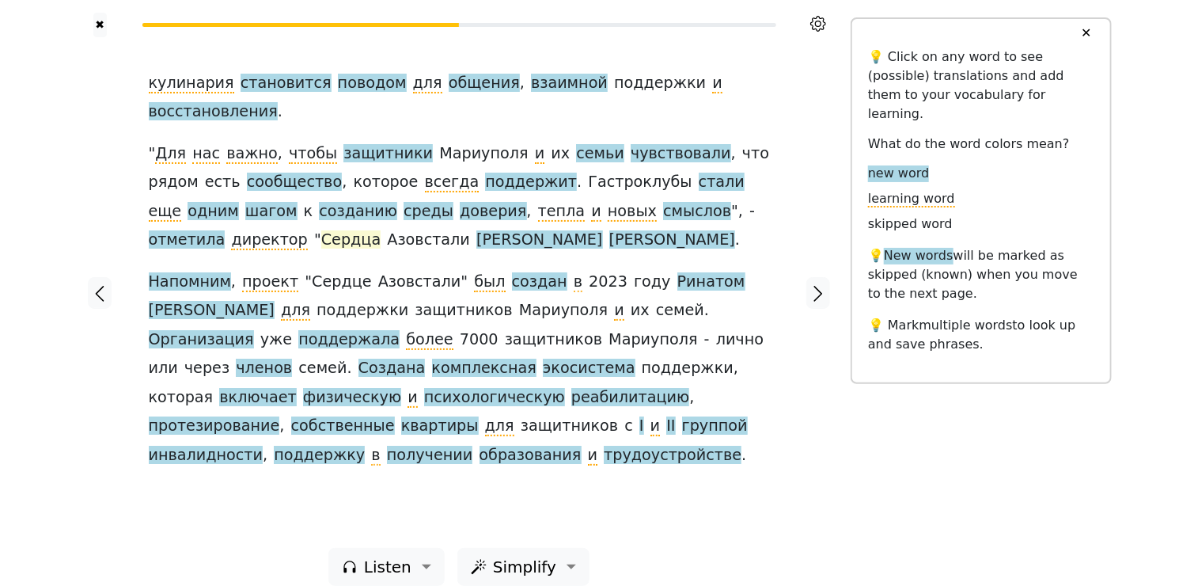
click at [381, 230] on span "Сердца" at bounding box center [350, 240] width 59 height 20
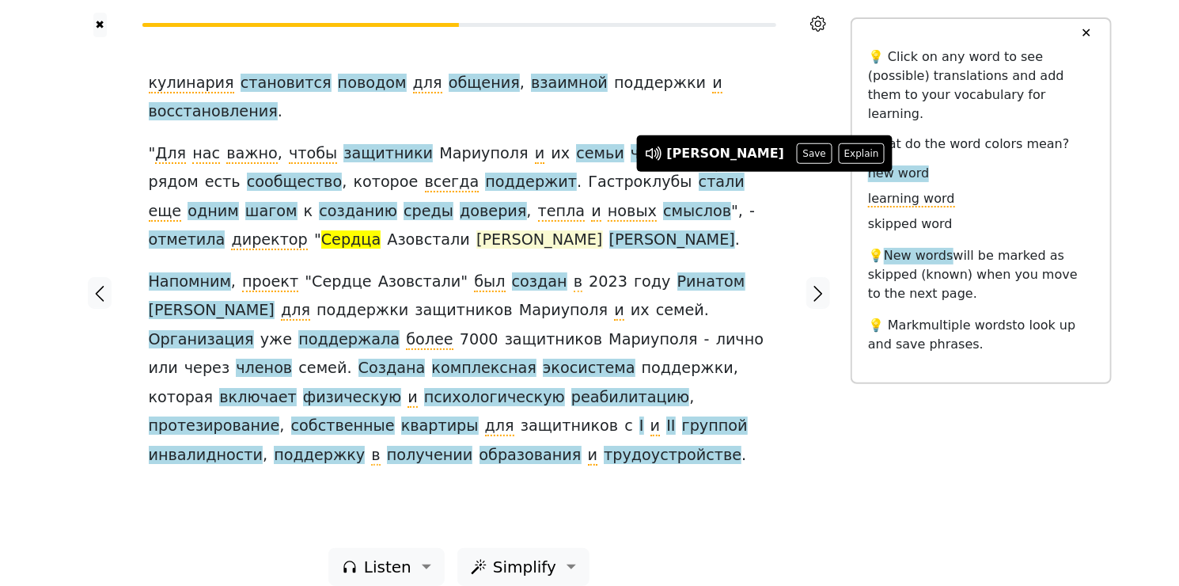
click at [476, 230] on span "[PERSON_NAME]" at bounding box center [539, 240] width 126 height 20
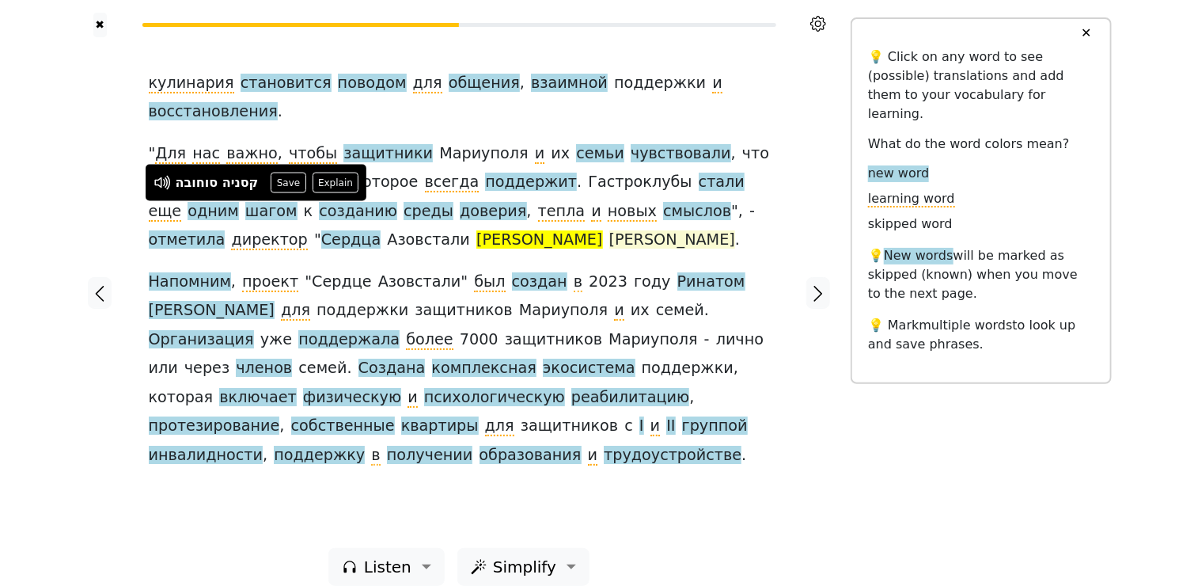
click at [609, 230] on span "[PERSON_NAME]" at bounding box center [672, 240] width 126 height 20
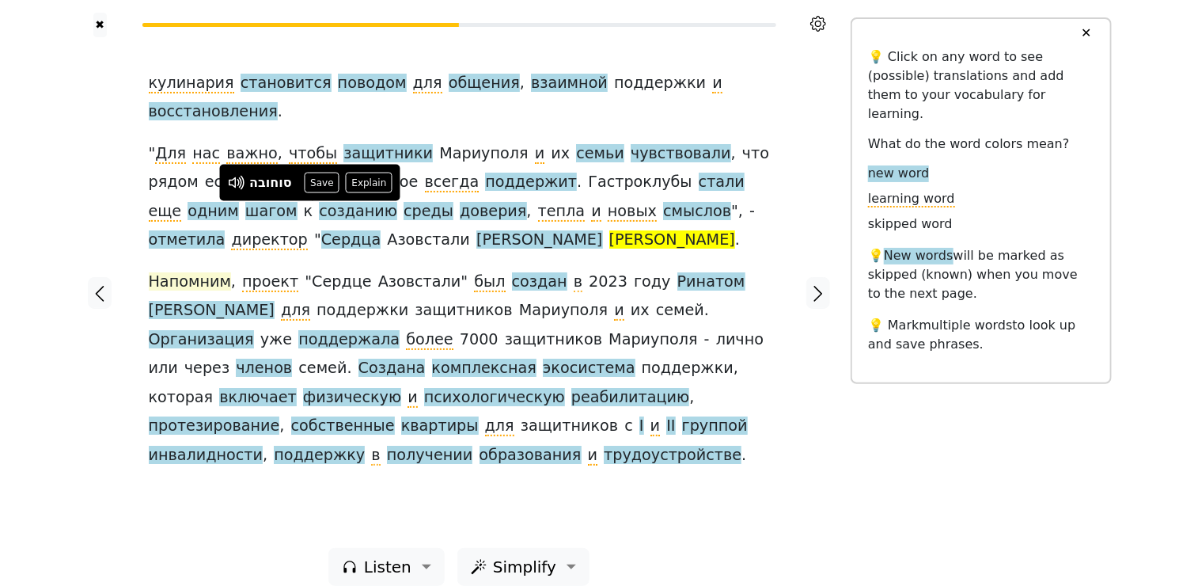
click at [198, 272] on span "Напомним" at bounding box center [190, 282] width 82 height 20
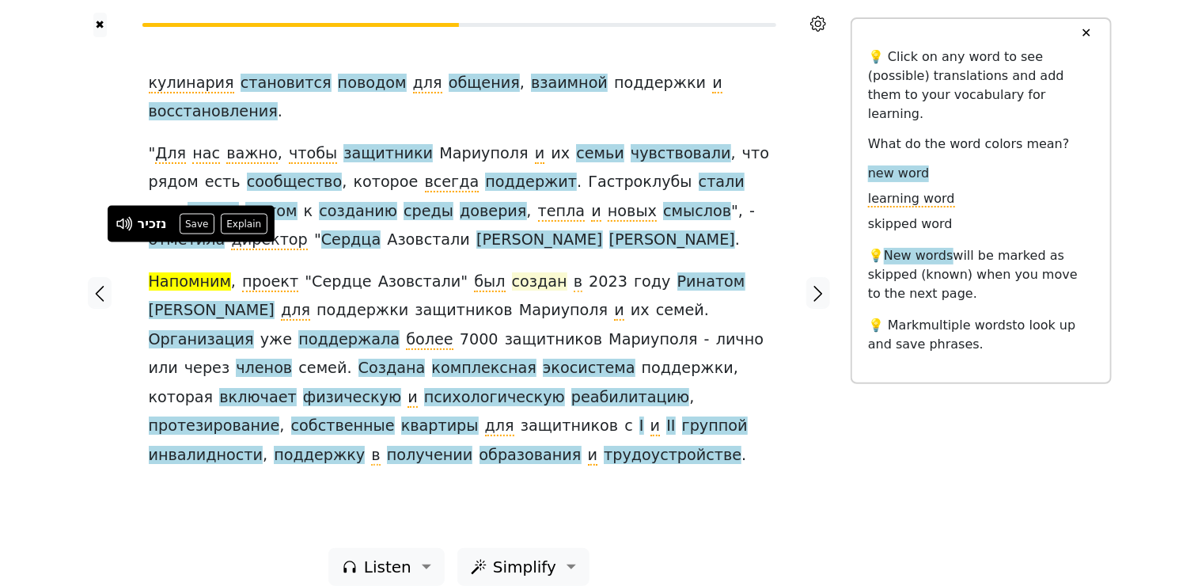
click at [512, 272] on span "создан" at bounding box center [539, 282] width 55 height 20
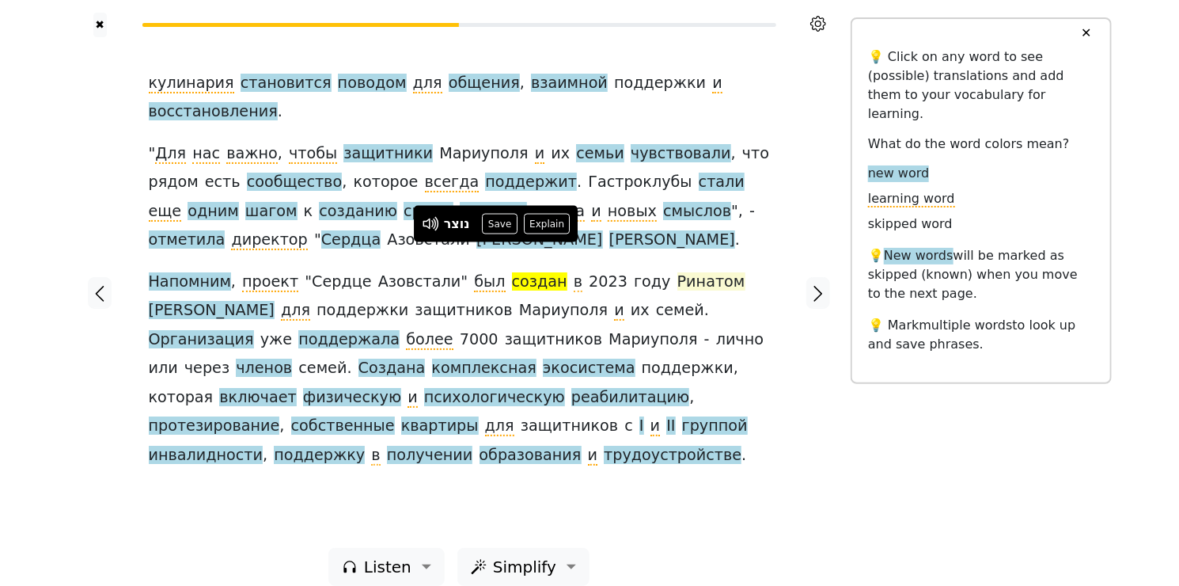
click at [677, 272] on span "Ринатом" at bounding box center [711, 282] width 68 height 20
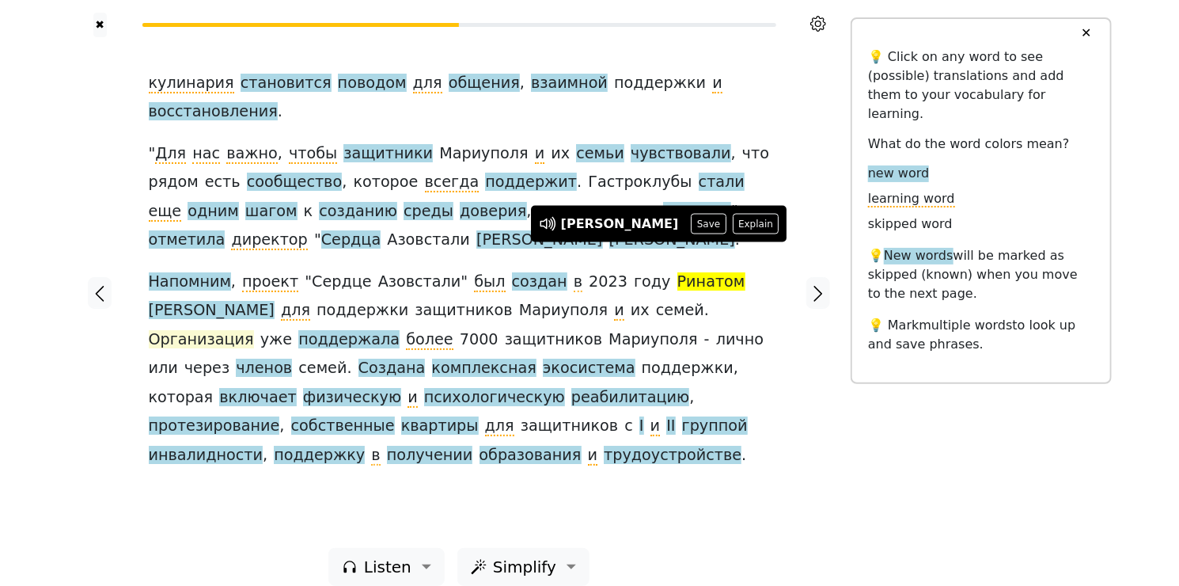
click at [254, 330] on span "Организация" at bounding box center [201, 340] width 105 height 20
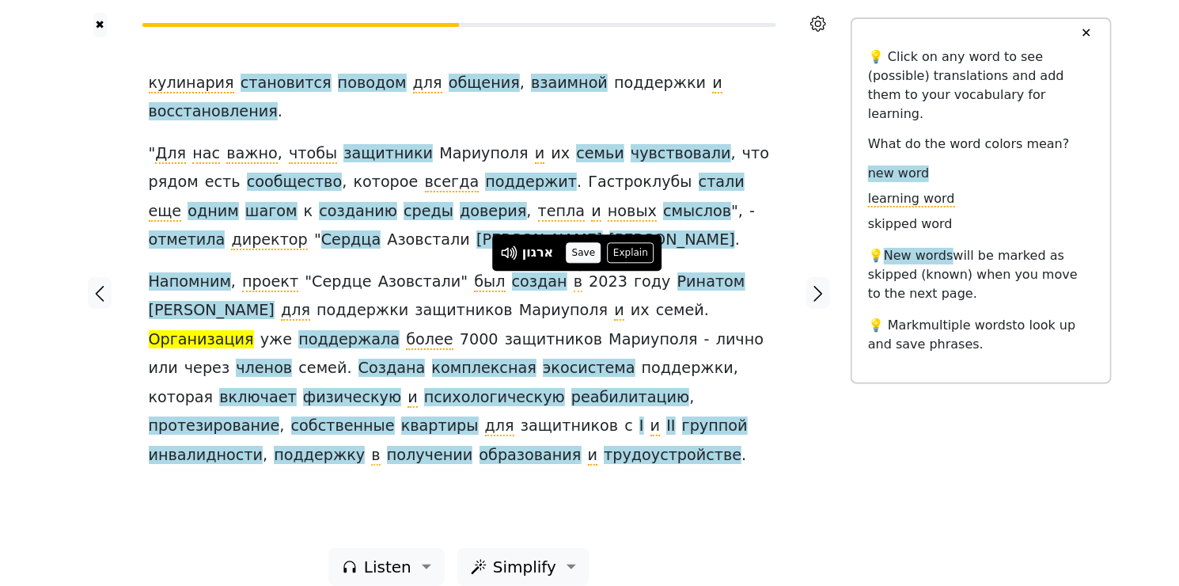
click at [581, 253] on button "Save" at bounding box center [583, 252] width 35 height 21
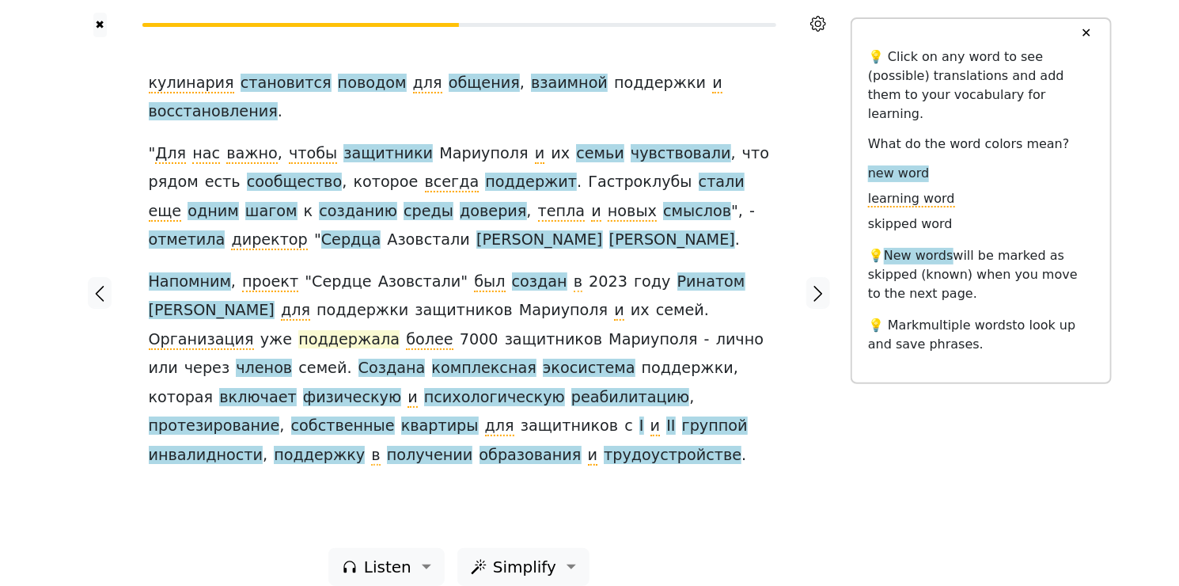
click at [400, 330] on span "поддержала" at bounding box center [348, 340] width 101 height 20
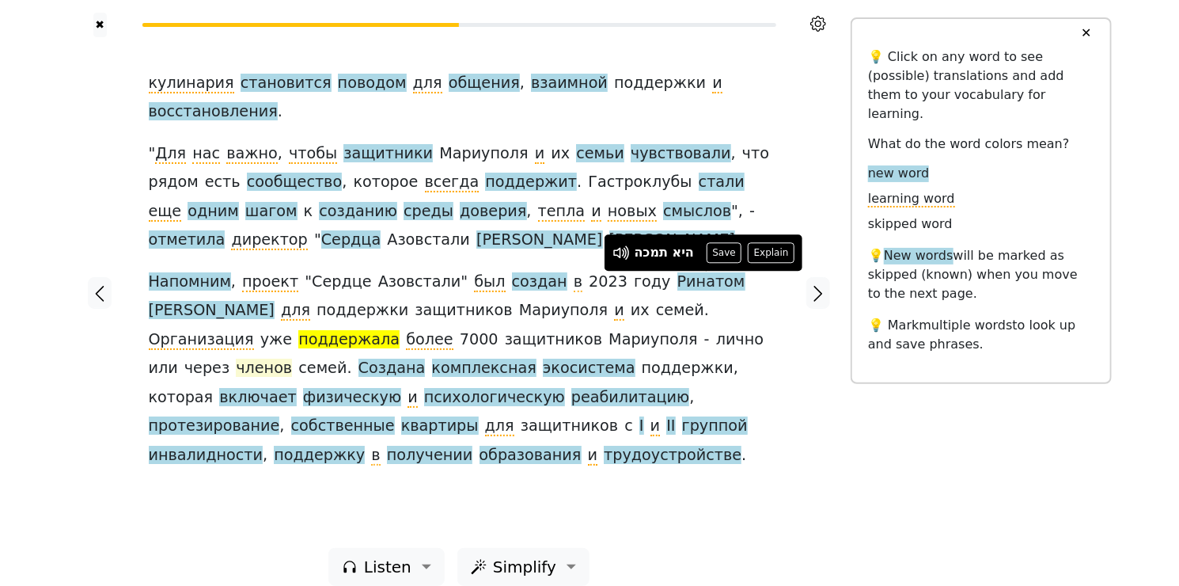
click at [292, 358] on span "членов" at bounding box center [264, 368] width 56 height 20
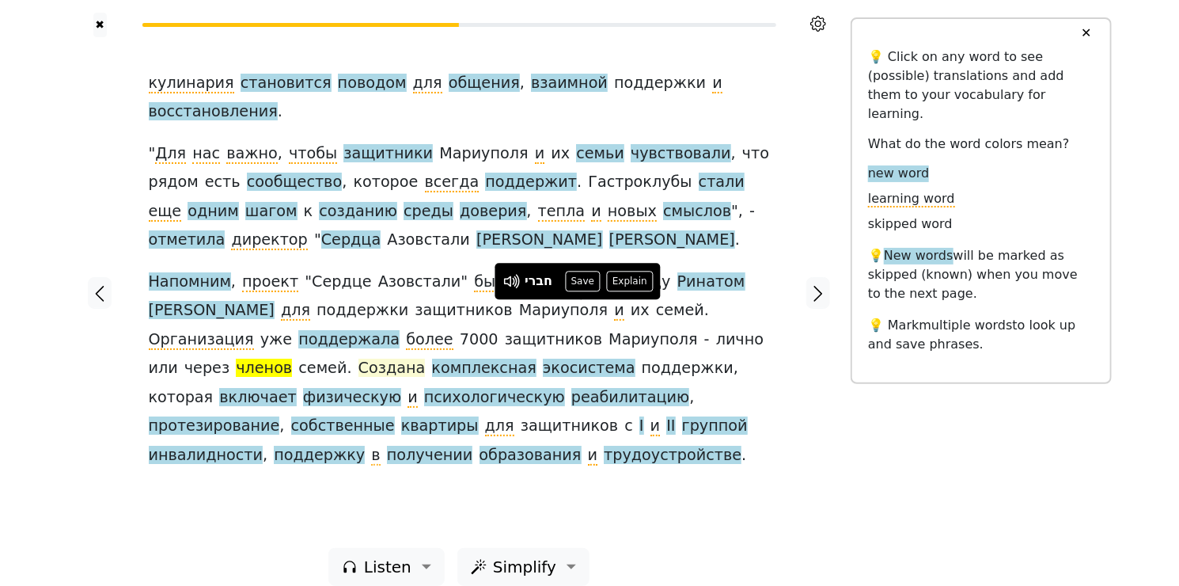
click at [426, 358] on span "Создана" at bounding box center [391, 368] width 67 height 20
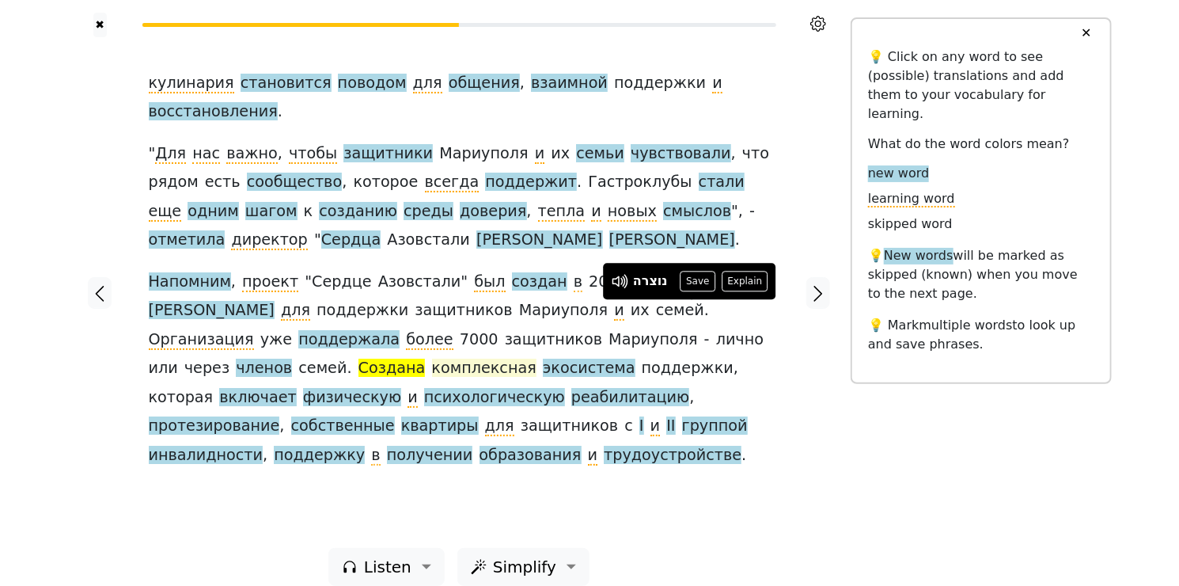
click at [432, 358] on span "комплексная" at bounding box center [484, 368] width 104 height 20
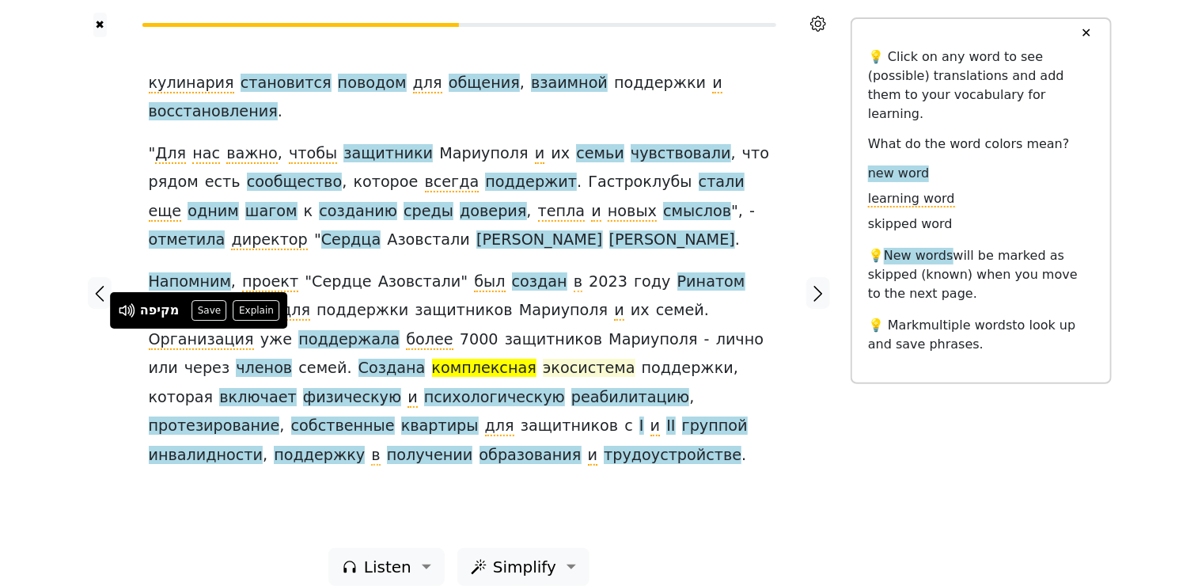
click at [543, 358] on span "экосистема" at bounding box center [589, 368] width 93 height 20
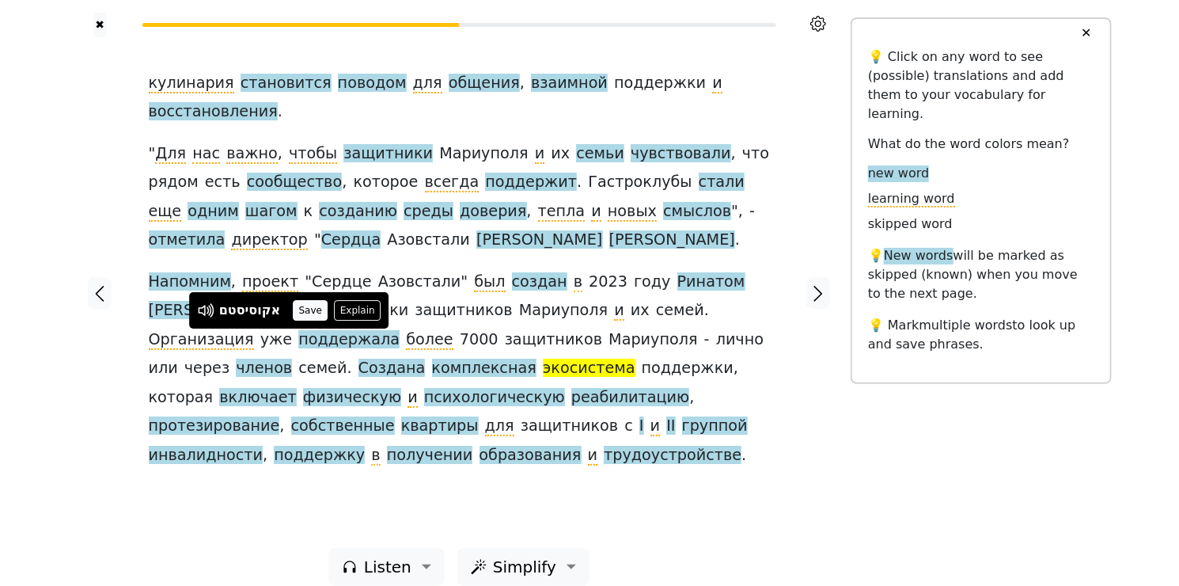
click at [313, 309] on button "Save" at bounding box center [310, 310] width 35 height 21
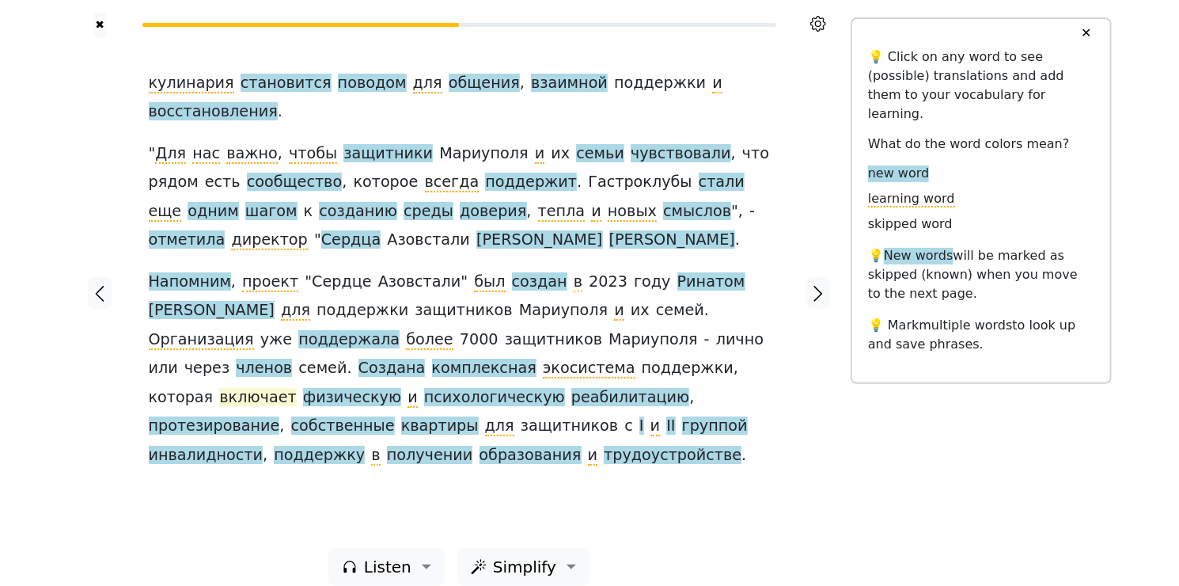
click at [296, 388] on span "включает" at bounding box center [257, 398] width 77 height 20
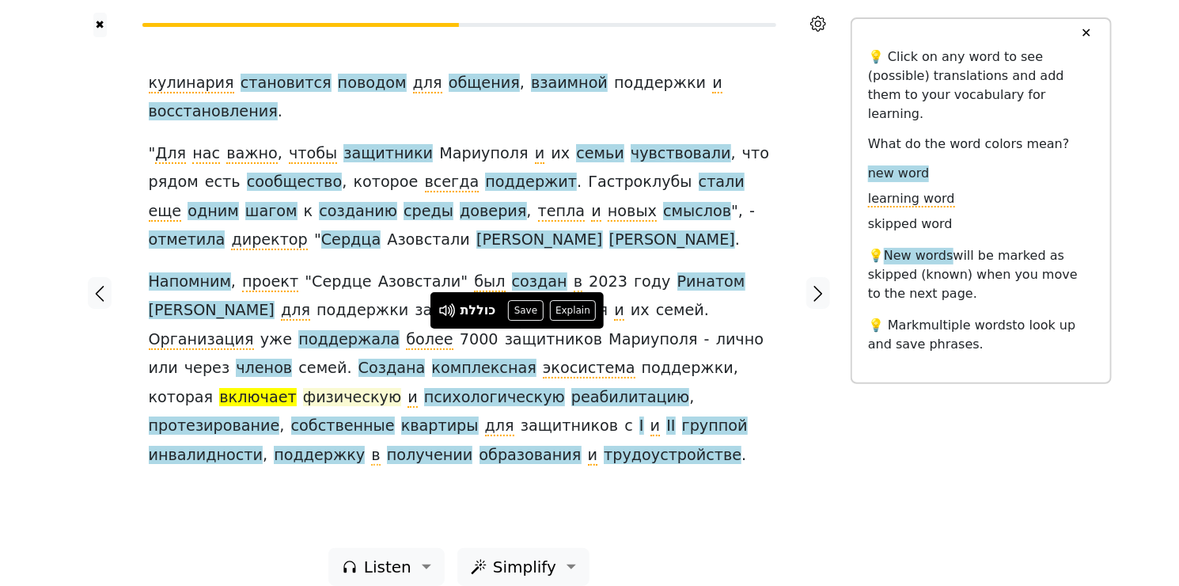
click at [401, 388] on span "физическую" at bounding box center [352, 398] width 98 height 20
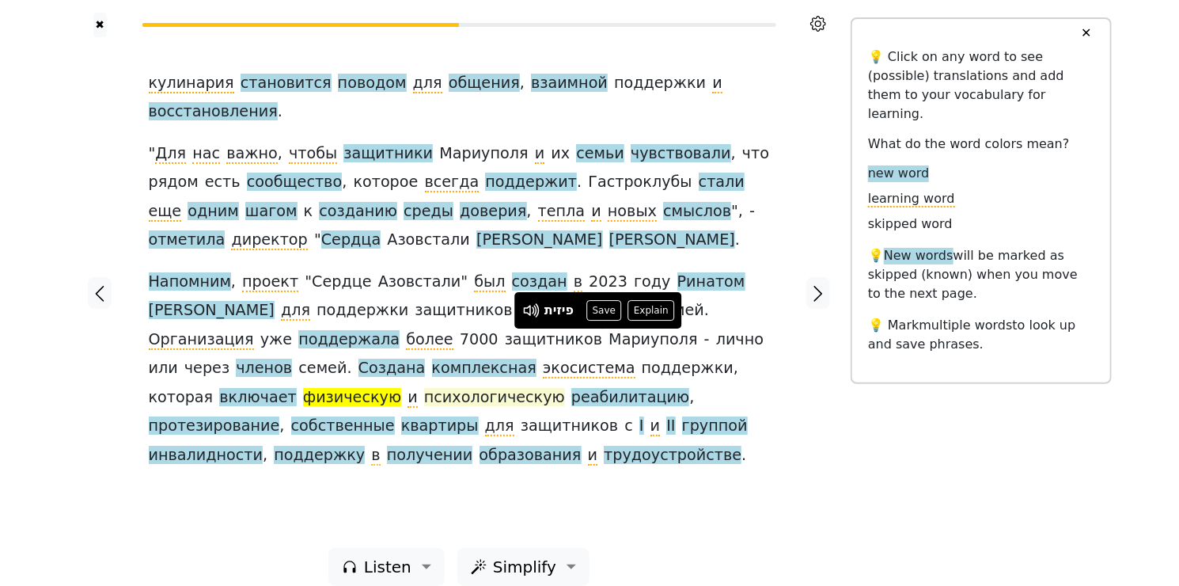
click at [424, 388] on span "психологическую" at bounding box center [494, 398] width 141 height 20
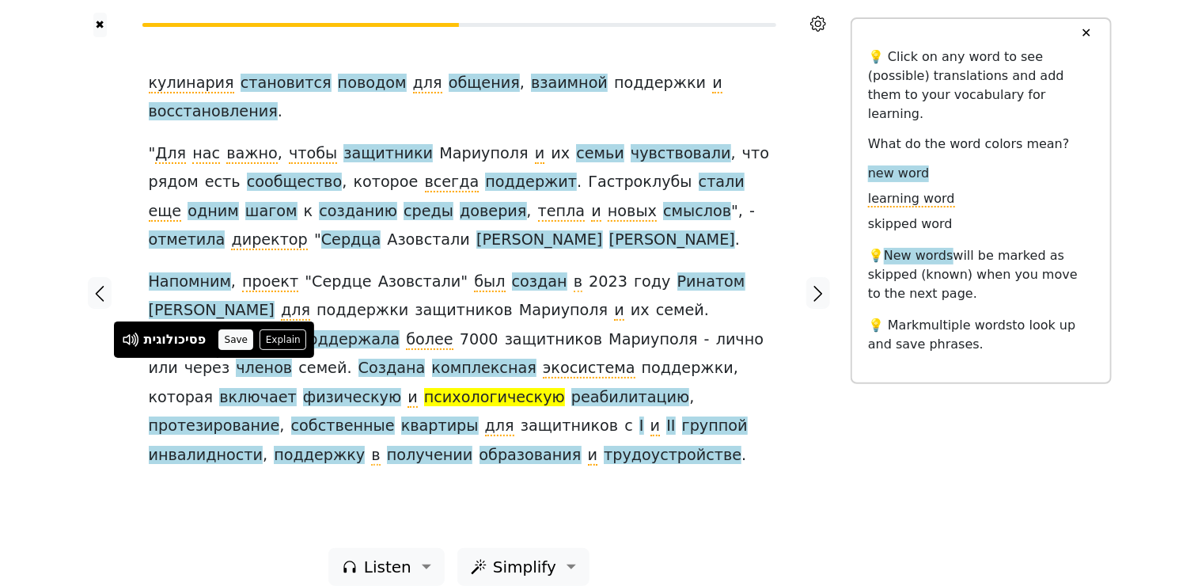
click at [243, 336] on button "Save" at bounding box center [235, 339] width 35 height 21
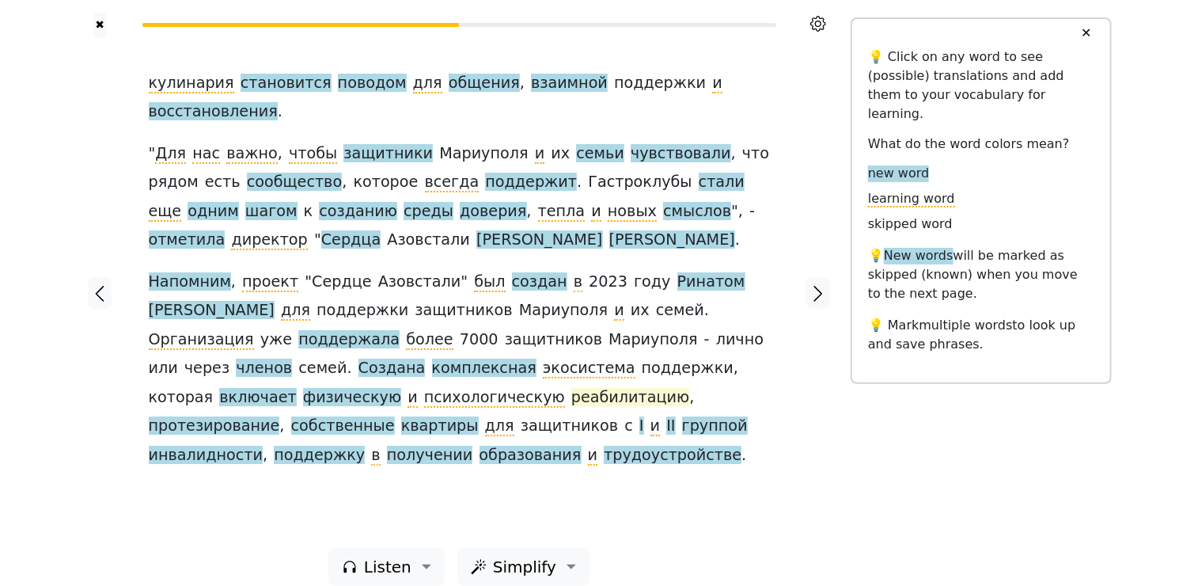
click at [571, 388] on span "реабилитацию" at bounding box center [630, 398] width 118 height 20
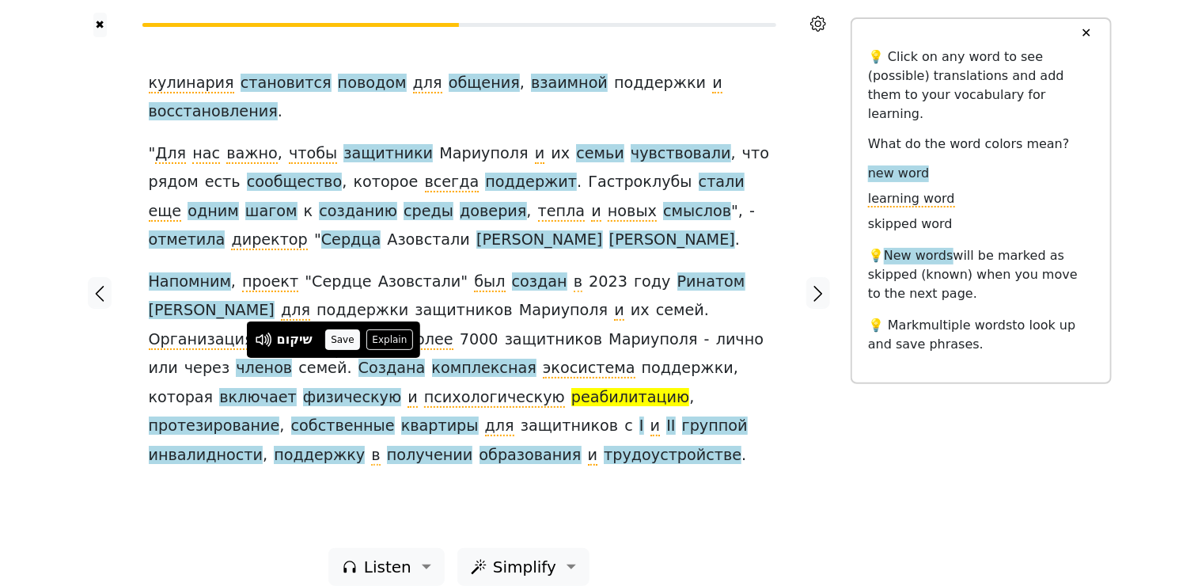
click at [337, 339] on button "Save" at bounding box center [342, 339] width 35 height 21
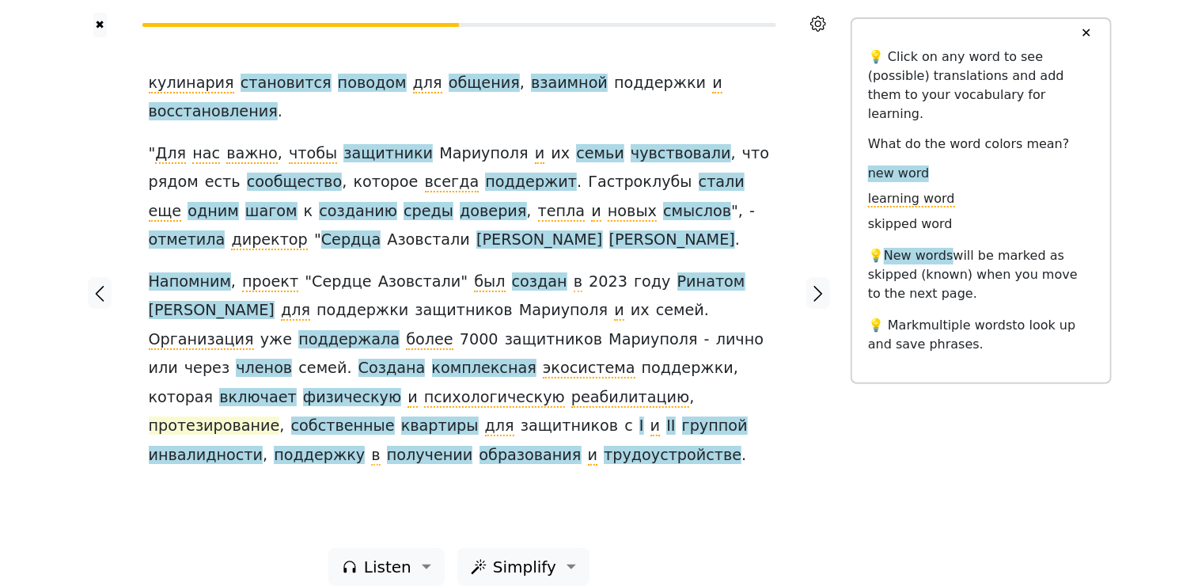
click at [280, 416] on span "протезирование" at bounding box center [214, 426] width 131 height 20
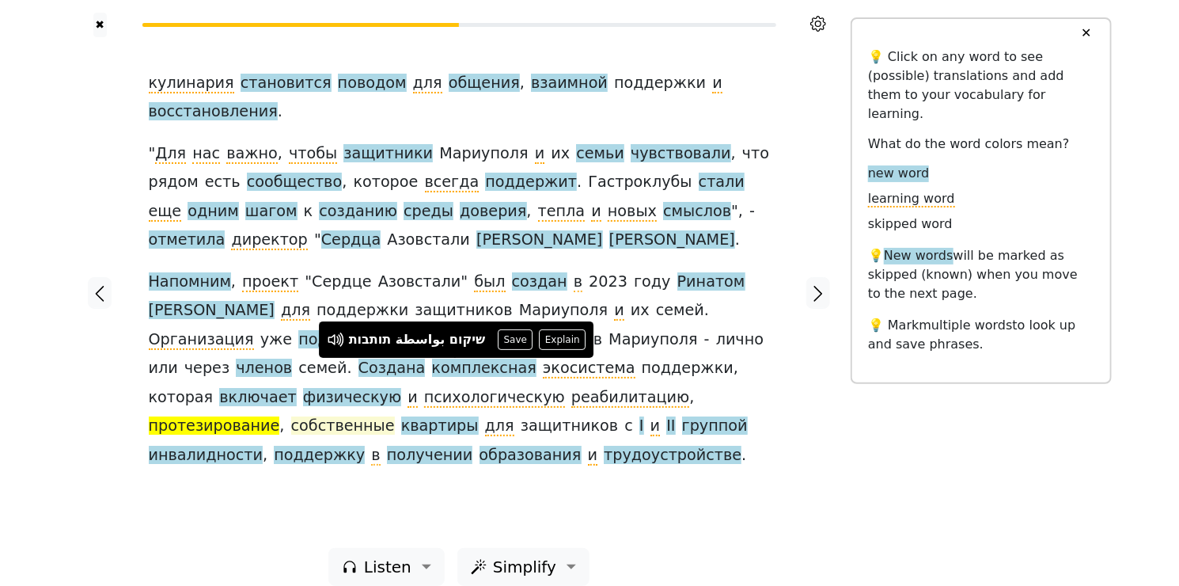
click at [395, 416] on span "собственные" at bounding box center [343, 426] width 104 height 20
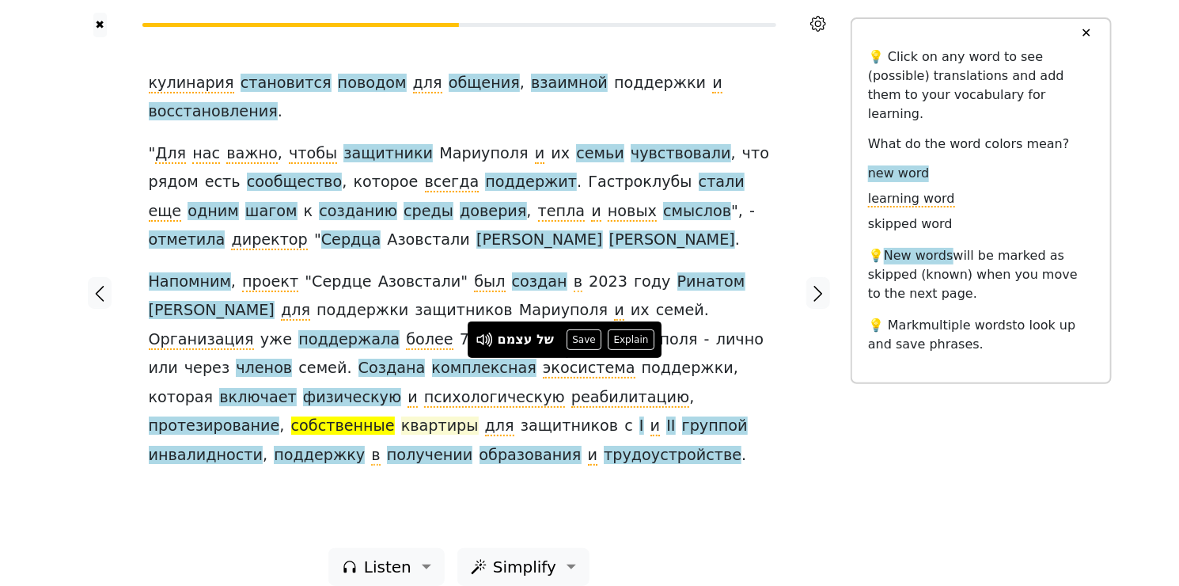
click at [479, 416] on span "квартиры" at bounding box center [440, 426] width 78 height 20
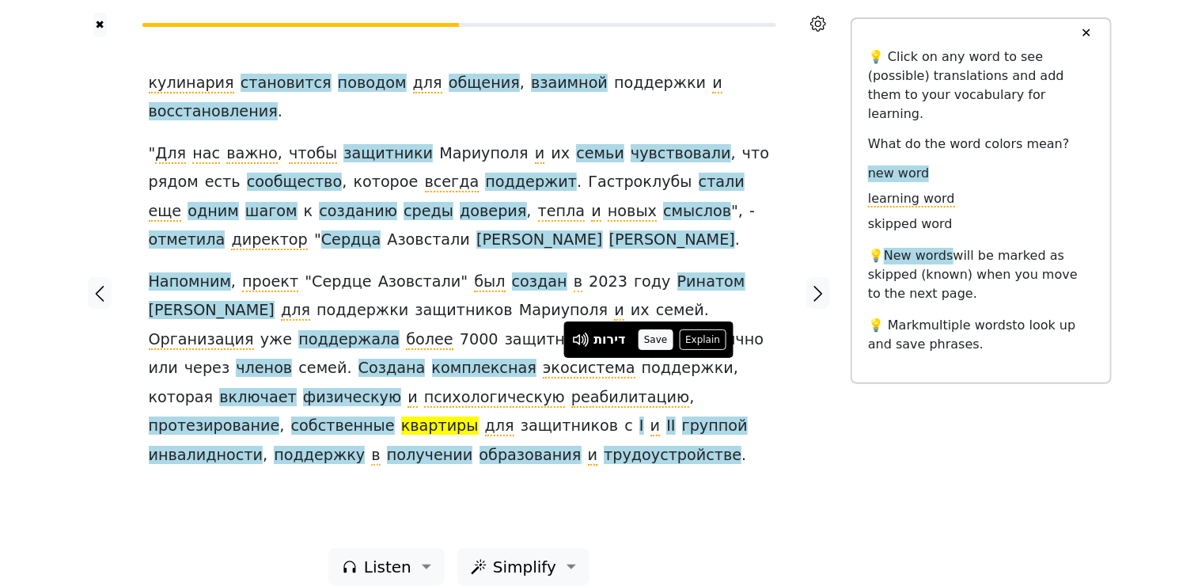
click at [662, 336] on button "Save" at bounding box center [656, 339] width 35 height 21
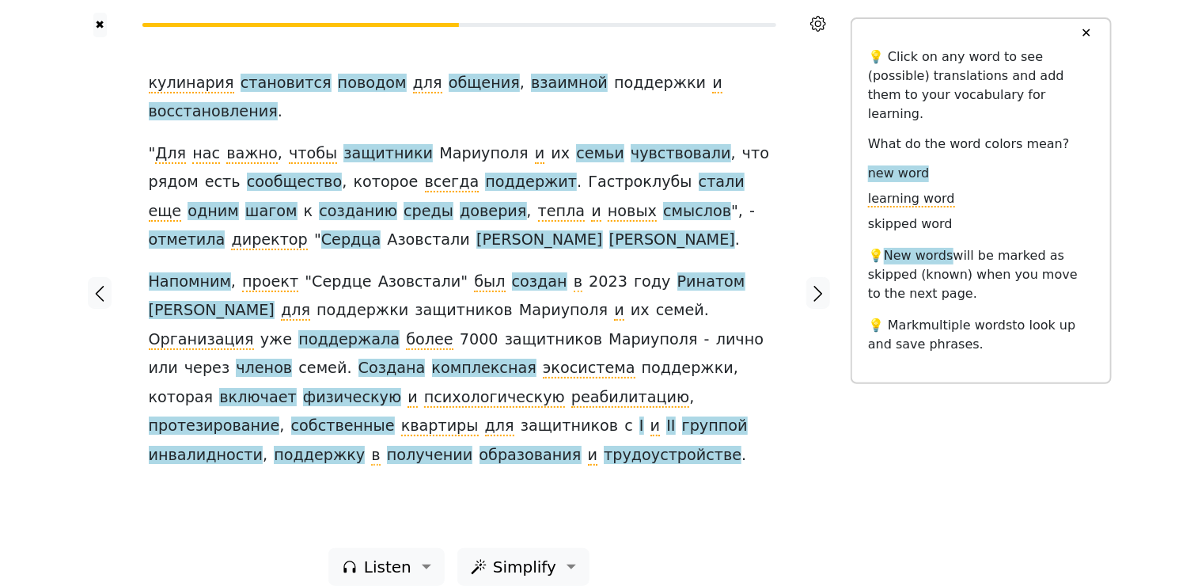
drag, startPoint x: 257, startPoint y: 396, endPoint x: 246, endPoint y: 399, distance: 11.5
click at [248, 399] on div "[PERSON_NAME] становится поводом для общения , взаимной поддержки и восстановле…" at bounding box center [459, 269] width 621 height 400
drag, startPoint x: 246, startPoint y: 399, endPoint x: 280, endPoint y: 402, distance: 34.2
click at [666, 416] on span "II" at bounding box center [670, 426] width 9 height 20
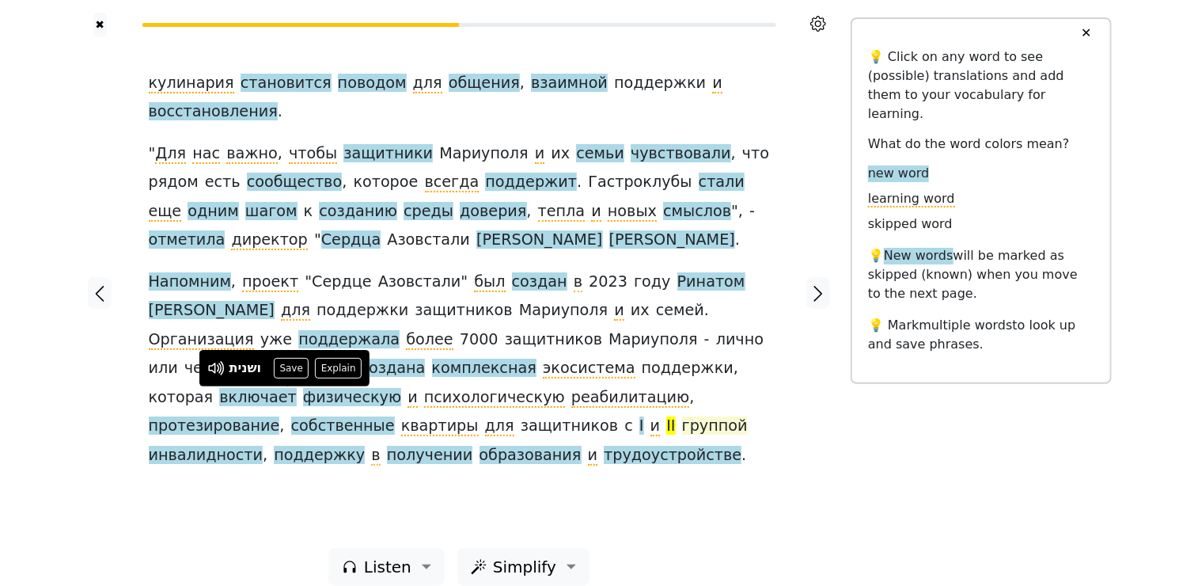
click at [682, 416] on span "группой" at bounding box center [715, 426] width 66 height 20
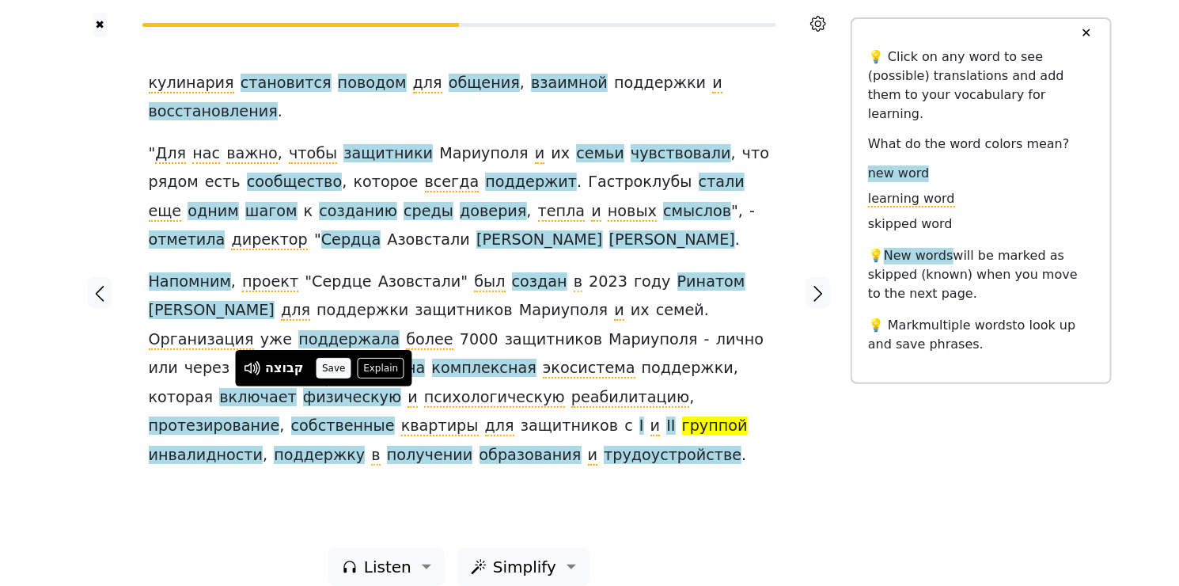
click at [334, 369] on button "Save" at bounding box center [334, 368] width 35 height 21
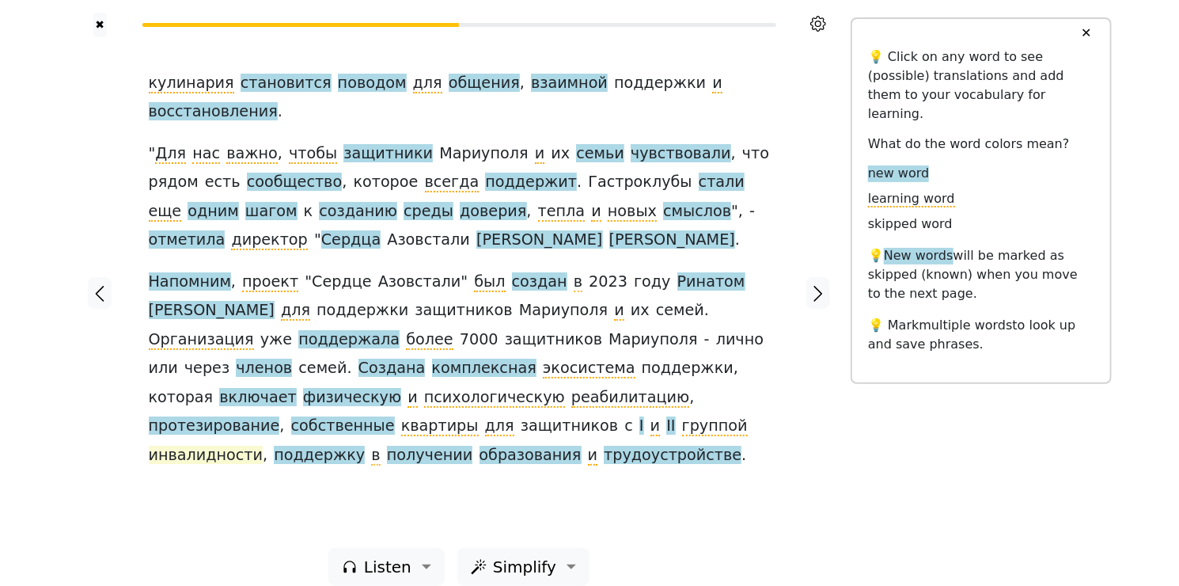
click at [264, 446] on span "инвалидности" at bounding box center [206, 456] width 115 height 20
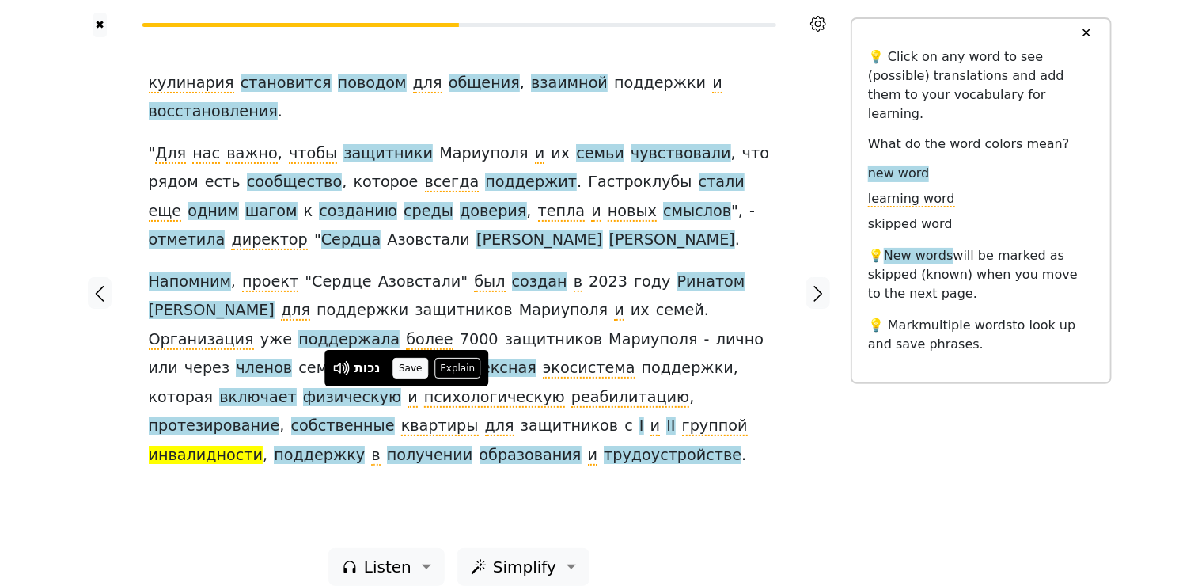
click at [407, 366] on button "Save" at bounding box center [410, 368] width 35 height 21
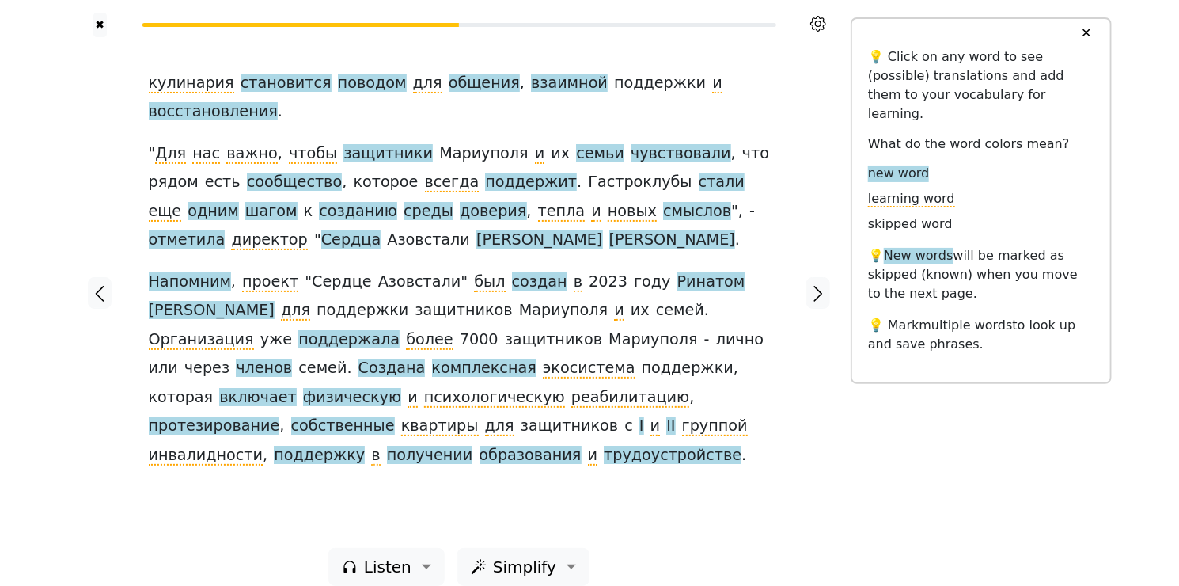
click at [365, 446] on span "поддержку" at bounding box center [319, 456] width 91 height 20
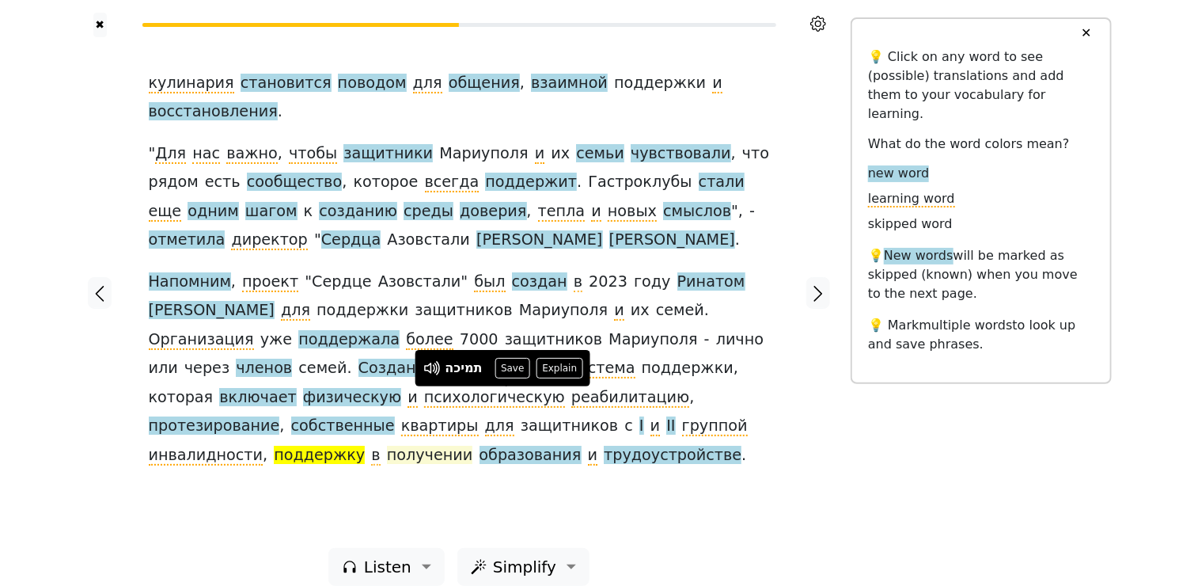
click at [473, 446] on span "получении" at bounding box center [430, 456] width 86 height 20
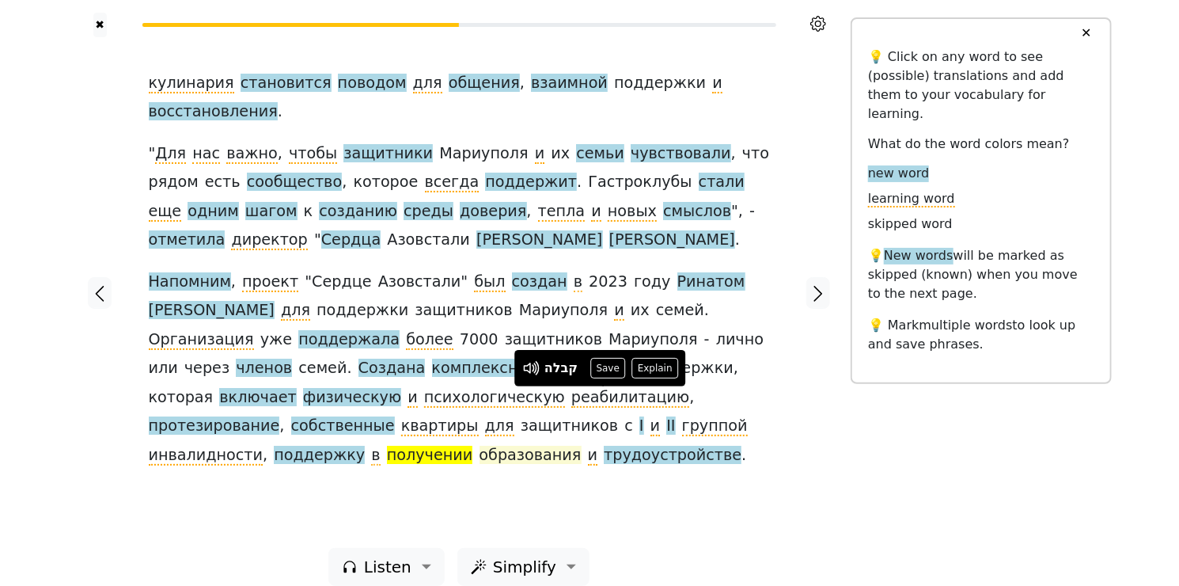
click at [582, 446] on span "образования" at bounding box center [531, 456] width 102 height 20
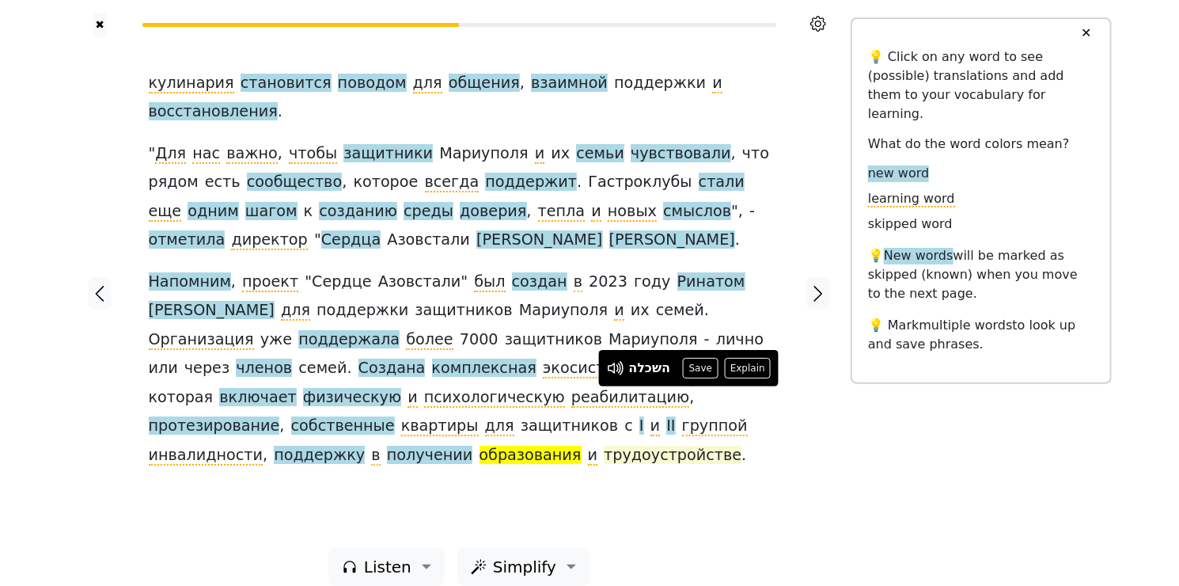
click at [604, 446] on span "трудоустройстве" at bounding box center [673, 456] width 138 height 20
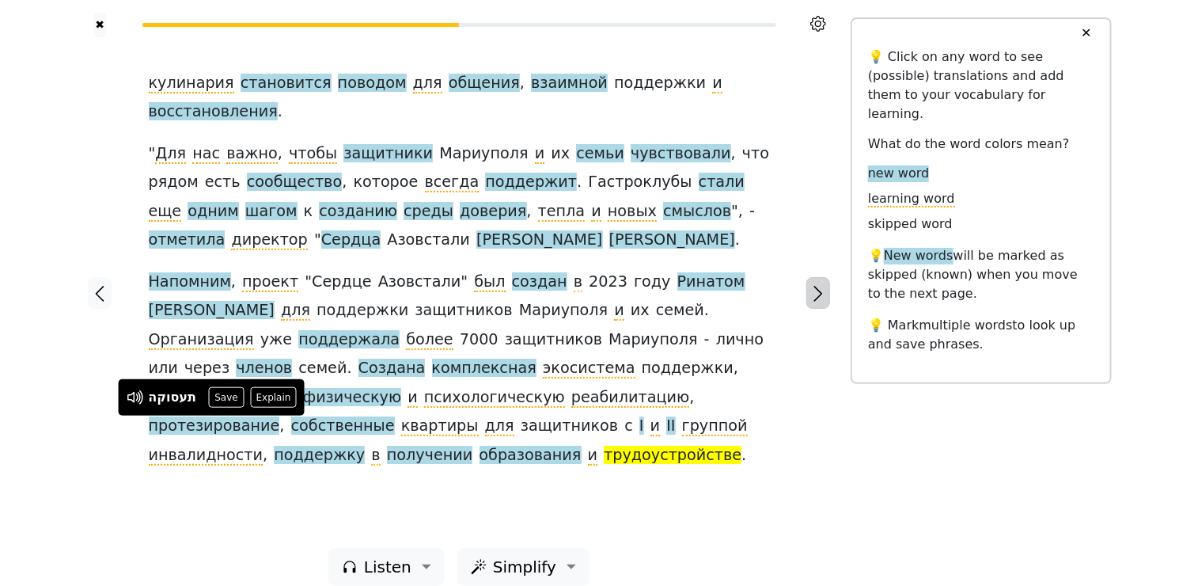
click at [813, 284] on icon "button" at bounding box center [818, 293] width 19 height 19
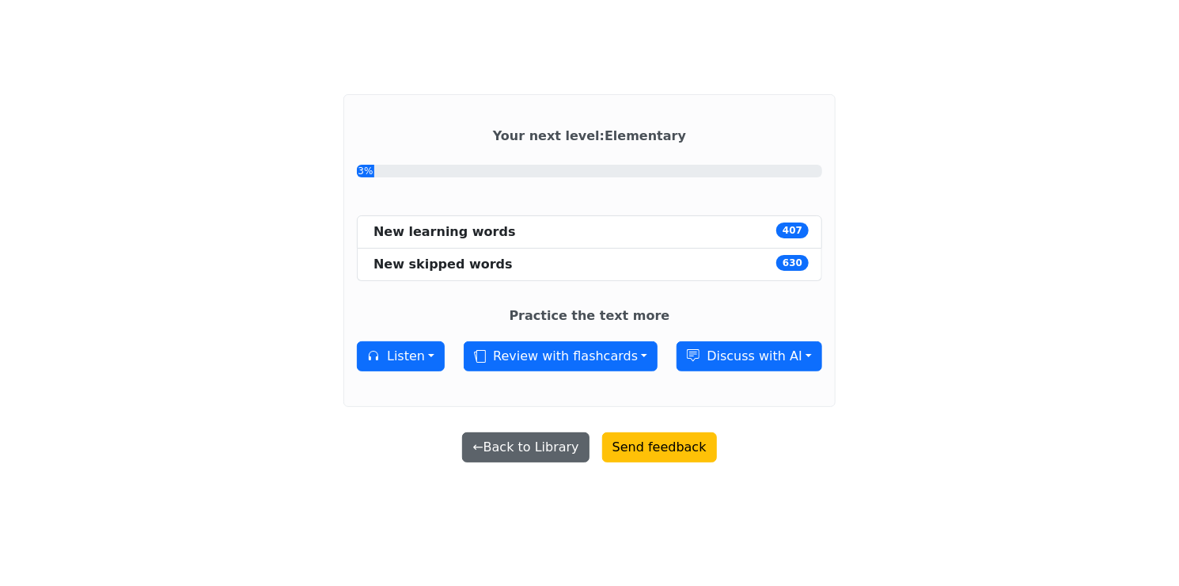
click at [553, 445] on button "← Back to Library" at bounding box center [525, 447] width 127 height 30
